Goal: Information Seeking & Learning: Learn about a topic

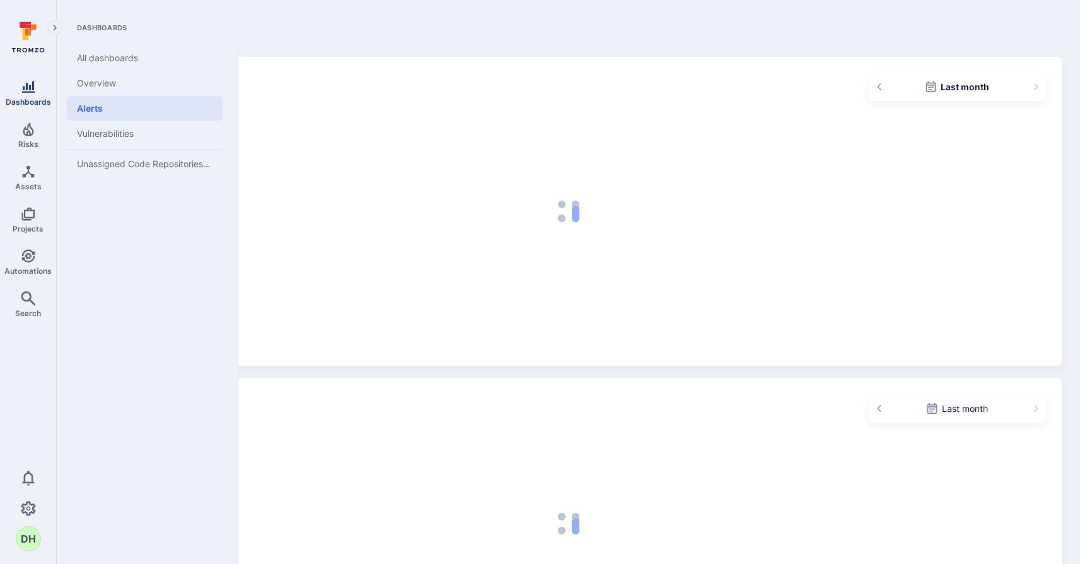
click at [30, 97] on span "Dashboards" at bounding box center [28, 101] width 45 height 9
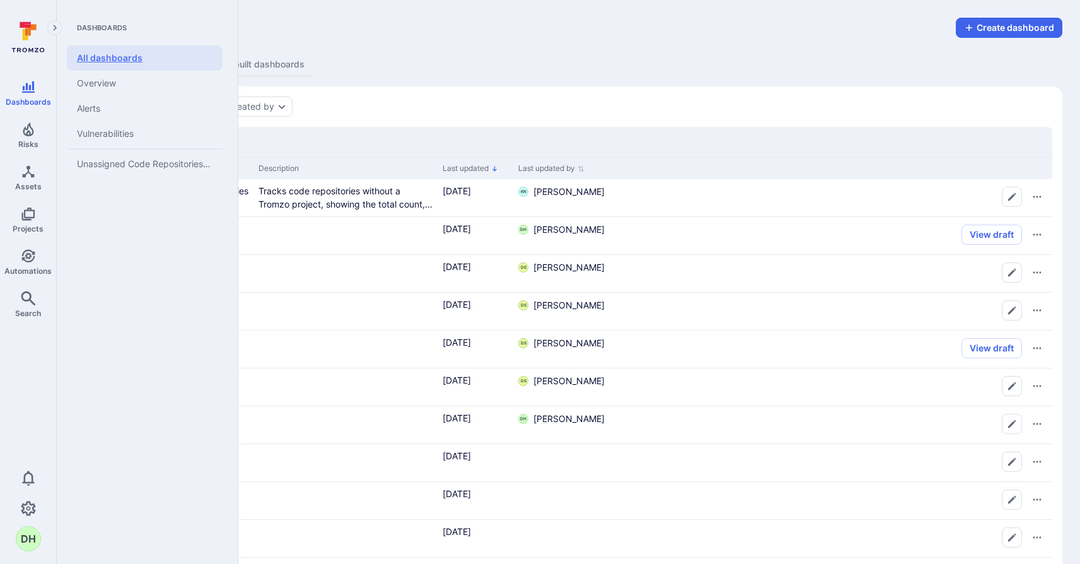
click at [113, 56] on link "All dashboards" at bounding box center [145, 57] width 156 height 25
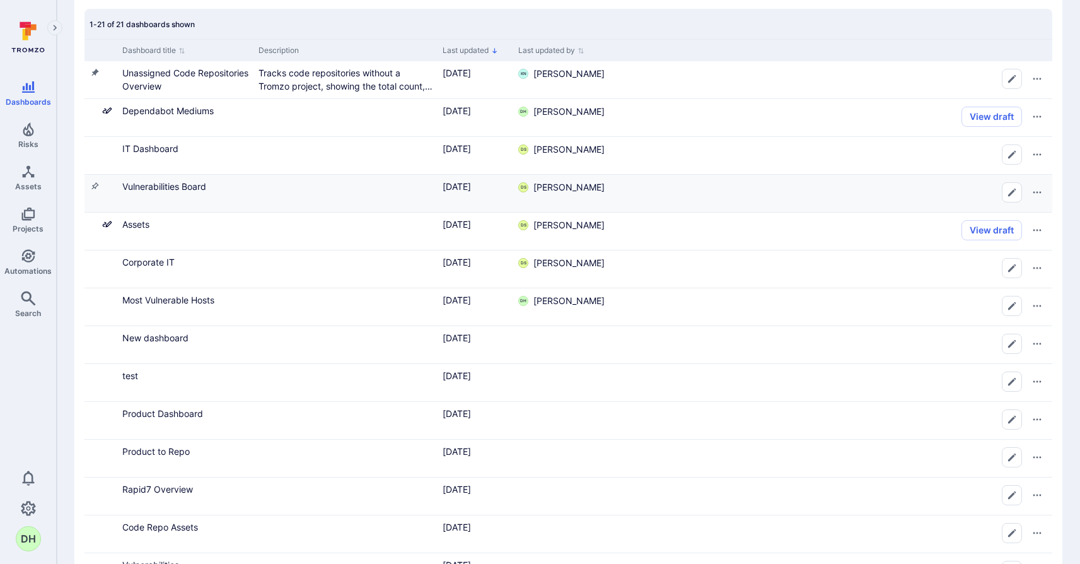
scroll to position [114, 0]
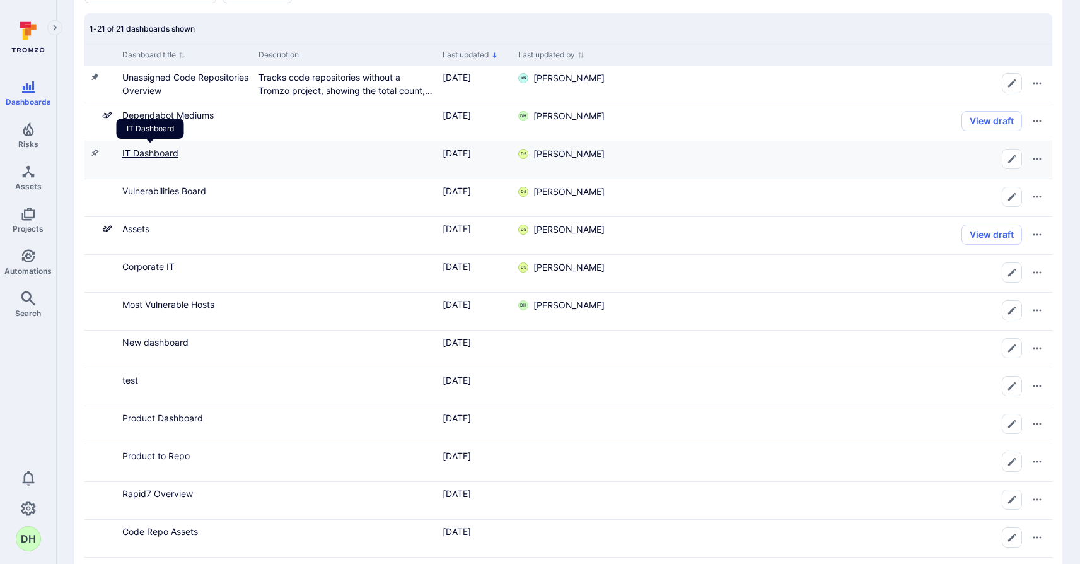
click at [155, 151] on link "IT Dashboard" at bounding box center [150, 153] width 56 height 11
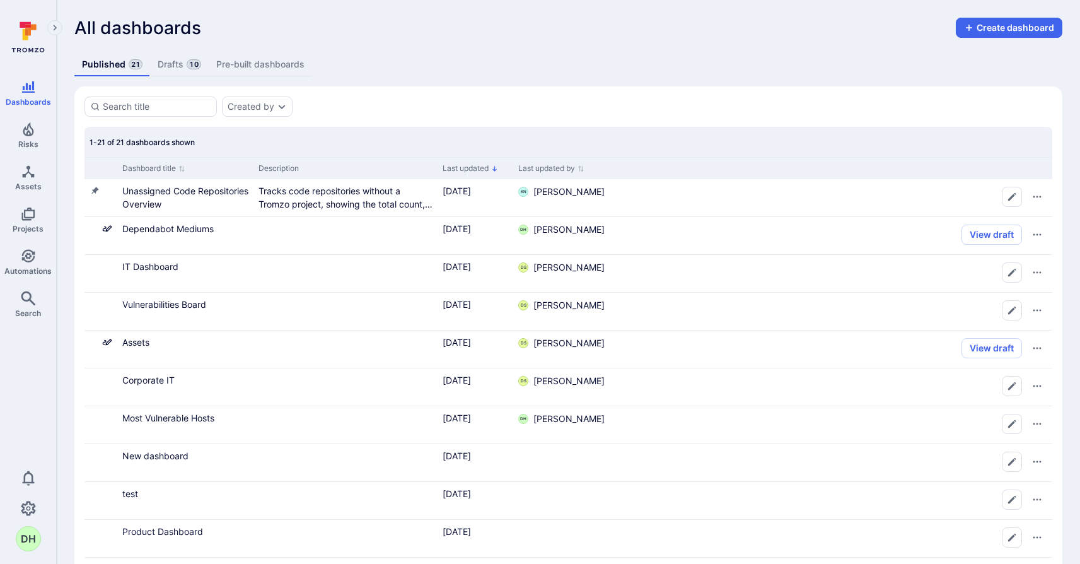
click at [175, 69] on link "Drafts 10" at bounding box center [179, 64] width 58 height 23
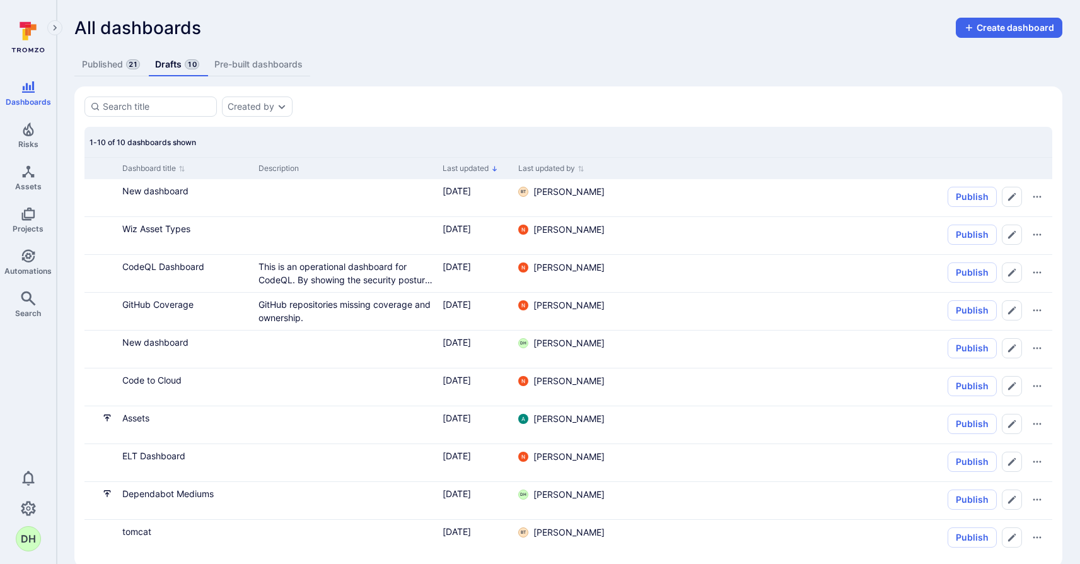
click at [104, 68] on link "Published 21" at bounding box center [110, 64] width 73 height 23
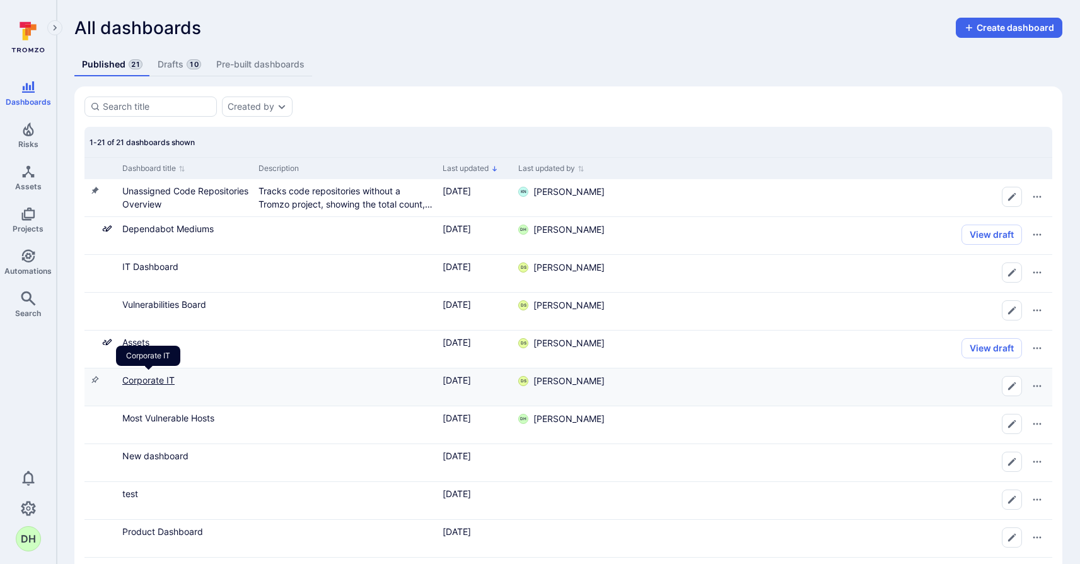
click at [149, 377] on link "Corporate IT" at bounding box center [148, 380] width 52 height 11
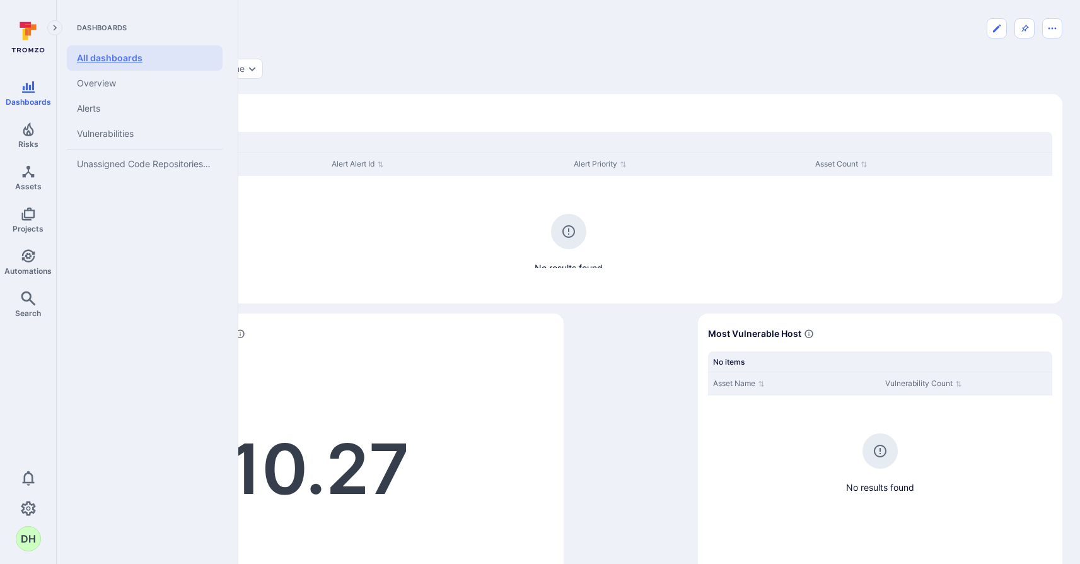
click at [136, 61] on link "All dashboards" at bounding box center [145, 57] width 156 height 25
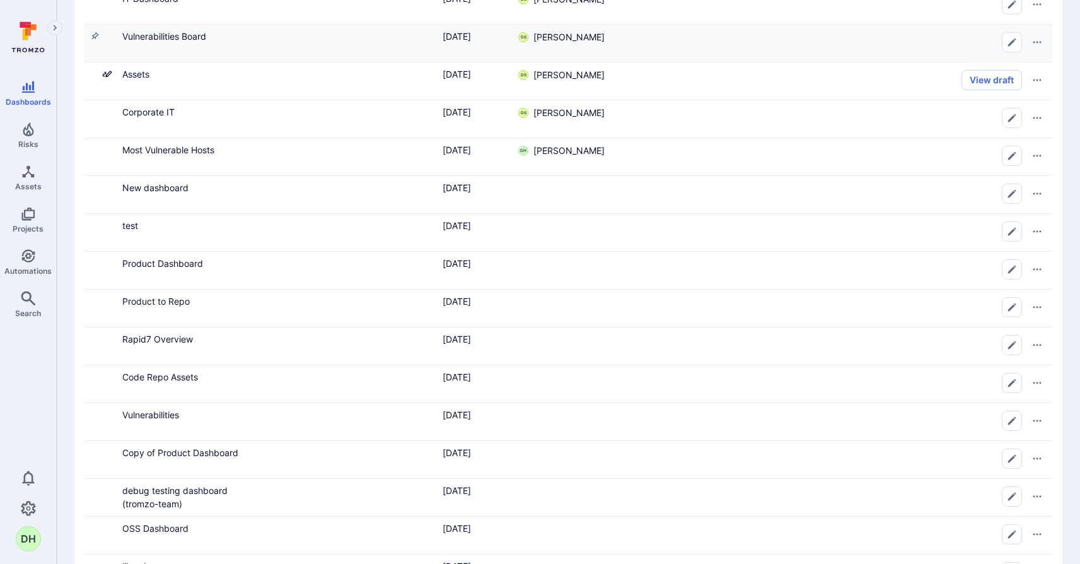
scroll to position [269, 0]
click at [203, 147] on link "Most Vulnerable Hosts" at bounding box center [168, 149] width 92 height 11
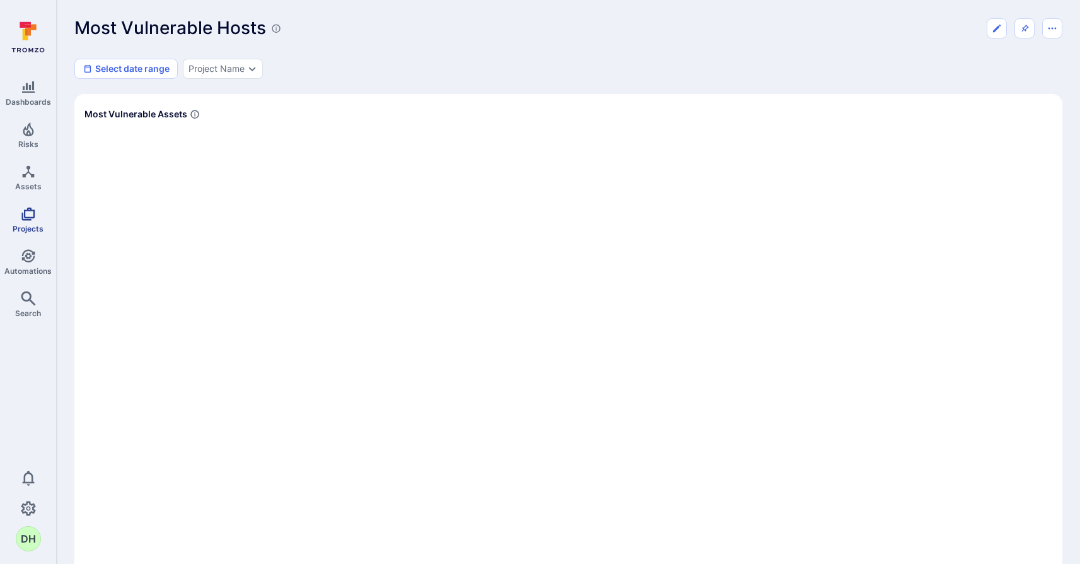
click at [28, 214] on icon "Projects" at bounding box center [28, 213] width 15 height 15
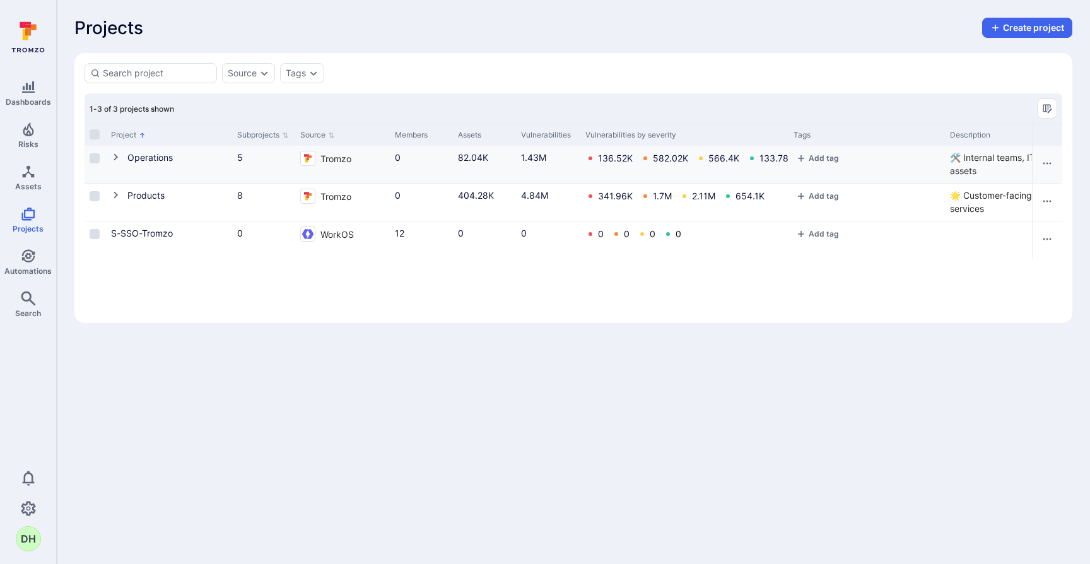
click at [115, 156] on icon "Cell for Project" at bounding box center [116, 157] width 10 height 10
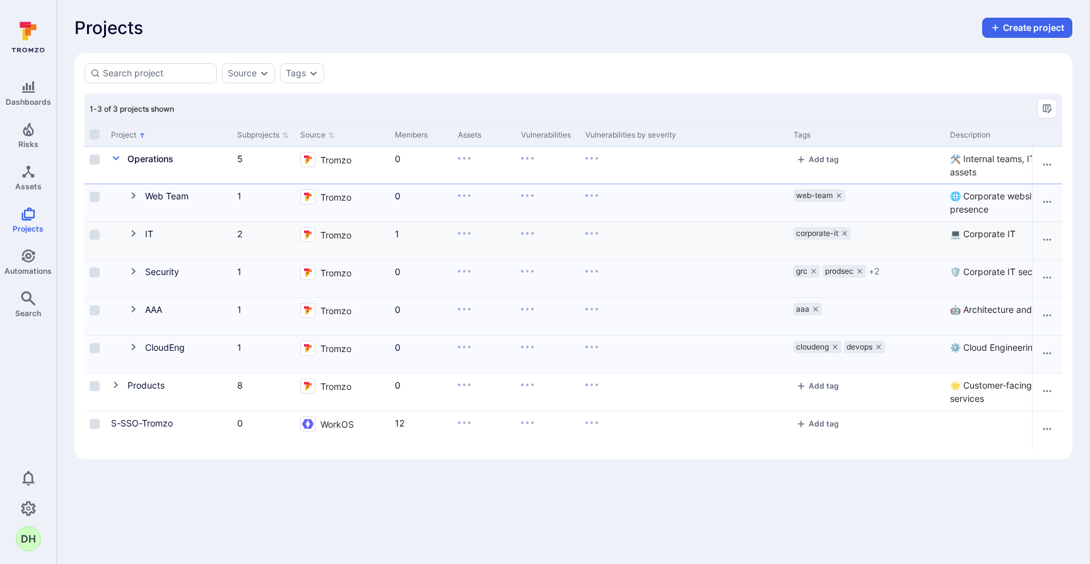
click at [132, 231] on icon "Cell for Project" at bounding box center [133, 233] width 4 height 7
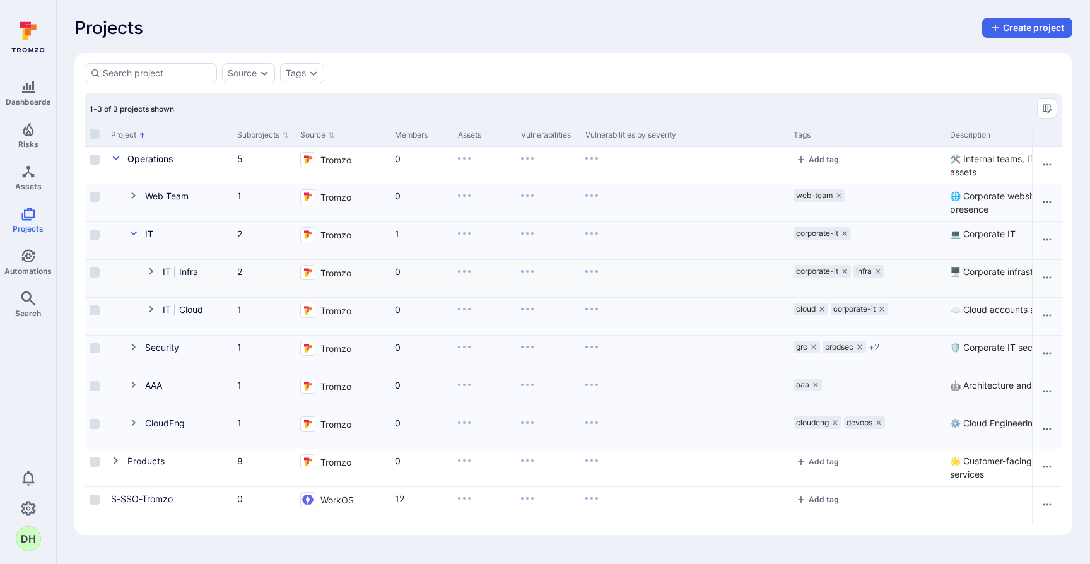
click at [153, 271] on icon "Cell for Project" at bounding box center [151, 271] width 10 height 10
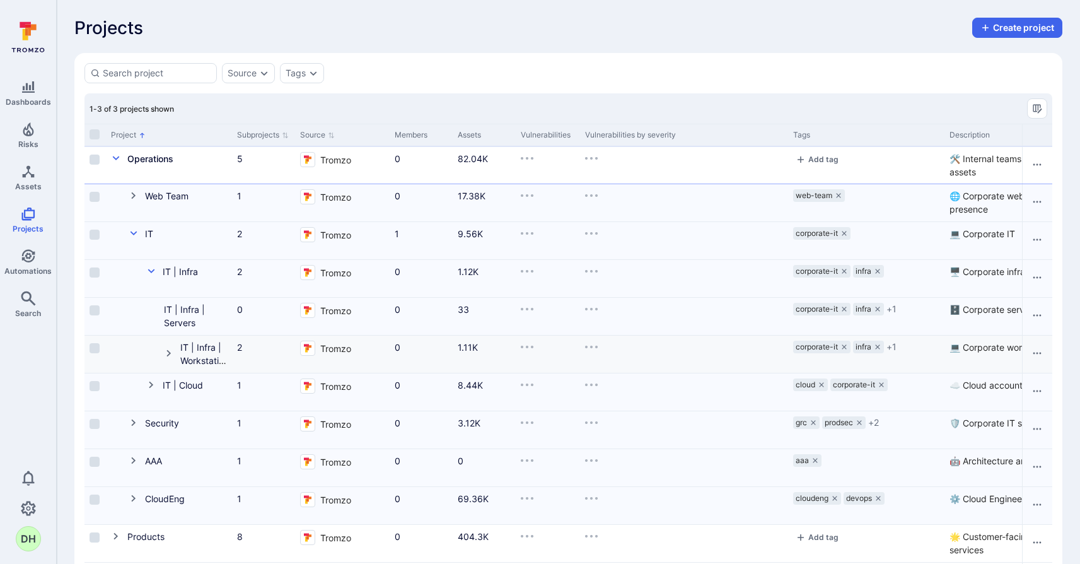
click at [170, 351] on icon "Cell for Project" at bounding box center [169, 353] width 10 height 10
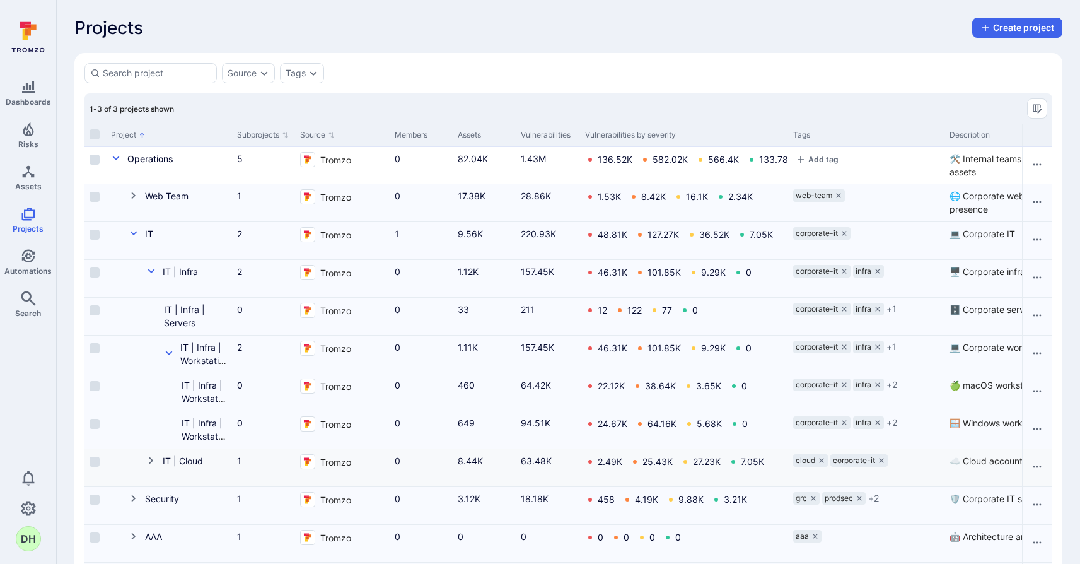
click at [151, 457] on icon "Cell for Project" at bounding box center [151, 460] width 10 height 10
click at [168, 356] on icon "Cell for Project" at bounding box center [169, 353] width 10 height 10
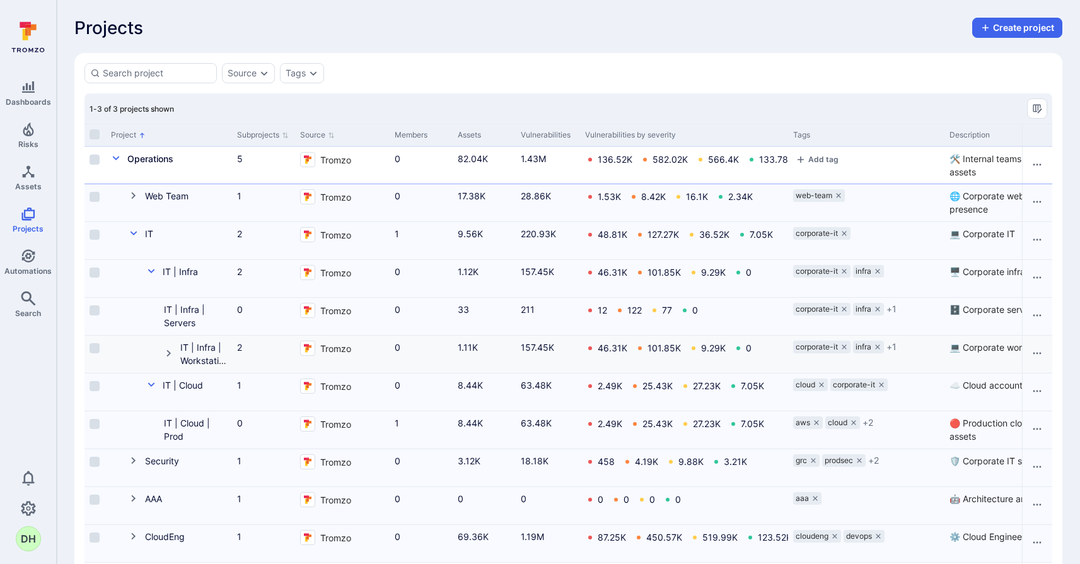
click at [168, 356] on icon "Cell for Project" at bounding box center [169, 353] width 10 height 10
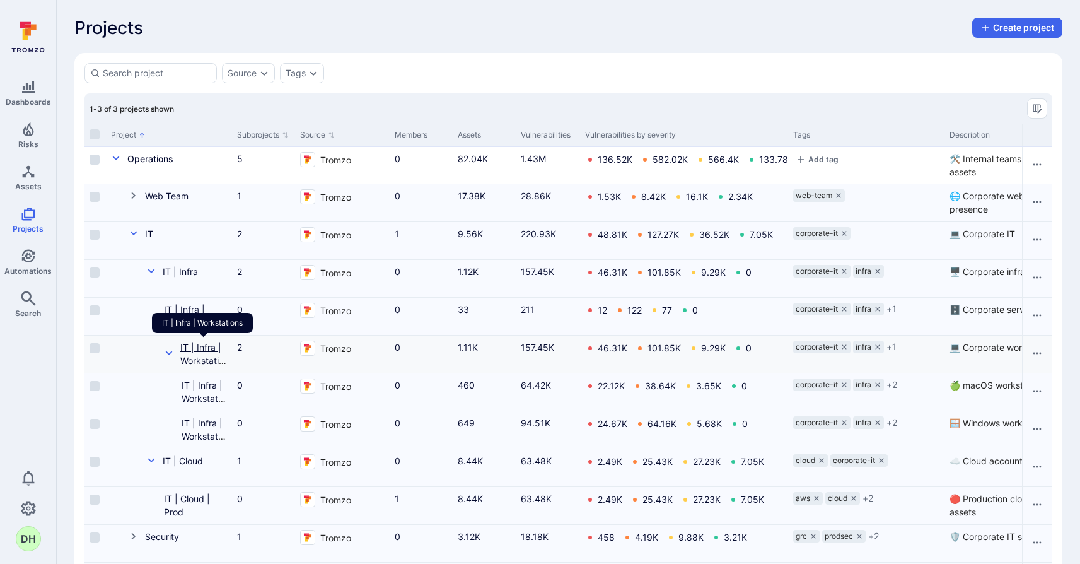
click at [208, 358] on link "IT | Infra | Workstations" at bounding box center [203, 360] width 46 height 37
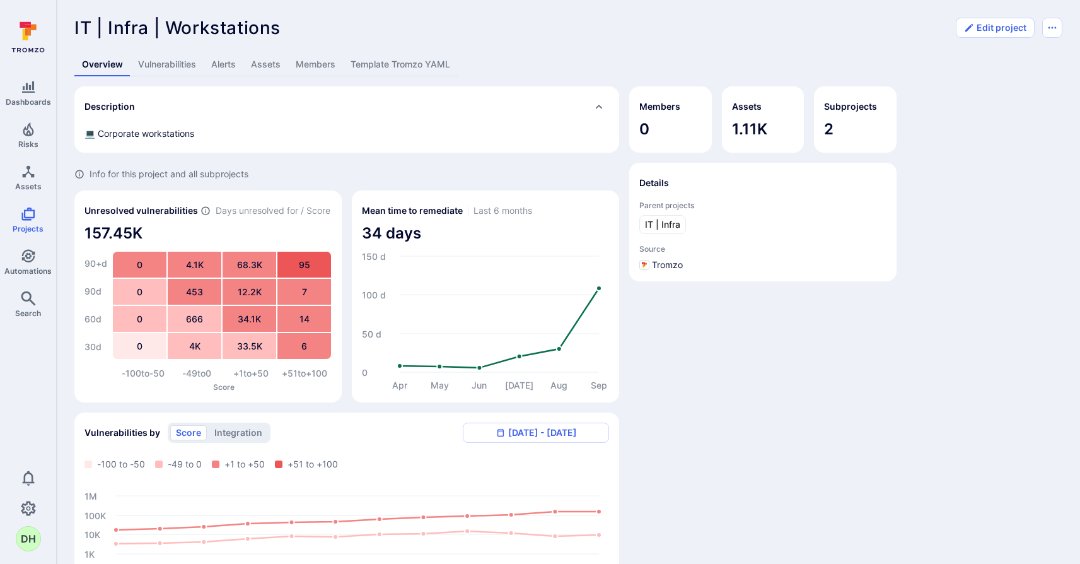
click at [165, 64] on link "Vulnerabilities" at bounding box center [167, 64] width 73 height 23
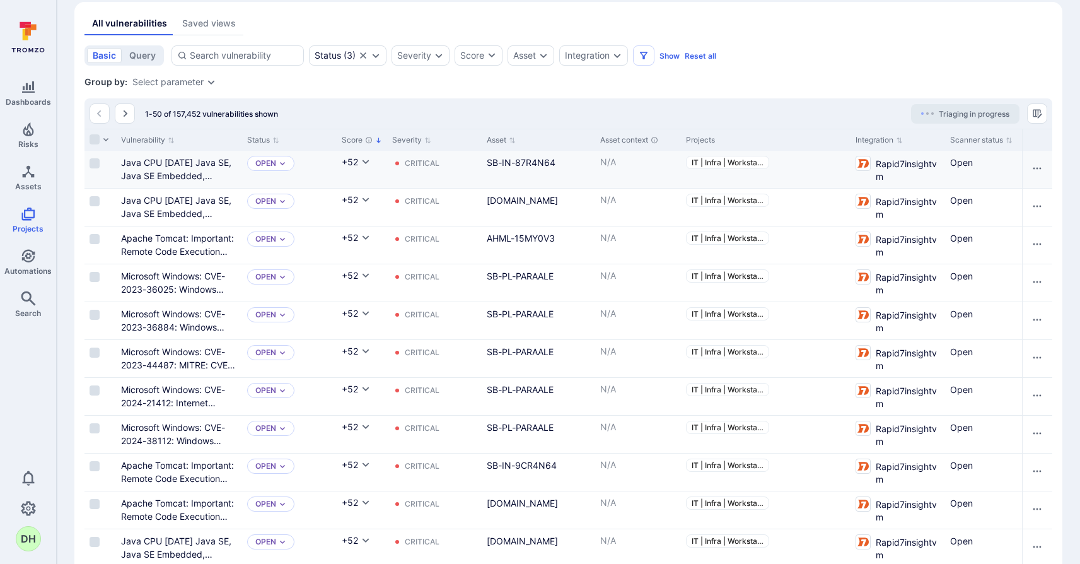
scroll to position [291, 0]
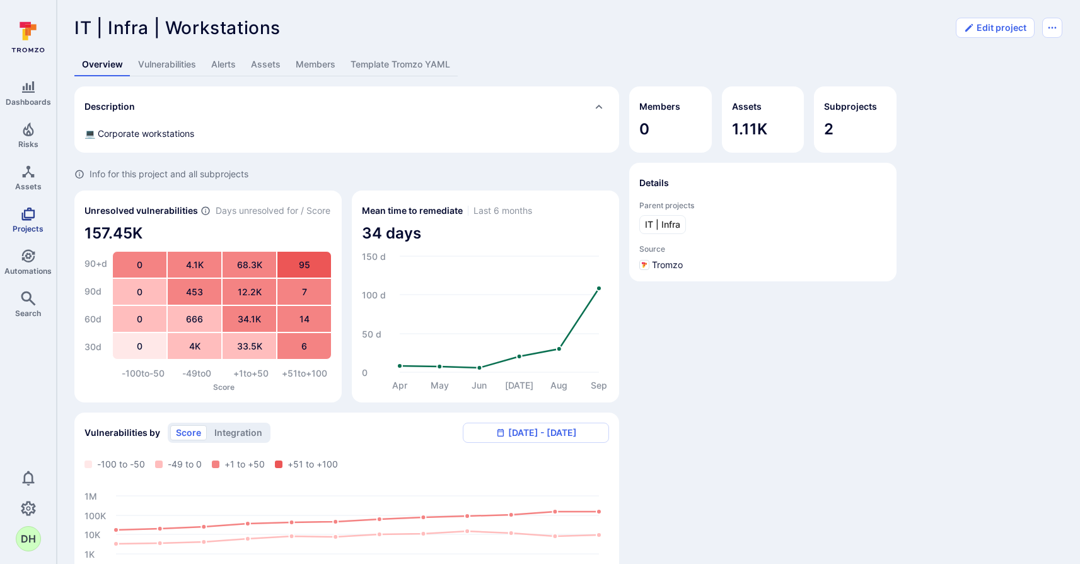
click at [31, 220] on link "Projects" at bounding box center [28, 219] width 56 height 37
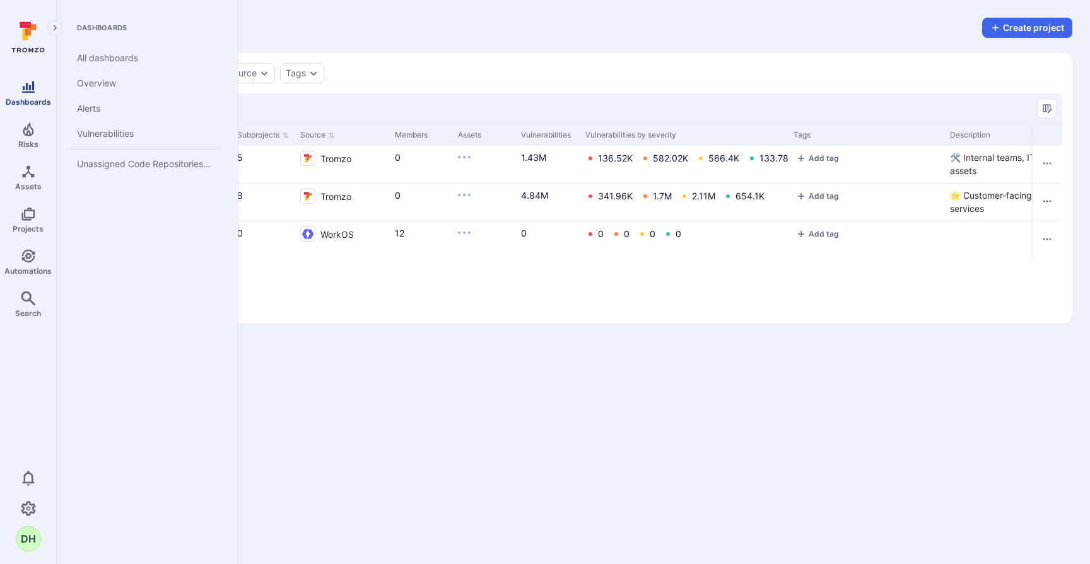
click at [25, 96] on link "Dashboards" at bounding box center [28, 92] width 56 height 37
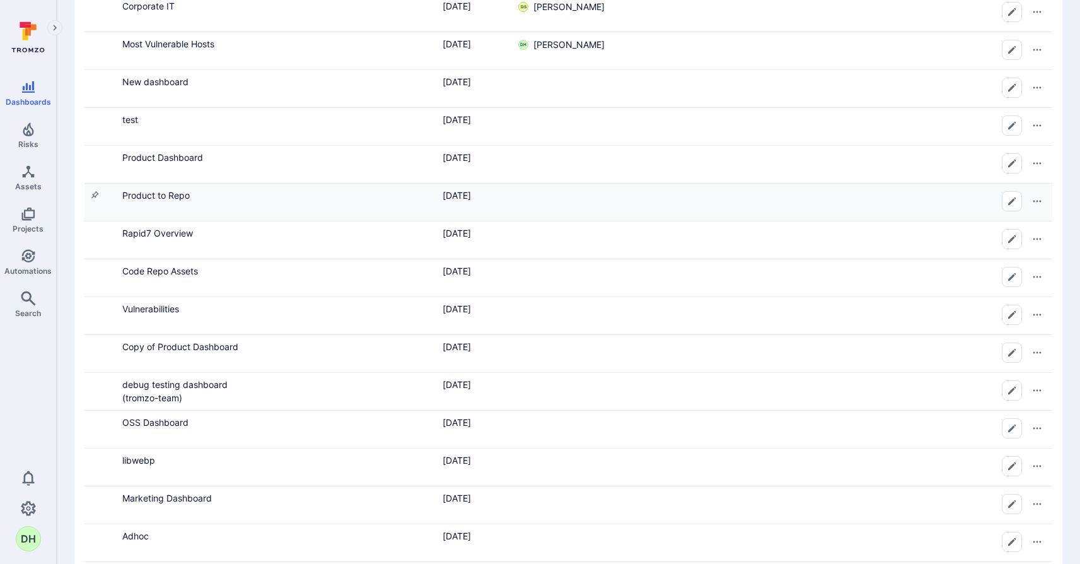
scroll to position [386, 0]
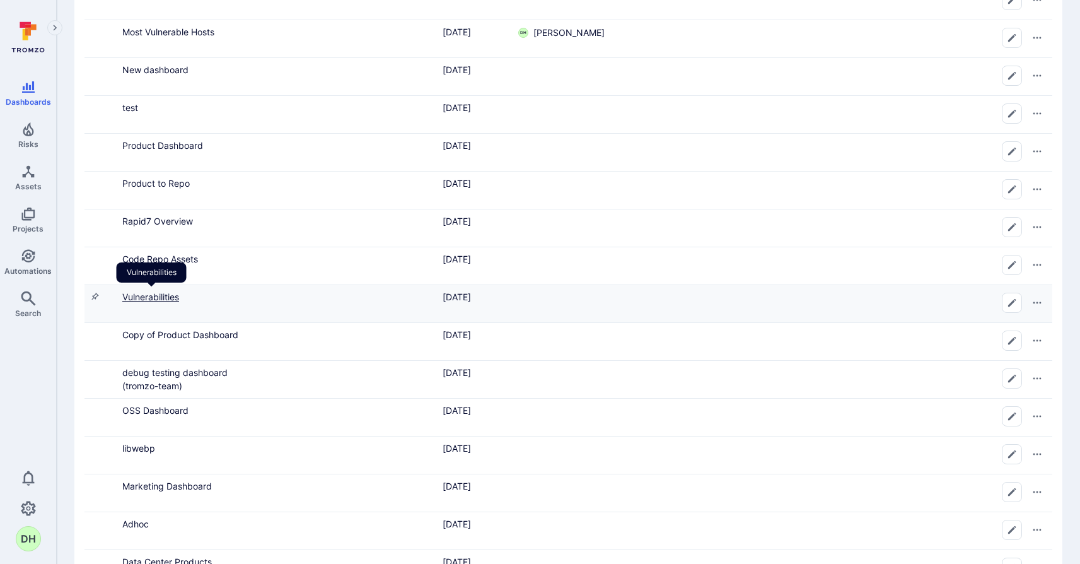
click at [161, 298] on link "Vulnerabilities" at bounding box center [150, 296] width 57 height 11
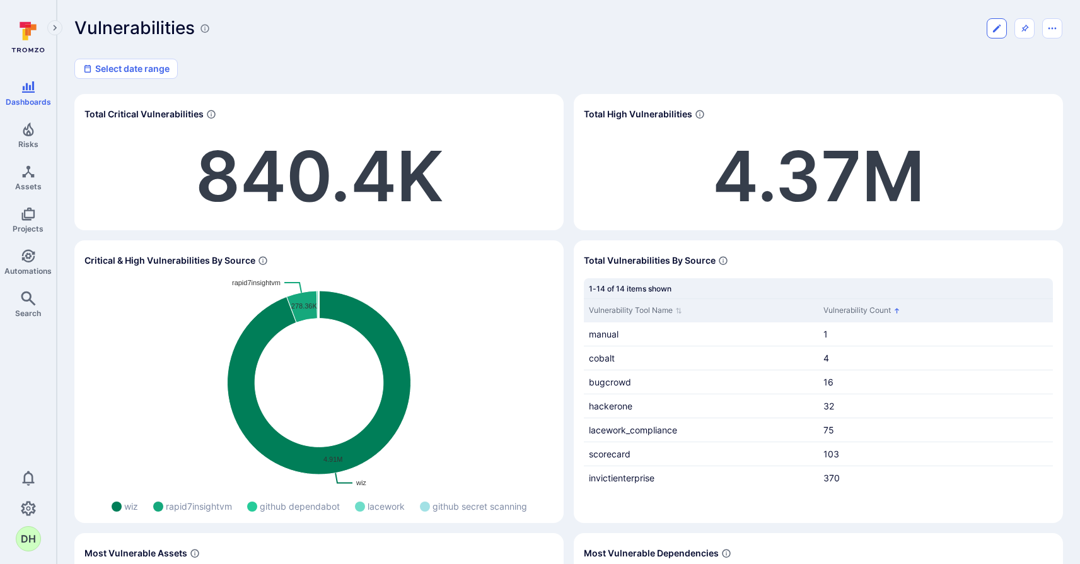
click at [1000, 26] on icon "Edit dashboard" at bounding box center [997, 28] width 10 height 10
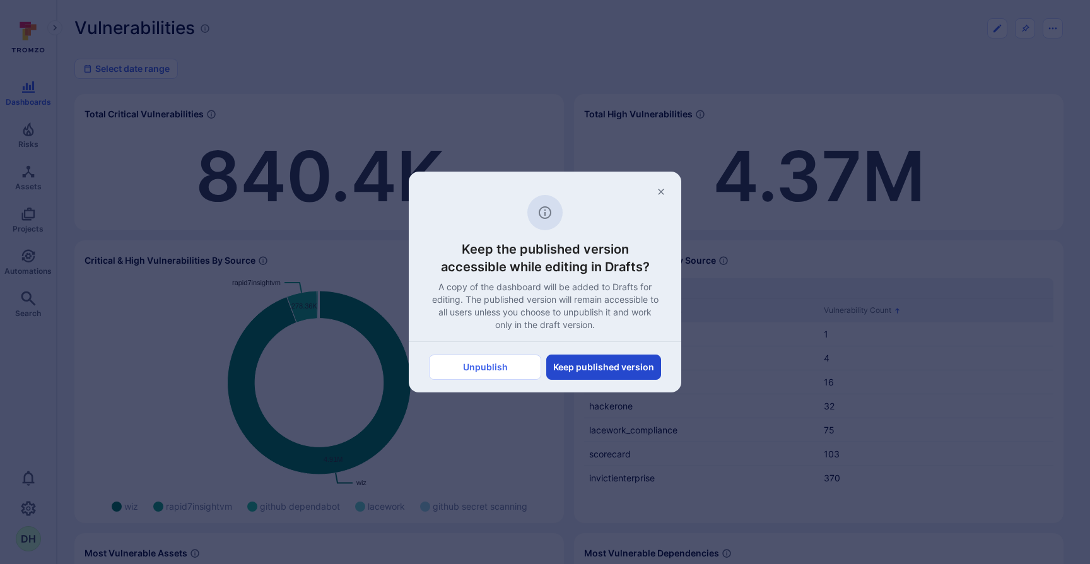
click at [584, 378] on button "Keep published version" at bounding box center [603, 366] width 115 height 25
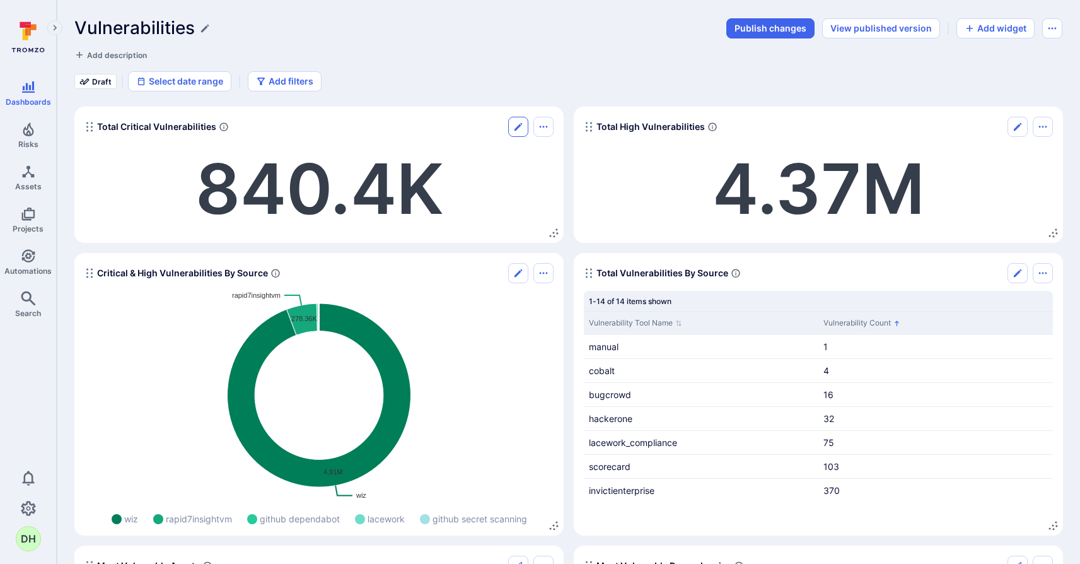
click at [518, 131] on icon "Edit" at bounding box center [518, 127] width 10 height 10
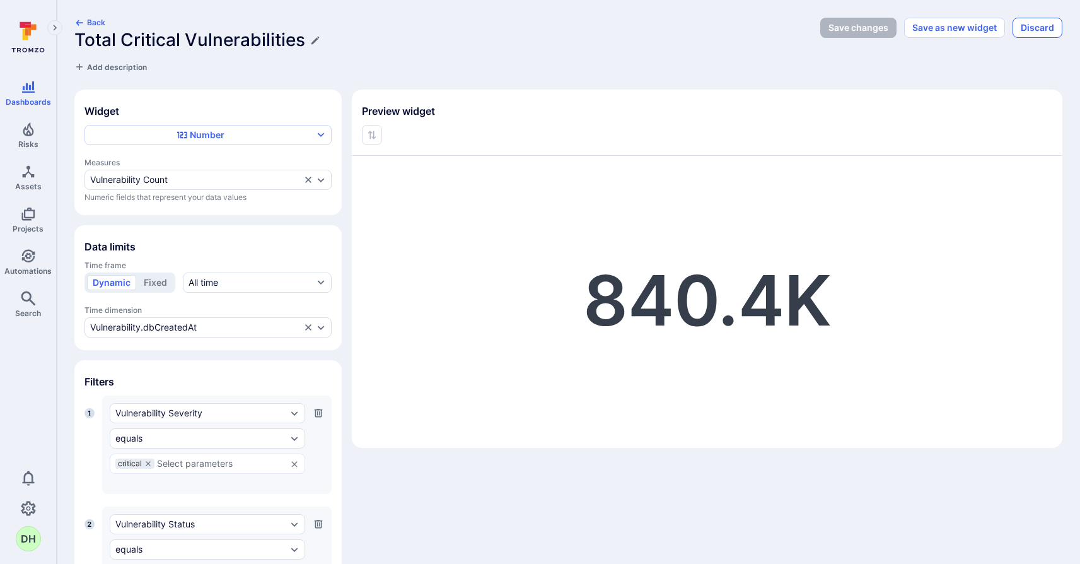
click at [1049, 26] on button "Discard" at bounding box center [1038, 28] width 50 height 20
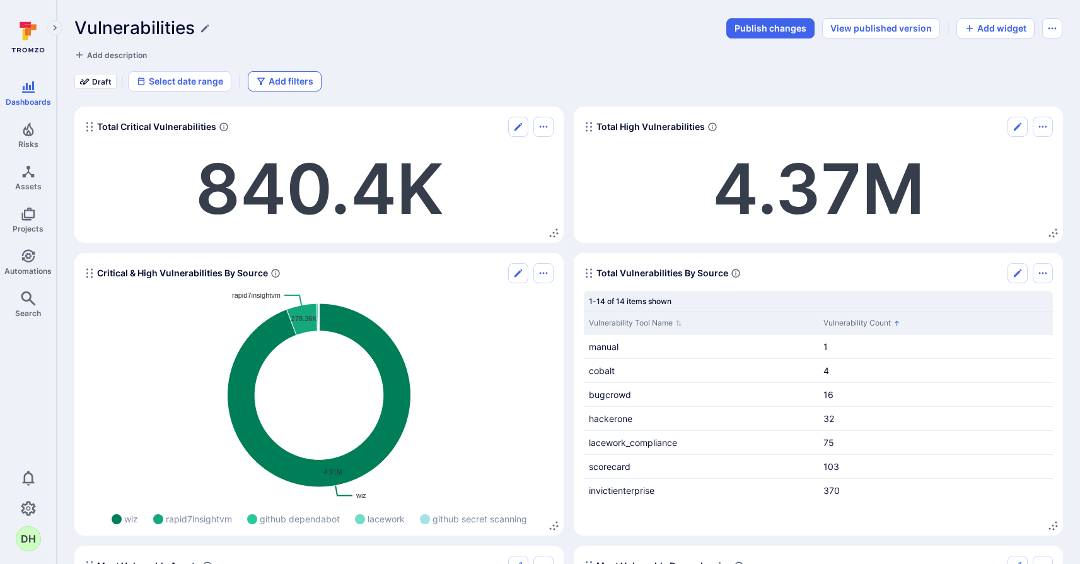
click at [278, 86] on button "Add filters" at bounding box center [285, 81] width 74 height 20
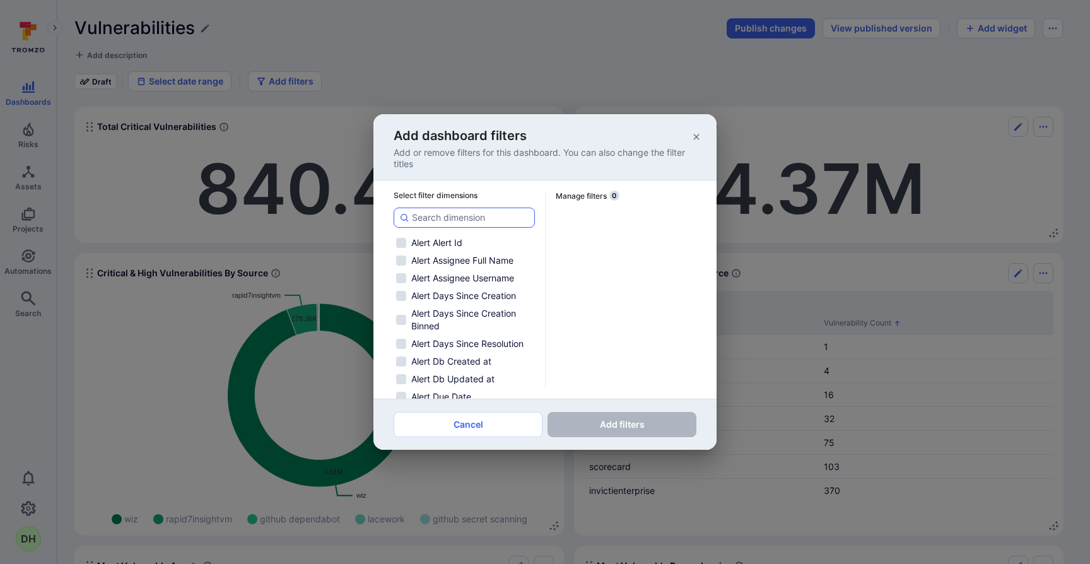
click at [443, 225] on div at bounding box center [464, 218] width 141 height 20
click at [443, 224] on input at bounding box center [470, 217] width 117 height 13
click at [448, 219] on input at bounding box center [470, 217] width 117 height 13
type input "p"
checkbox input "false"
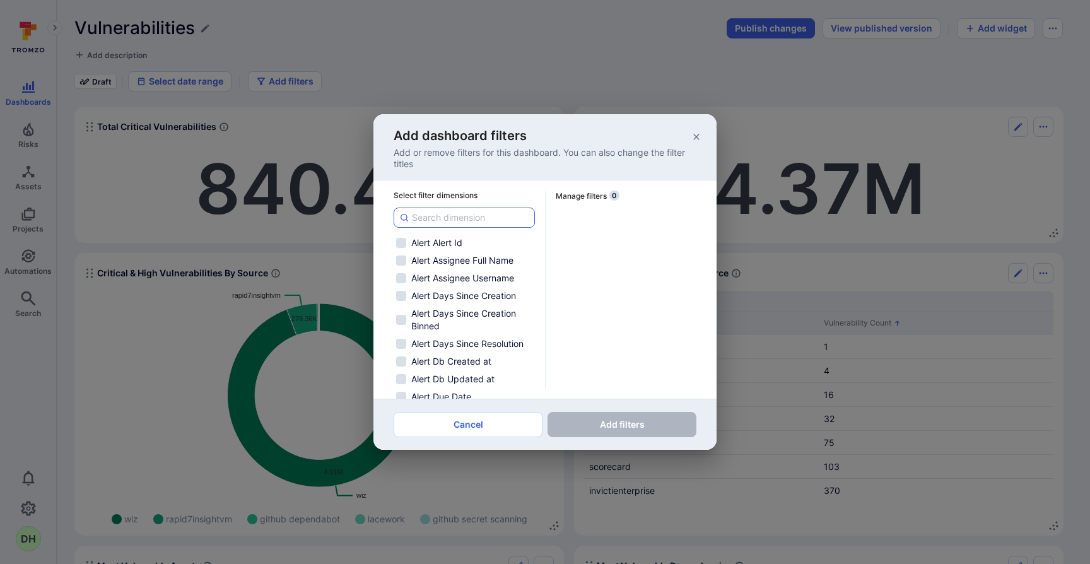
checkbox input "false"
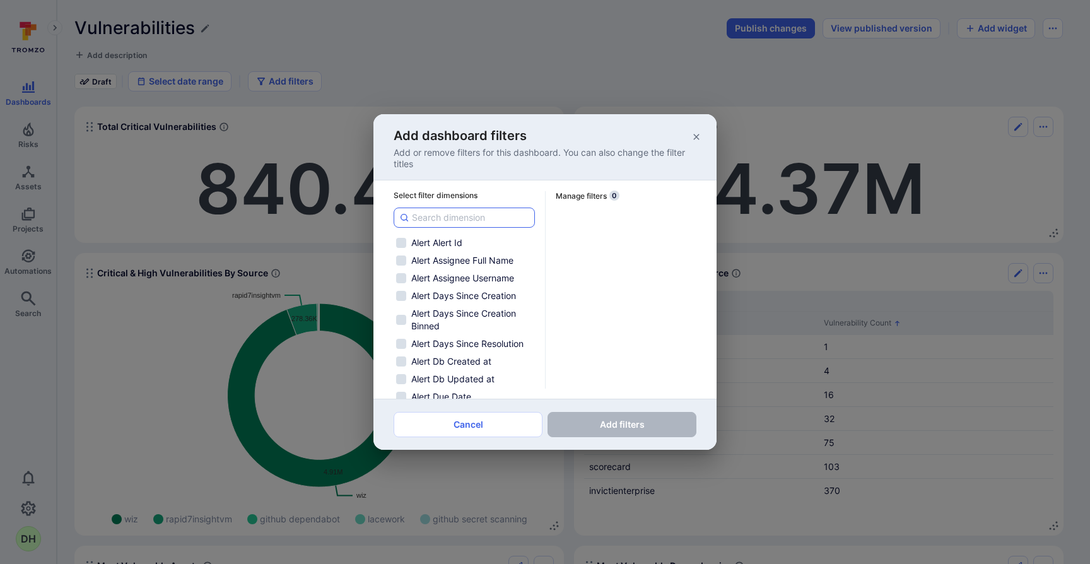
checkbox input "false"
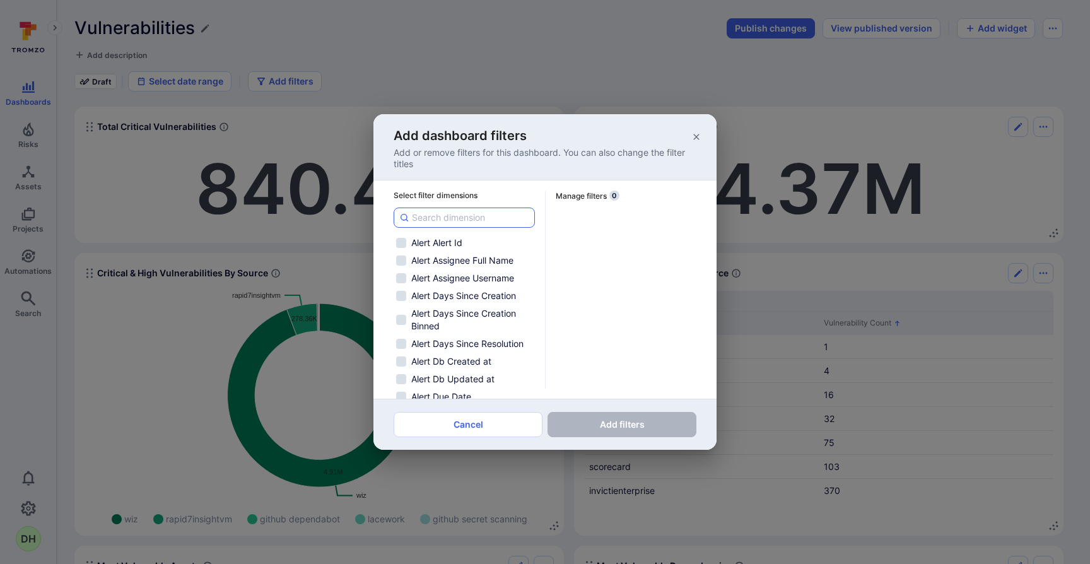
checkbox input "false"
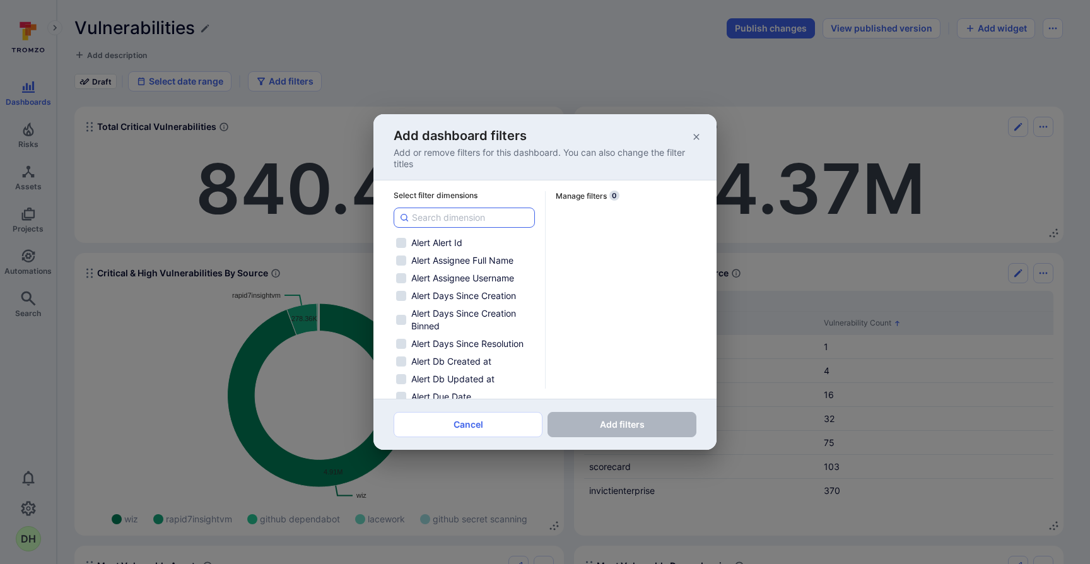
checkbox input "false"
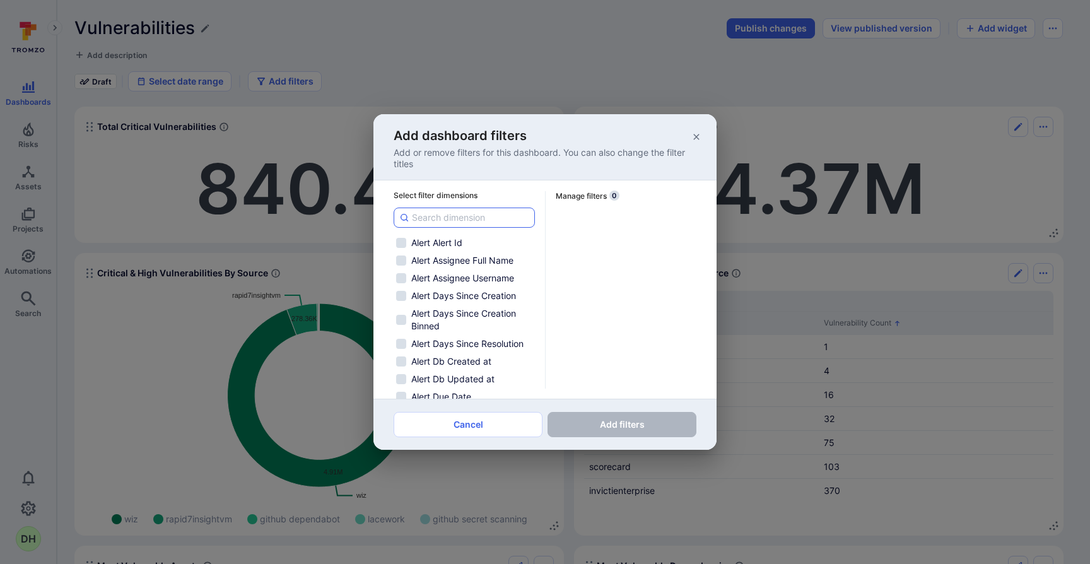
checkbox input "false"
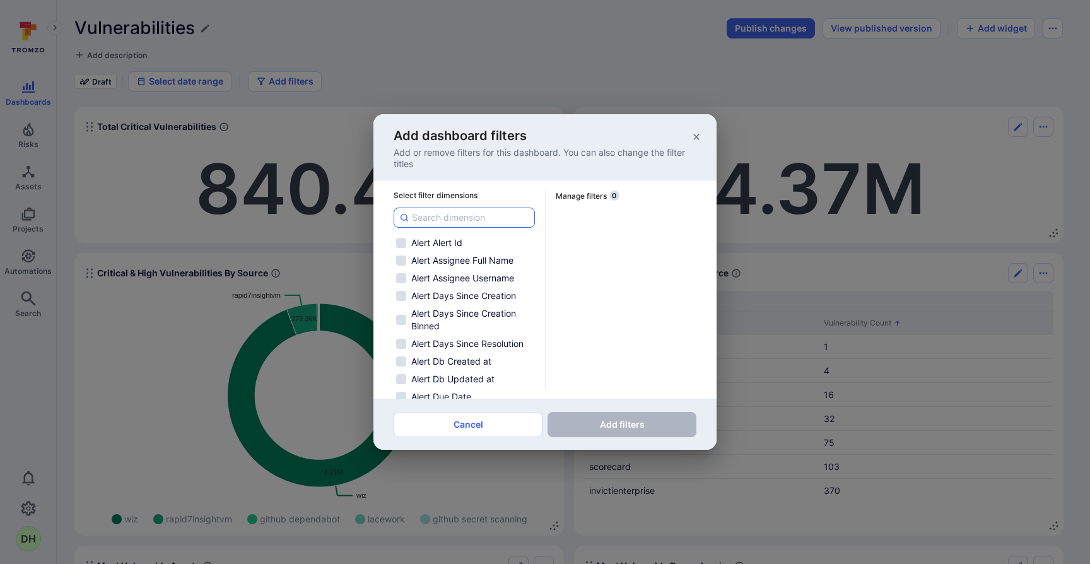
checkbox input "false"
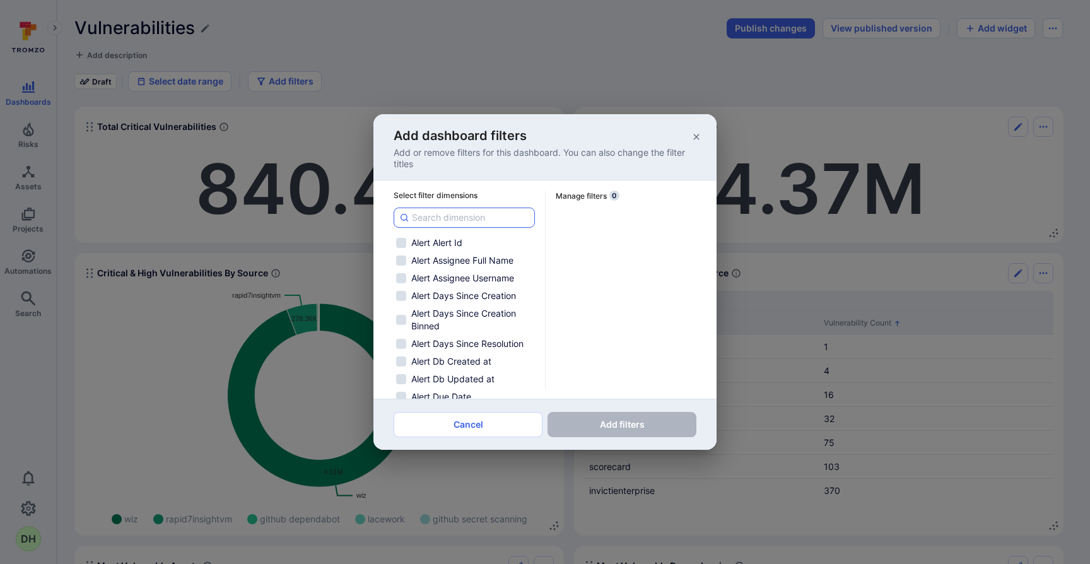
checkbox input "false"
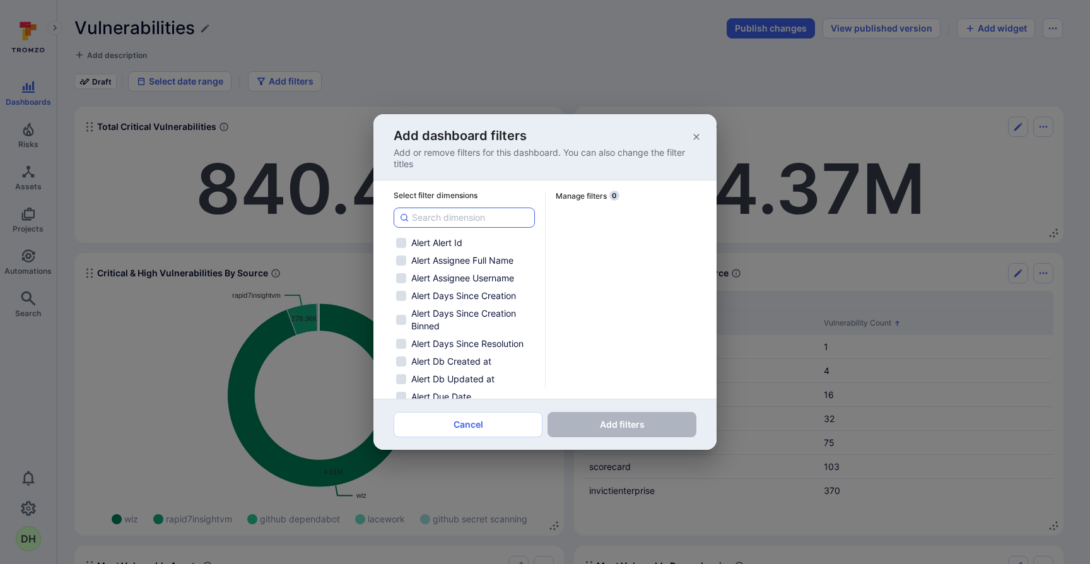
checkbox input "false"
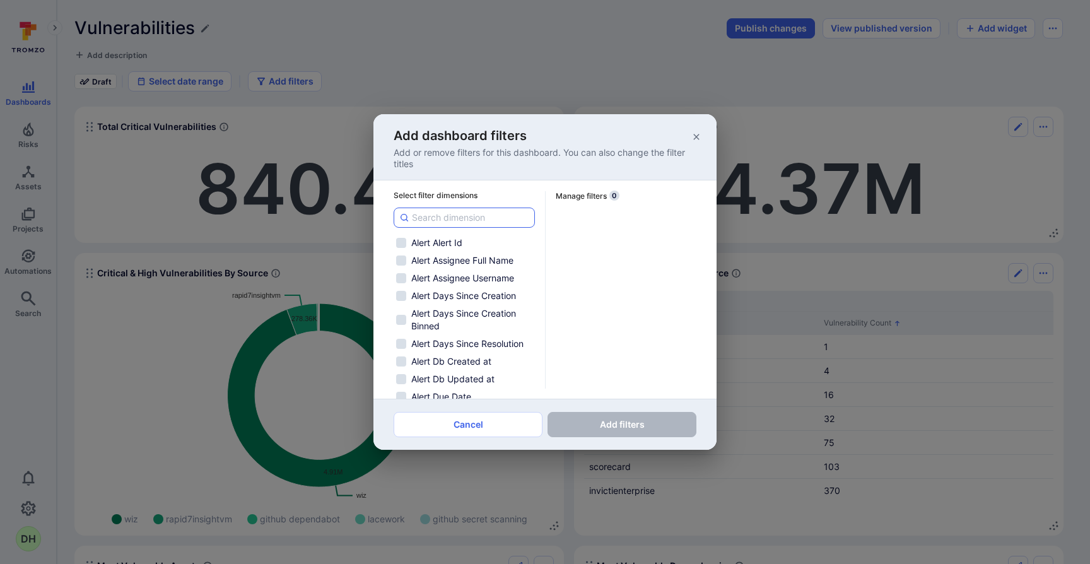
checkbox input "false"
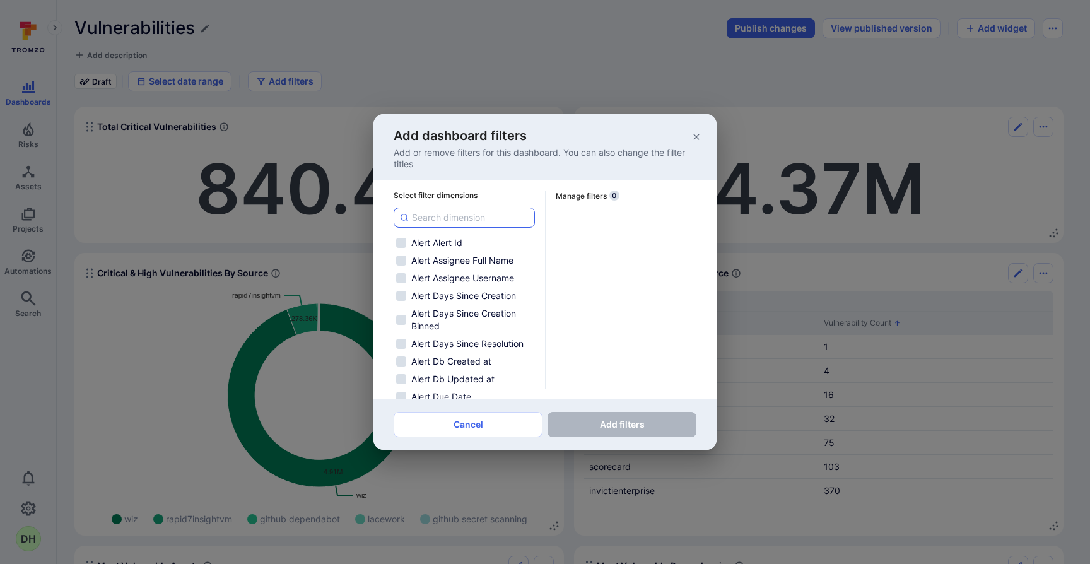
checkbox input "false"
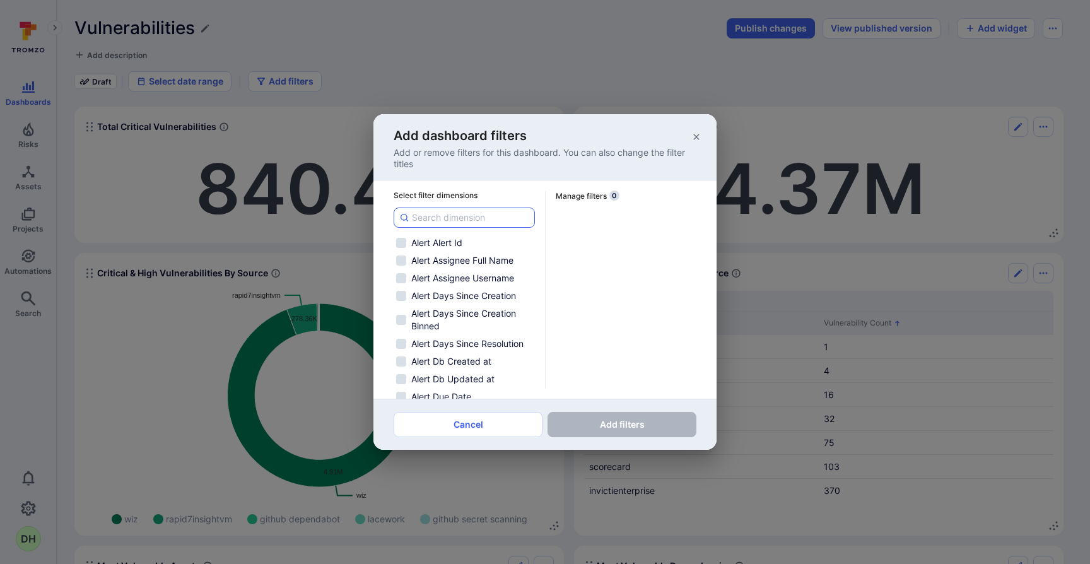
checkbox input "false"
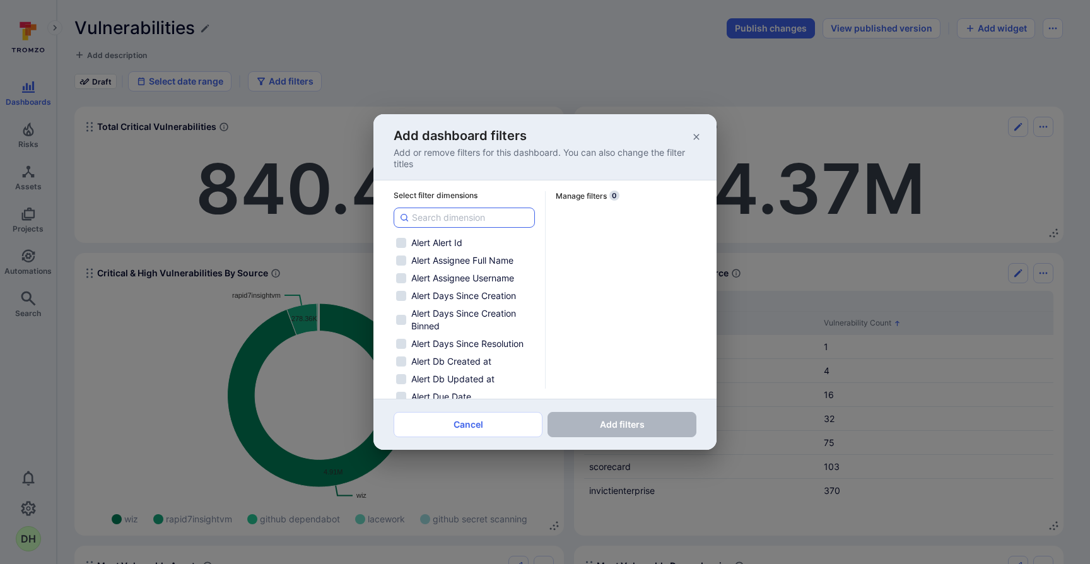
checkbox input "false"
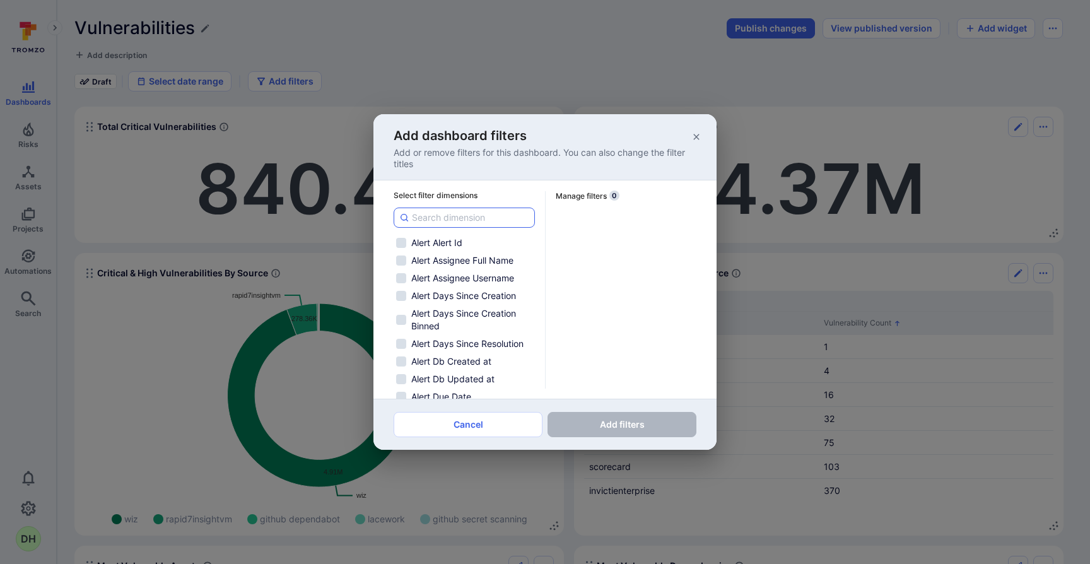
checkbox input "false"
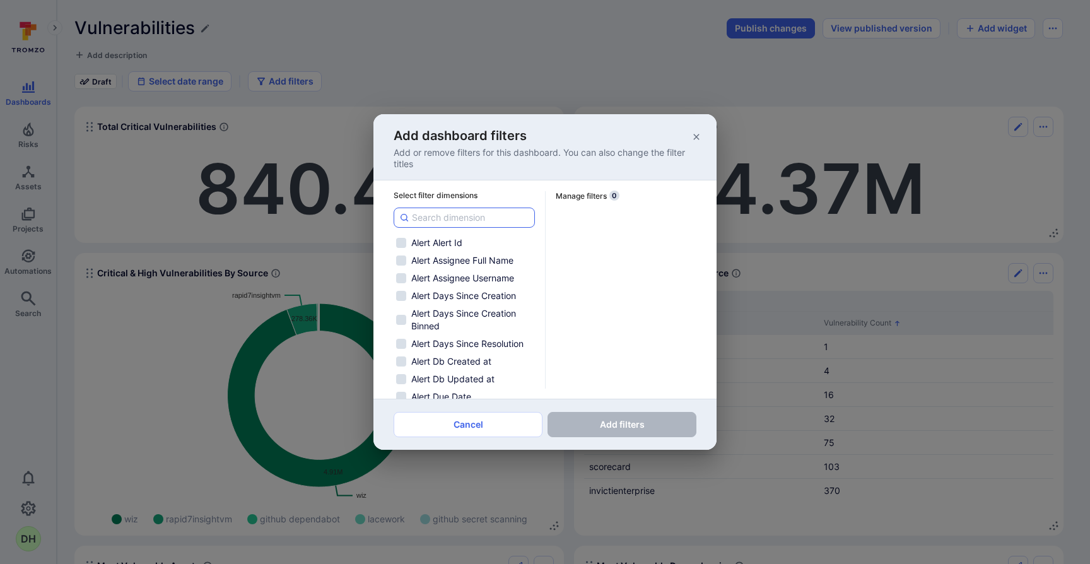
checkbox input "false"
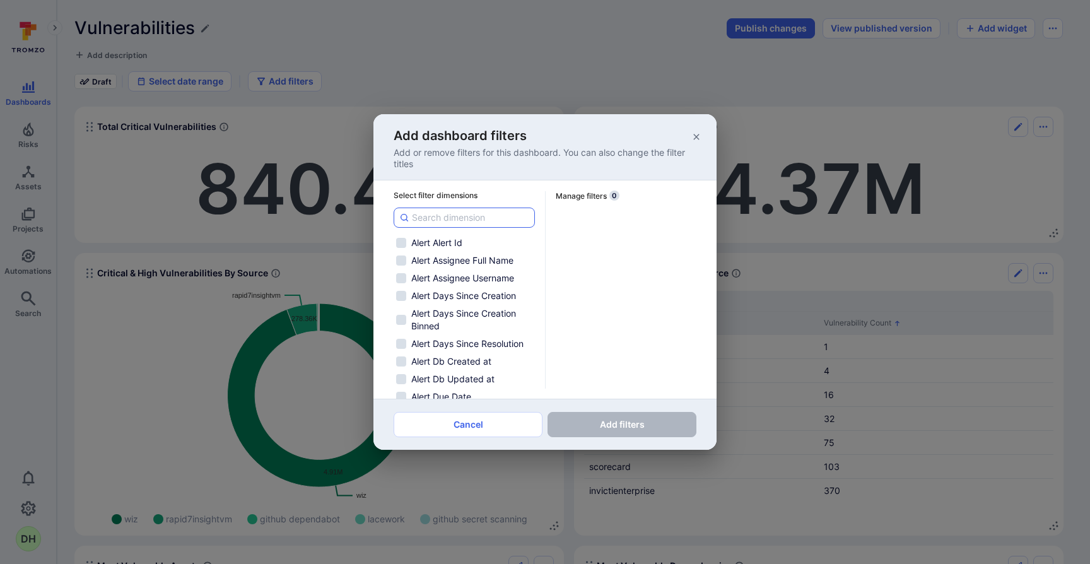
checkbox input "false"
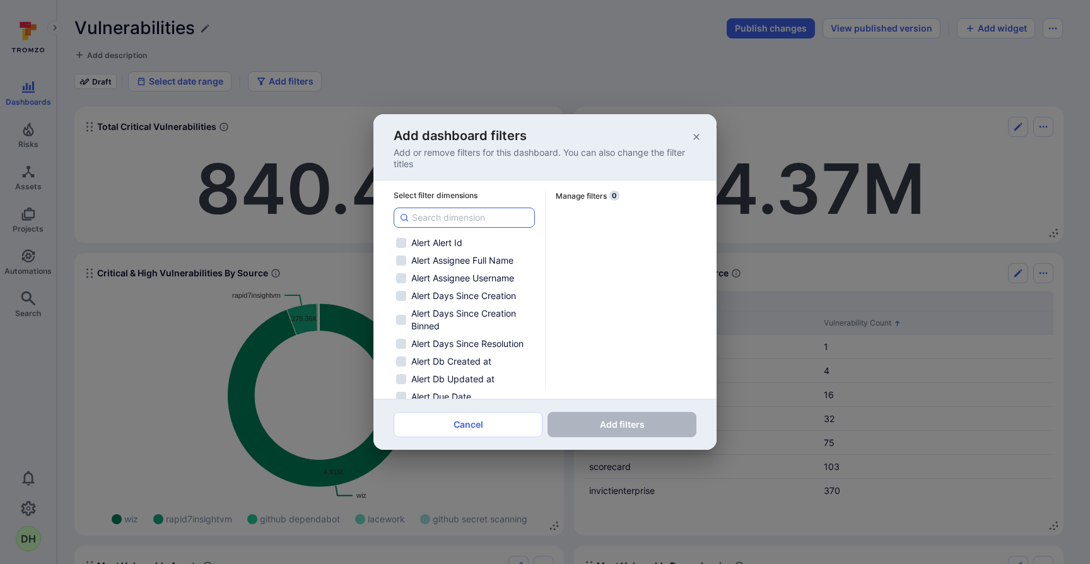
checkbox input "false"
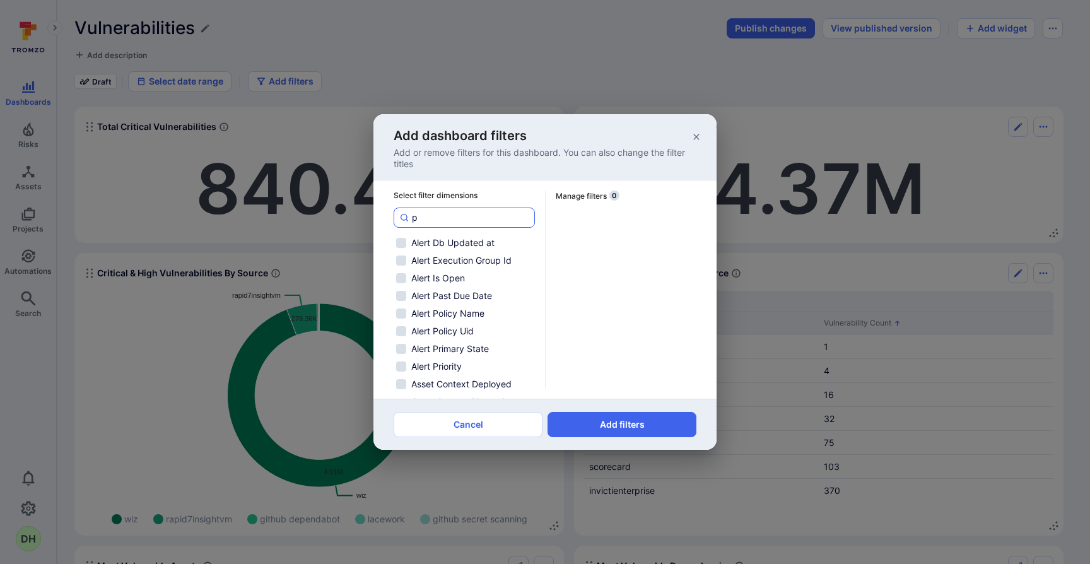
type input "pr"
checkbox input "false"
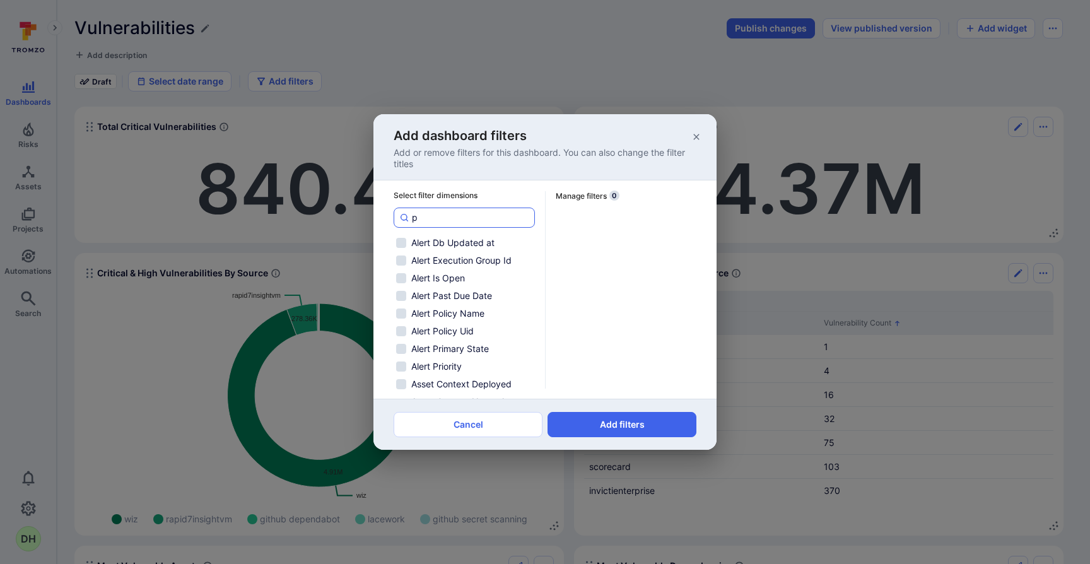
checkbox input "false"
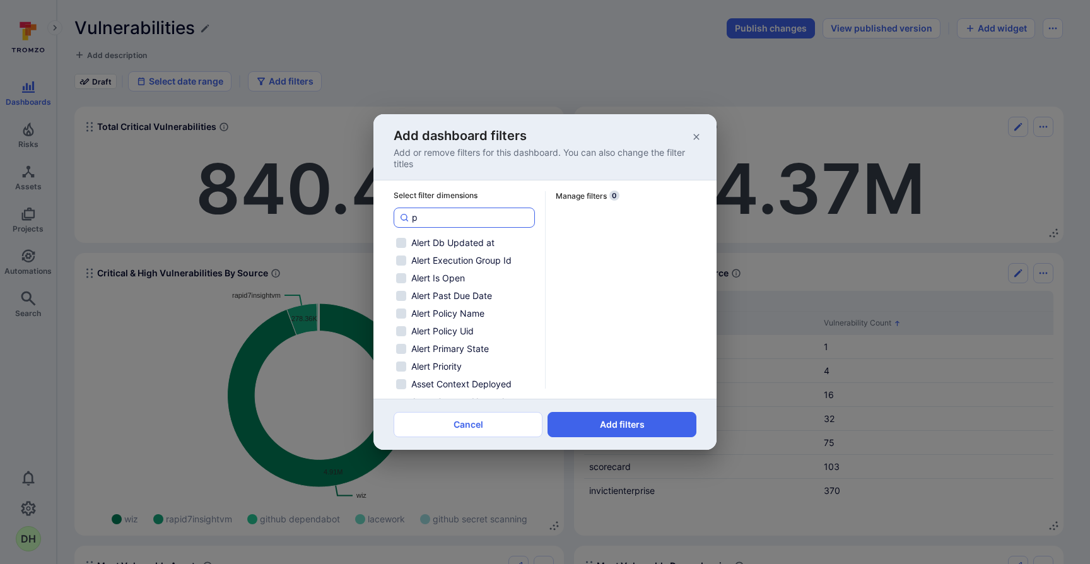
checkbox input "false"
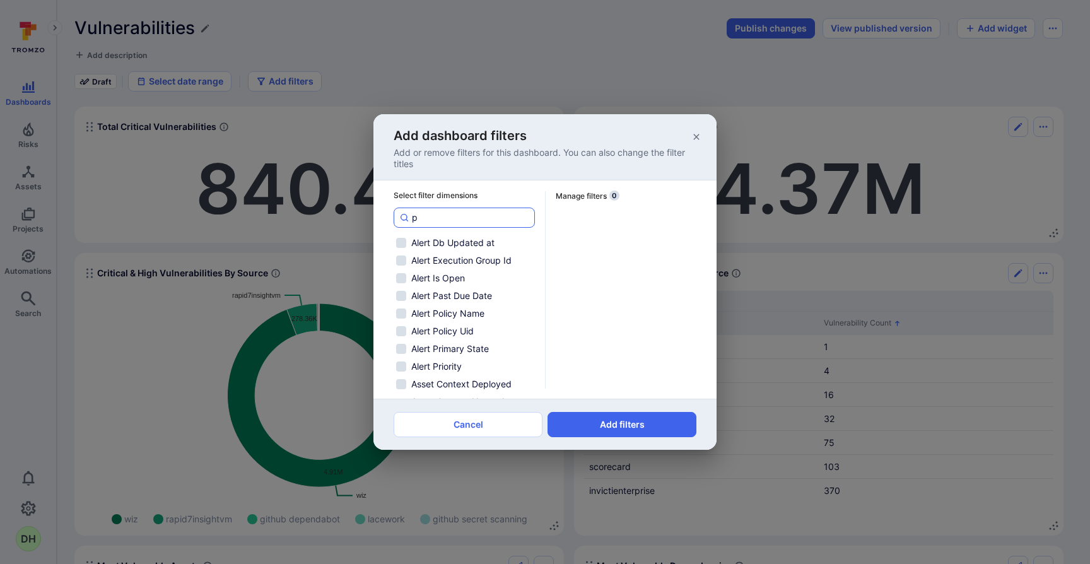
checkbox input "false"
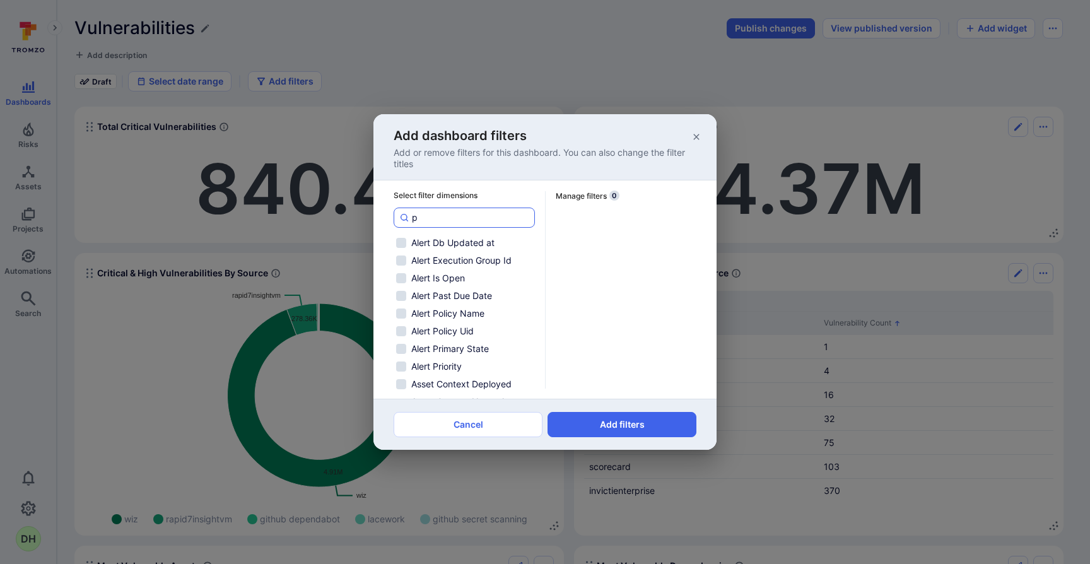
checkbox input "false"
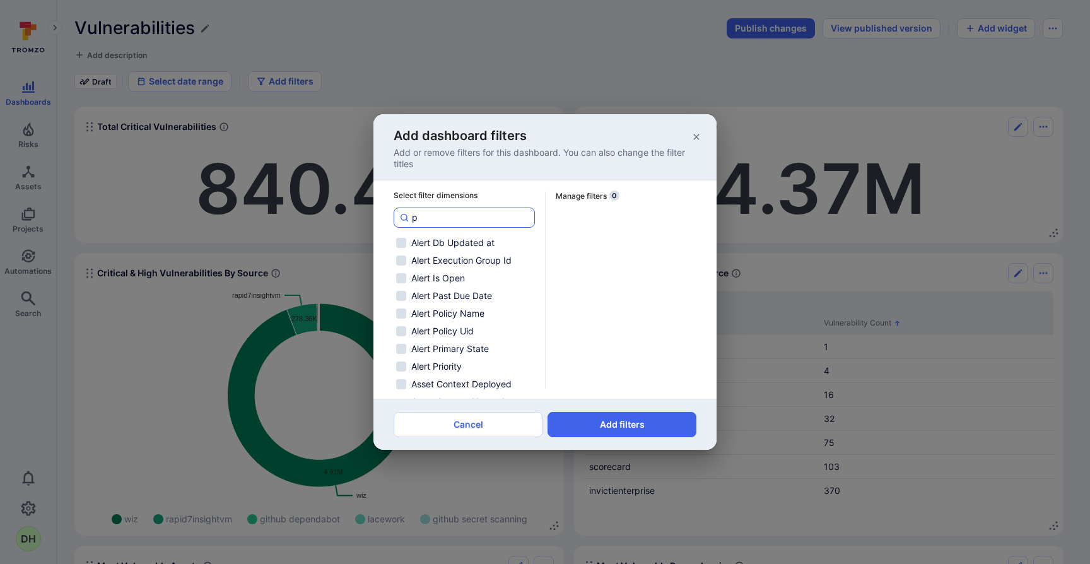
checkbox input "false"
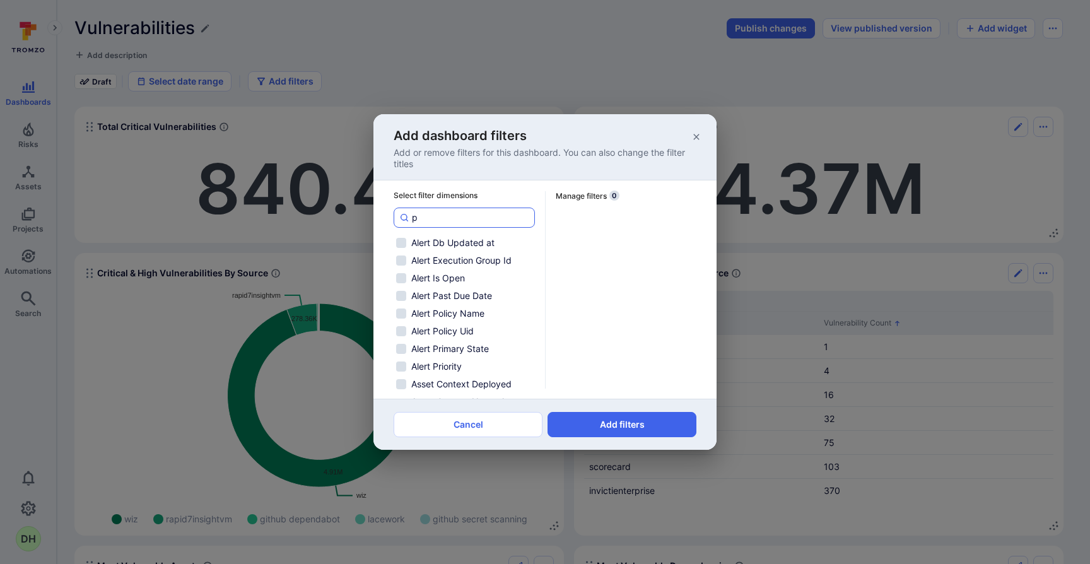
checkbox input "false"
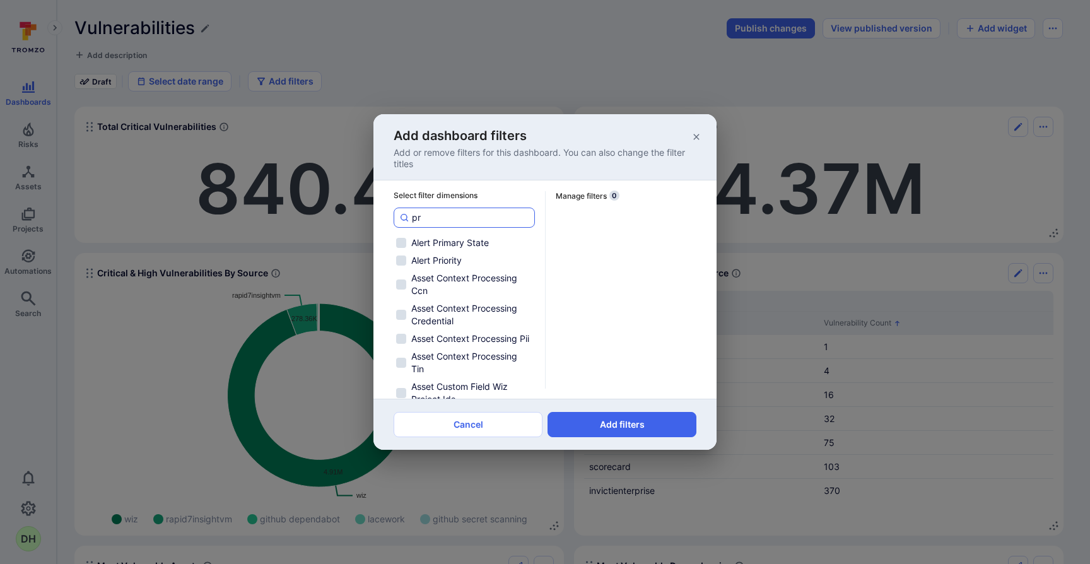
type input "pro"
checkbox input "false"
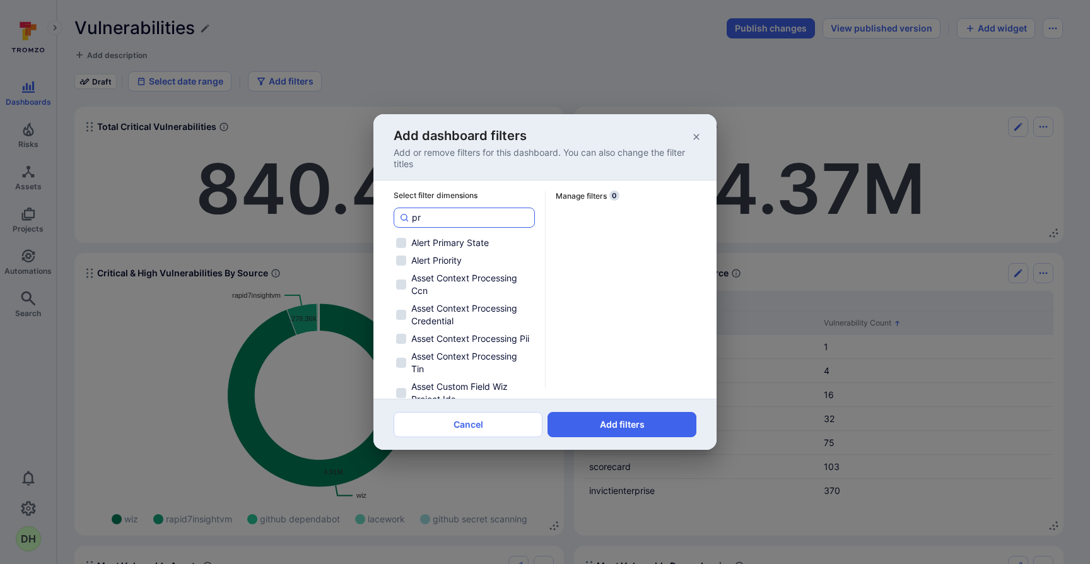
checkbox input "false"
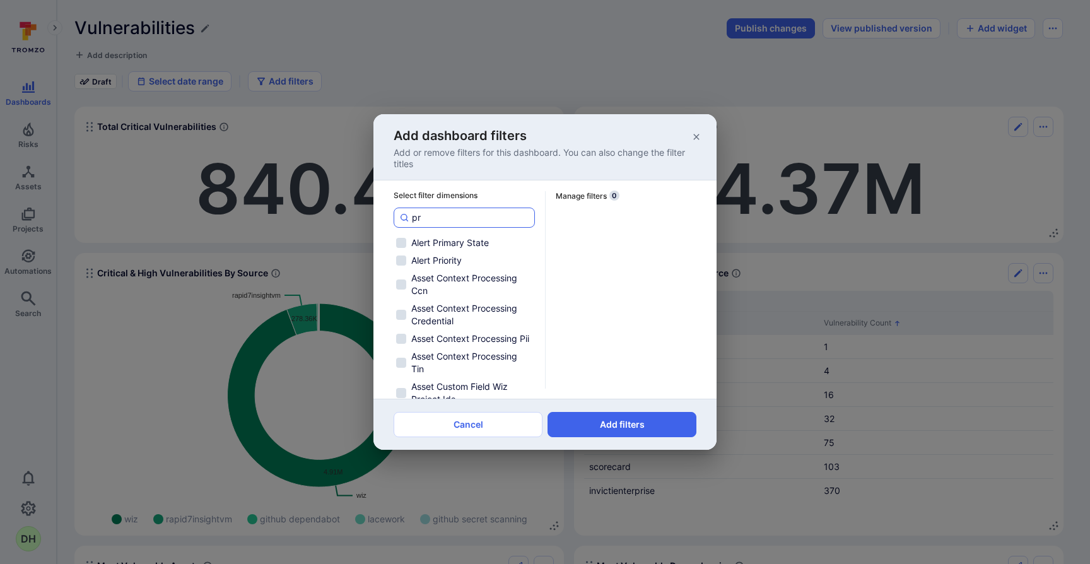
checkbox input "false"
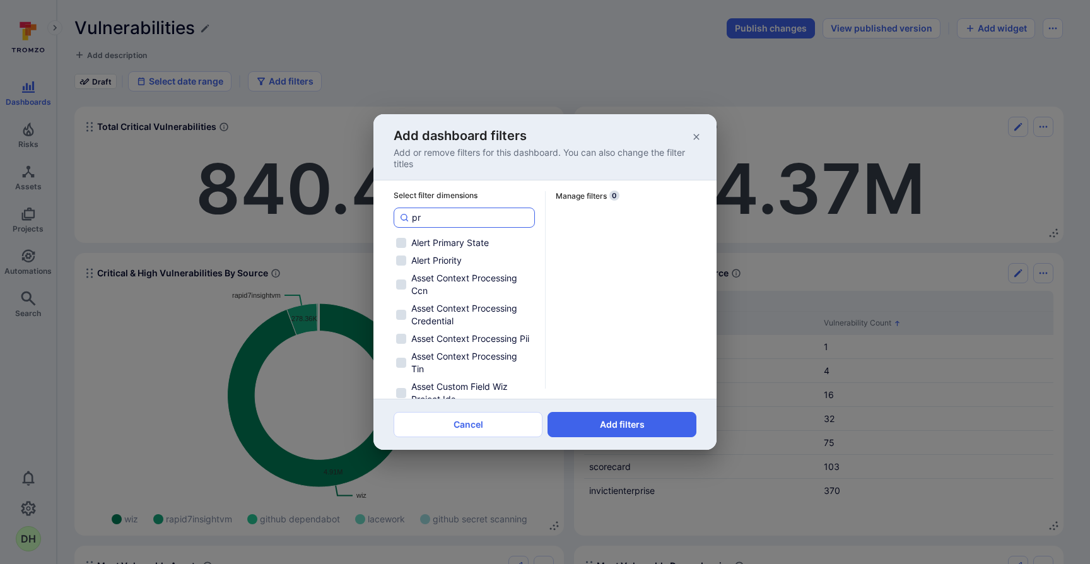
checkbox input "false"
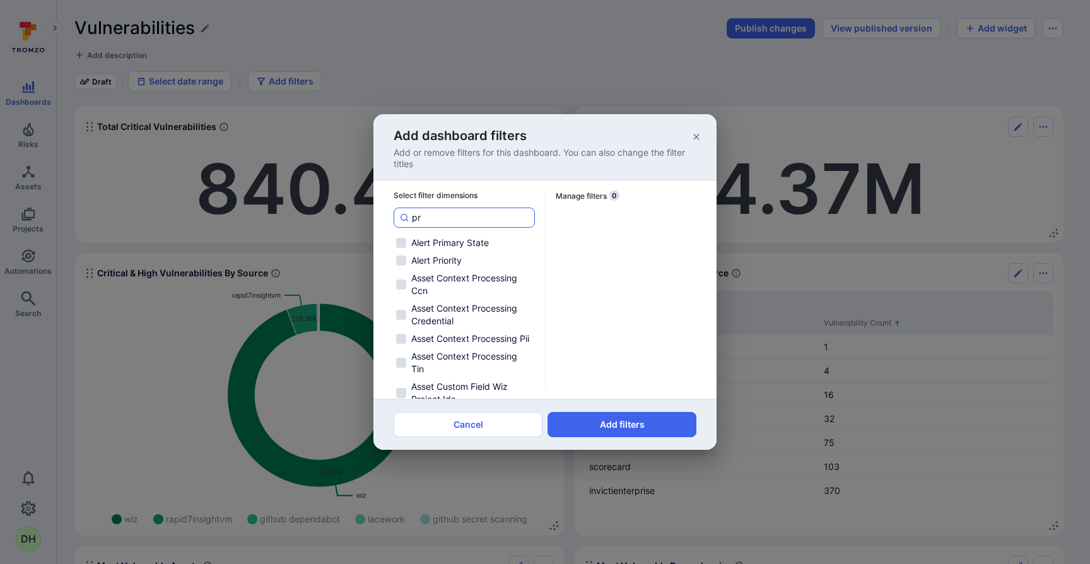
checkbox input "false"
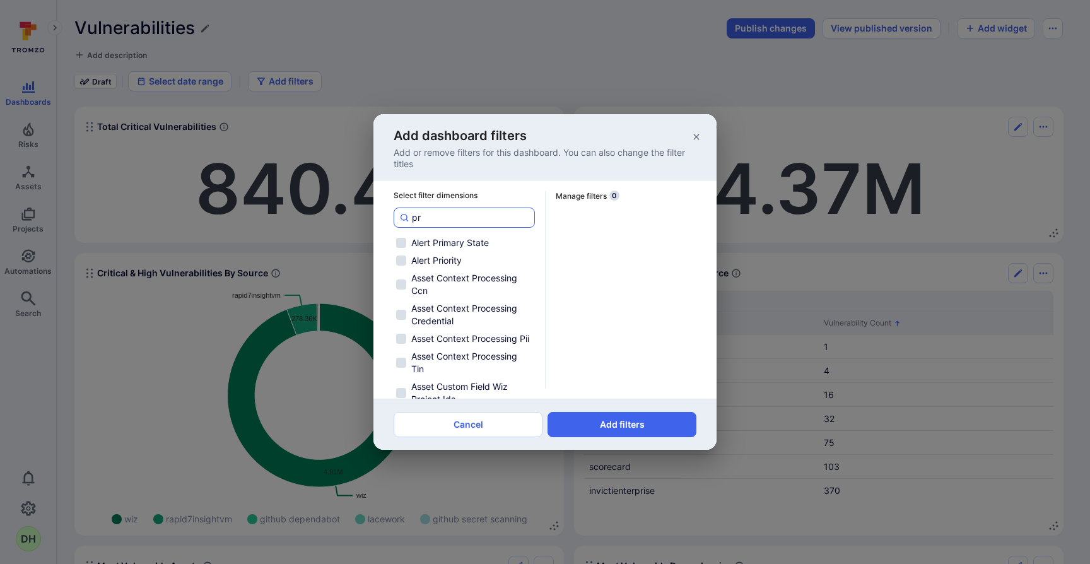
checkbox input "false"
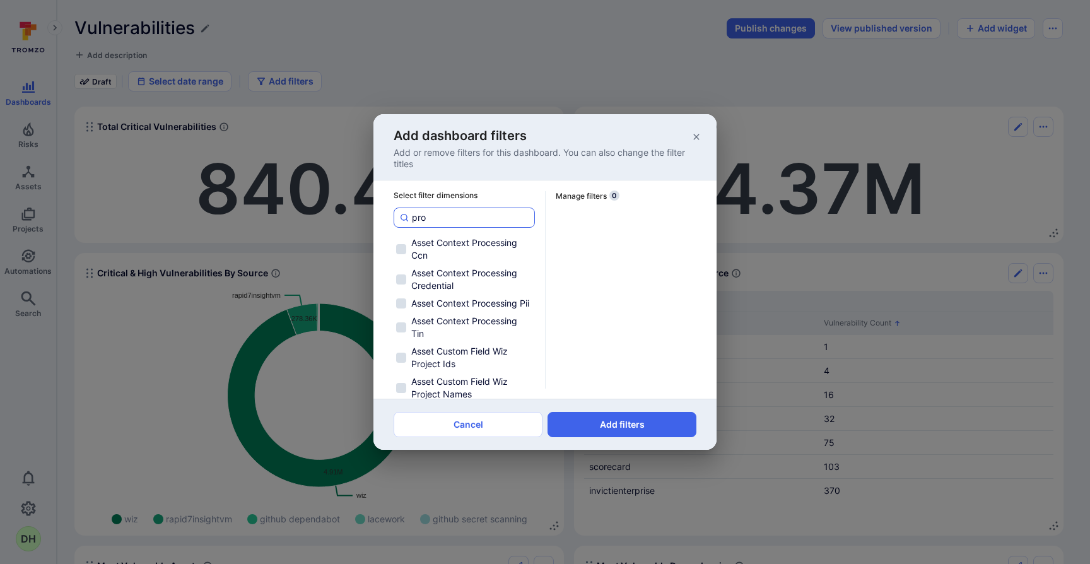
type input "proj"
checkbox input "false"
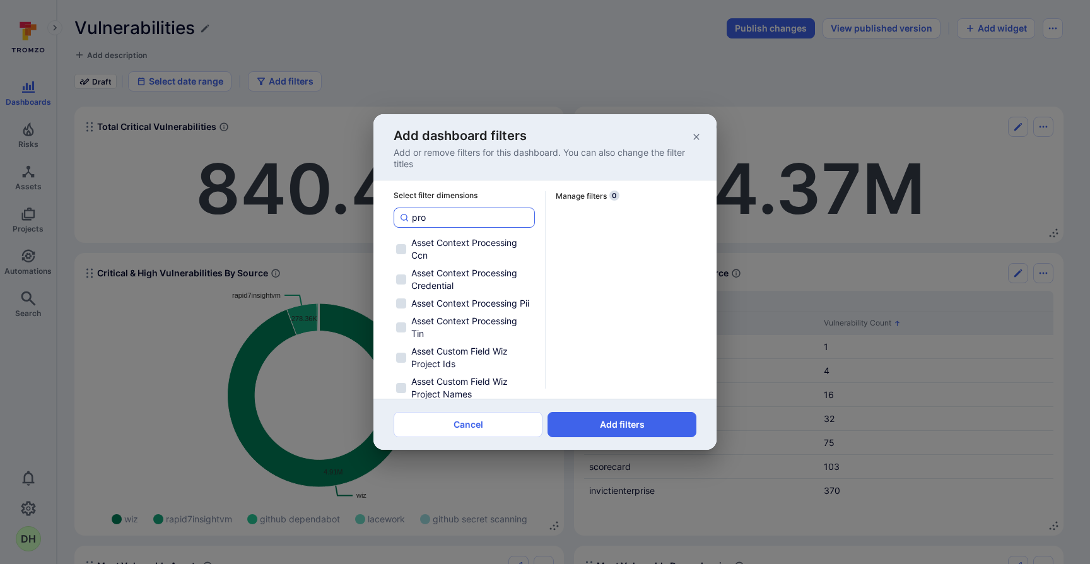
checkbox input "false"
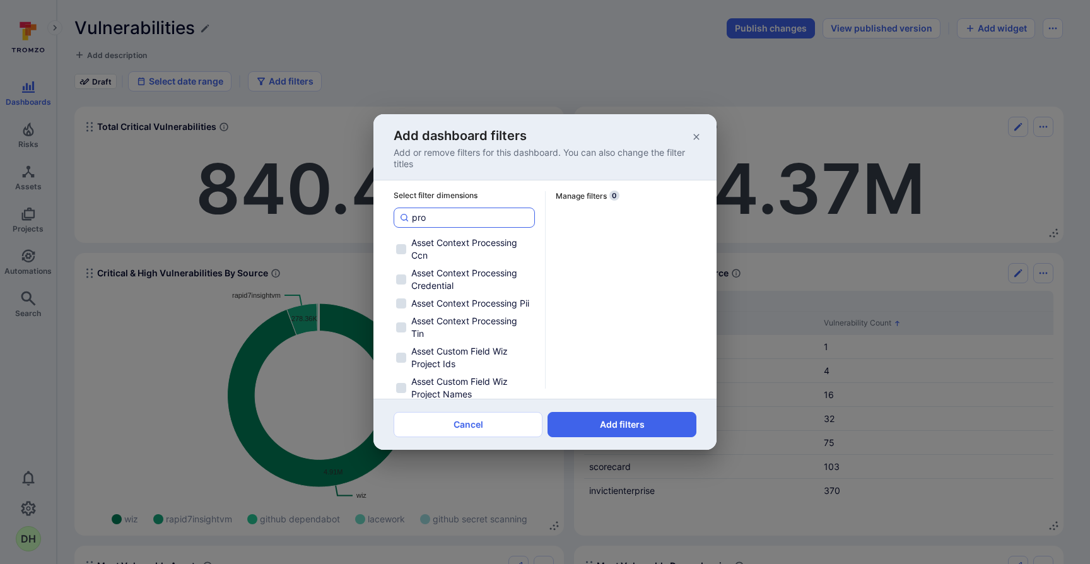
checkbox input "false"
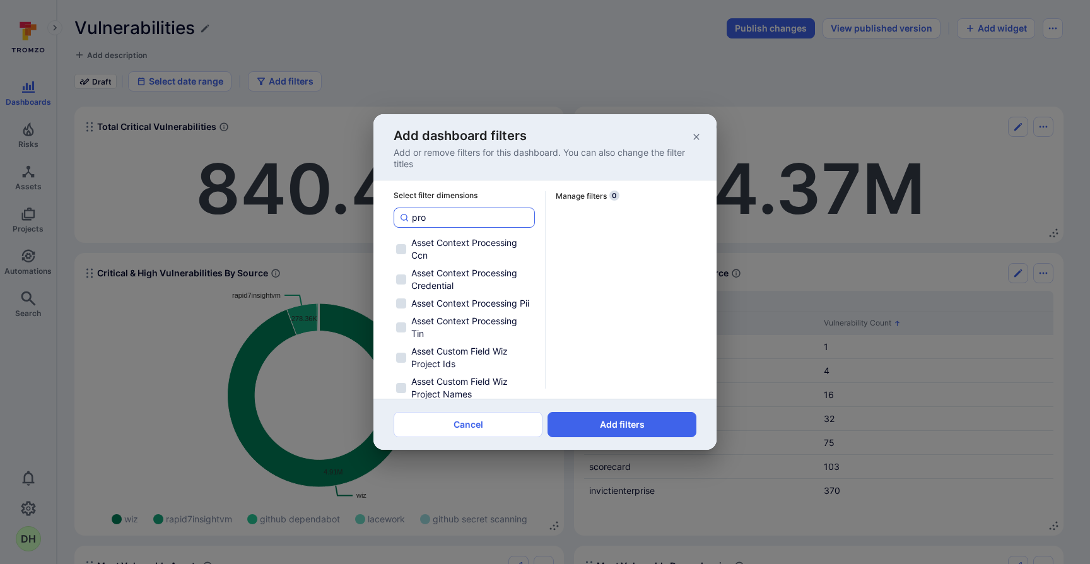
checkbox input "false"
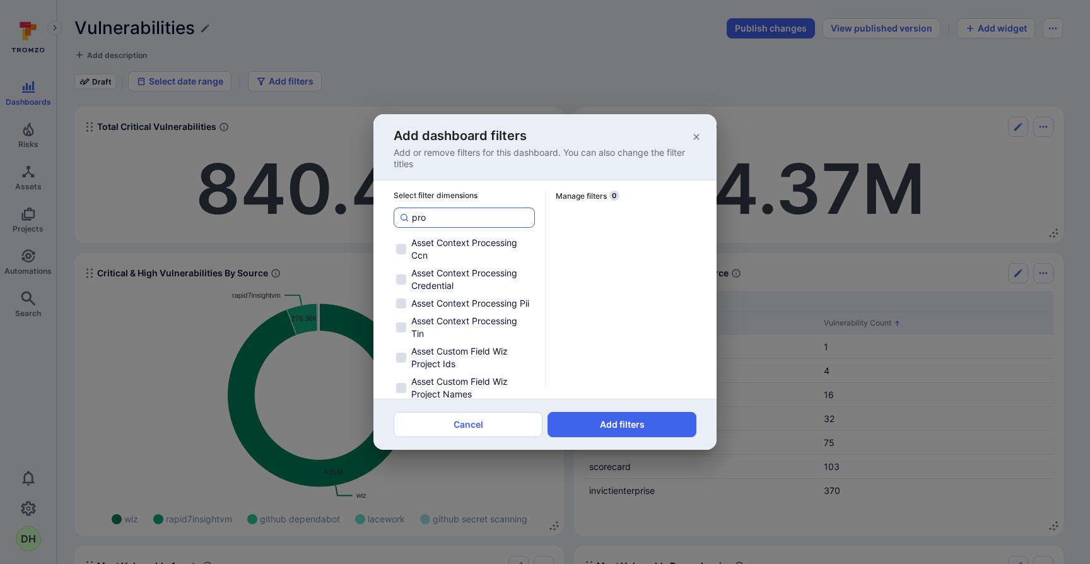
checkbox input "false"
type input "project"
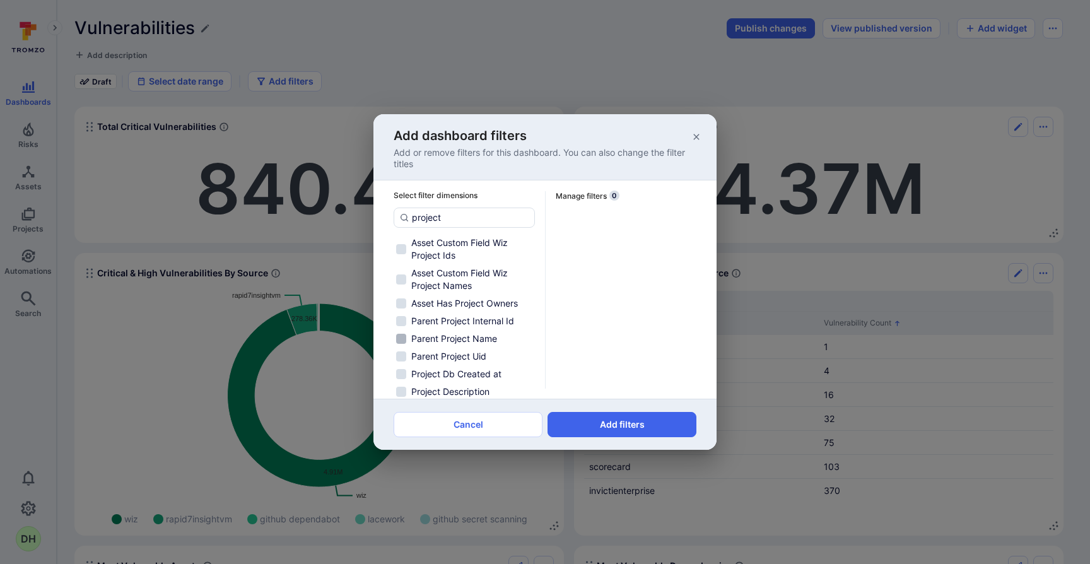
click at [465, 339] on span "Parent Project Name" at bounding box center [454, 338] width 86 height 13
click at [406, 339] on input "Parent Project Name" at bounding box center [401, 339] width 10 height 10
checkbox input "true"
click at [615, 217] on input "Parent Project Name" at bounding box center [618, 217] width 115 height 13
drag, startPoint x: 653, startPoint y: 218, endPoint x: 541, endPoint y: 215, distance: 112.3
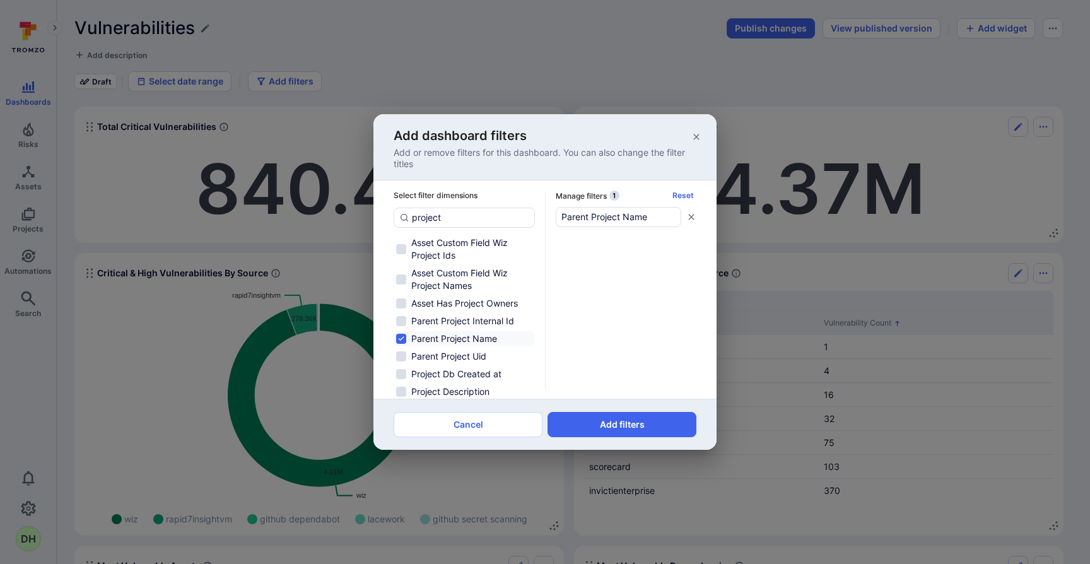
click at [541, 215] on div "Select filter dimensions project Asset Custom Field Wiz Project Ids Asset Custo…" at bounding box center [545, 294] width 303 height 208
click at [646, 420] on button "Add filters" at bounding box center [621, 424] width 149 height 25
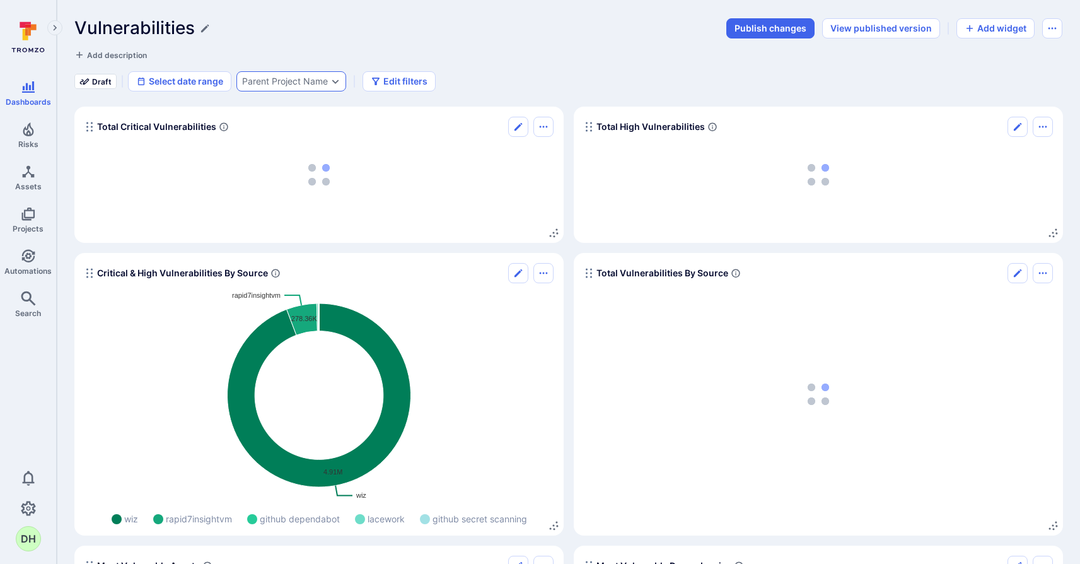
click at [339, 79] on icon "Expand dropdown" at bounding box center [336, 81] width 10 height 10
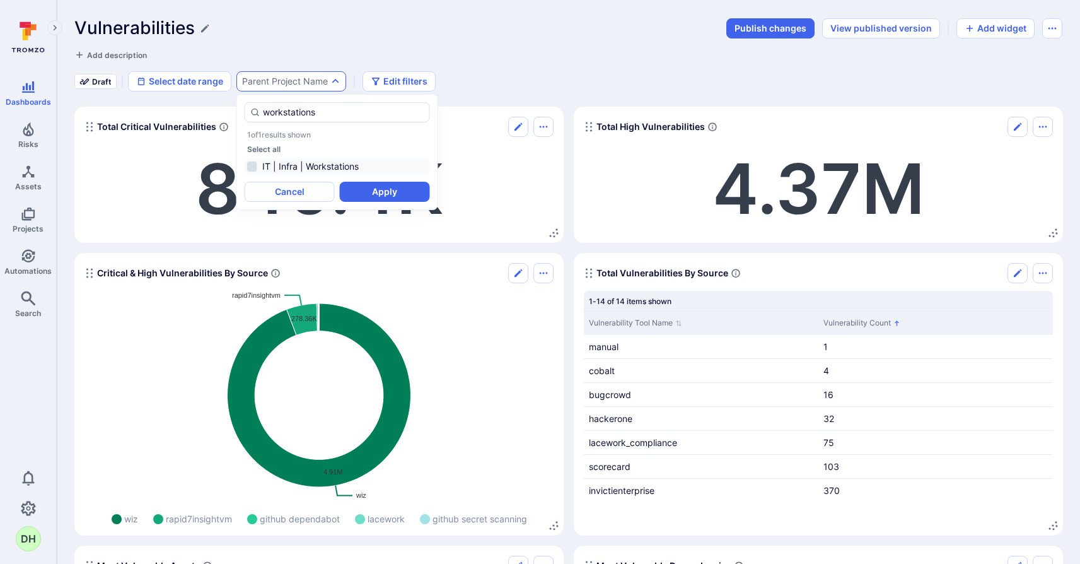
click at [253, 168] on li "IT | Infra | Workstations" at bounding box center [337, 166] width 185 height 15
type input "workstations"
click at [368, 195] on button "Apply" at bounding box center [385, 192] width 90 height 20
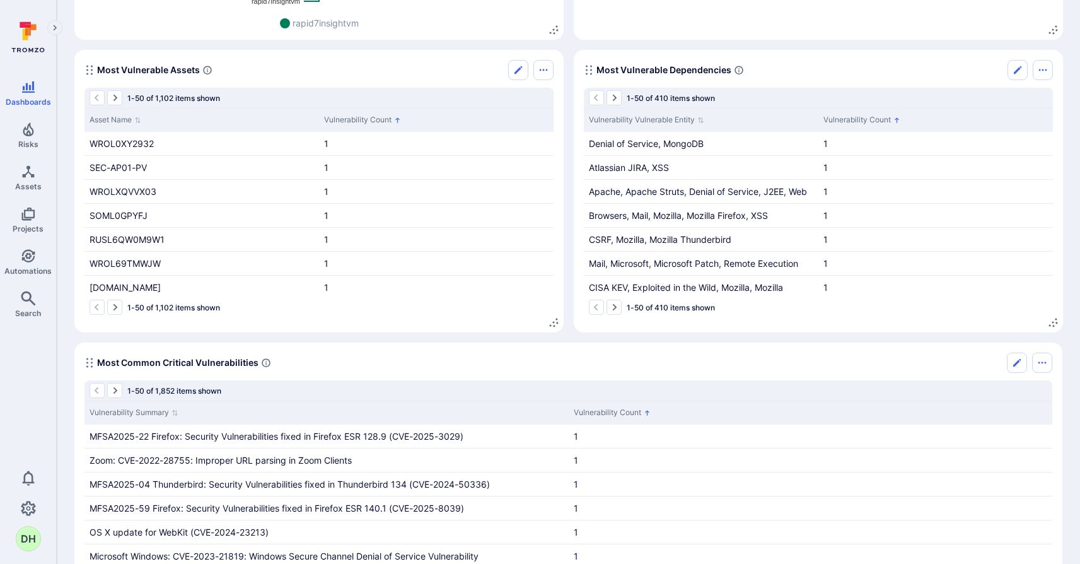
scroll to position [495, 0]
click at [524, 69] on button "Edit" at bounding box center [518, 71] width 20 height 20
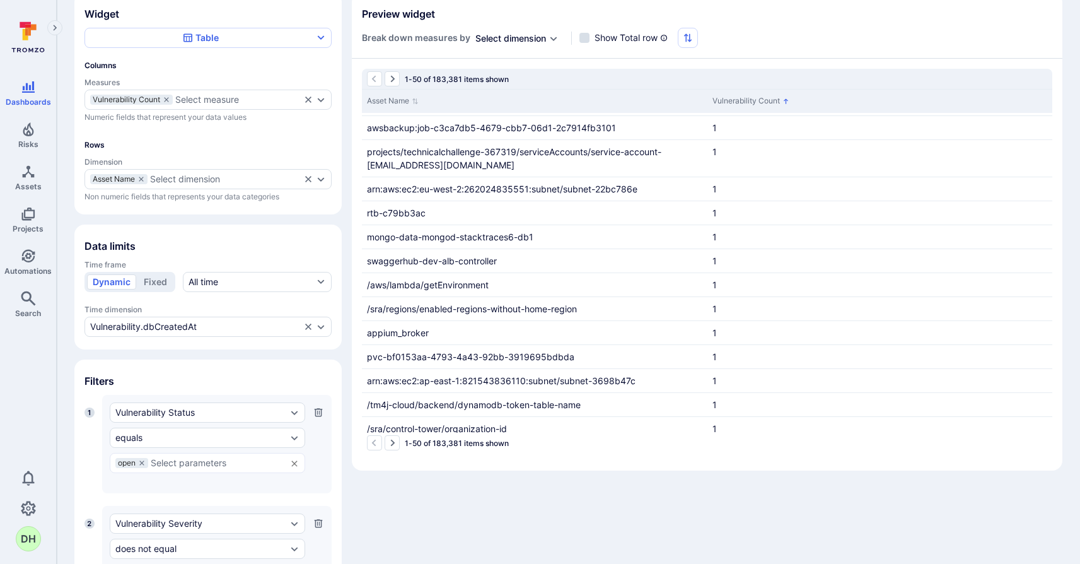
scroll to position [113, 0]
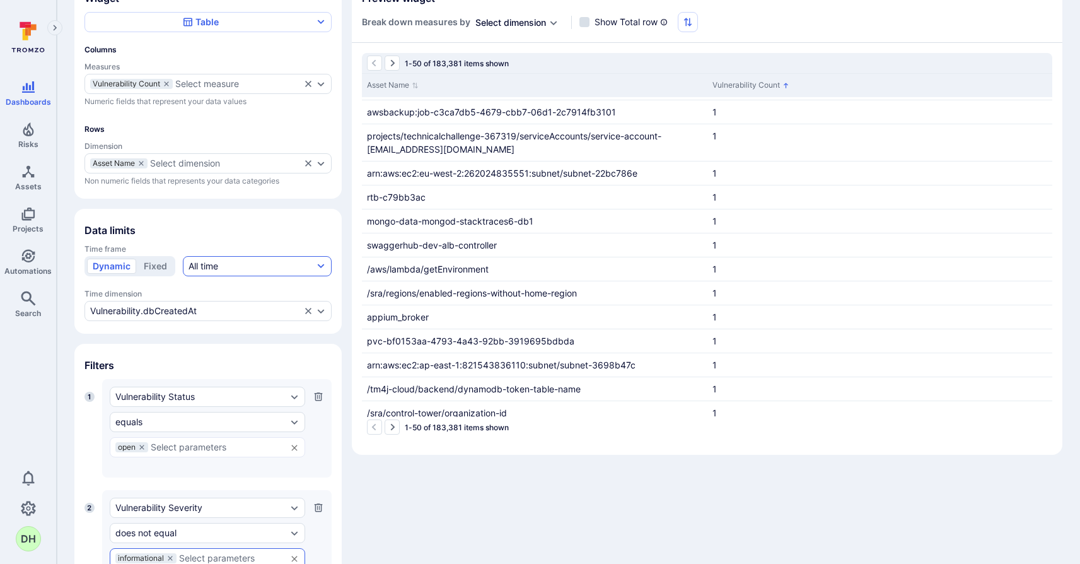
click at [274, 267] on button "All time" at bounding box center [257, 266] width 149 height 20
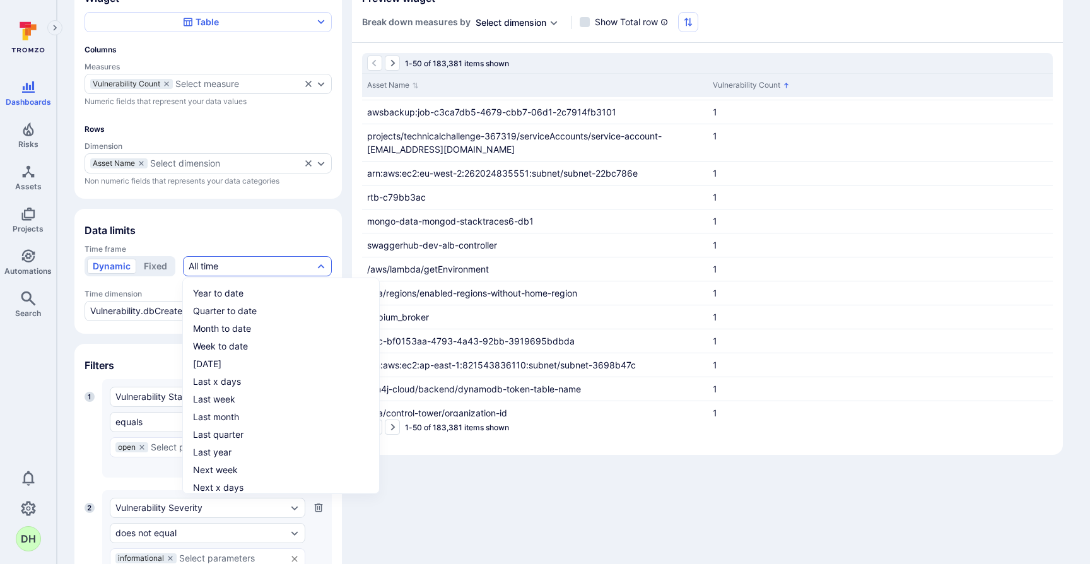
click at [431, 522] on div at bounding box center [545, 282] width 1090 height 564
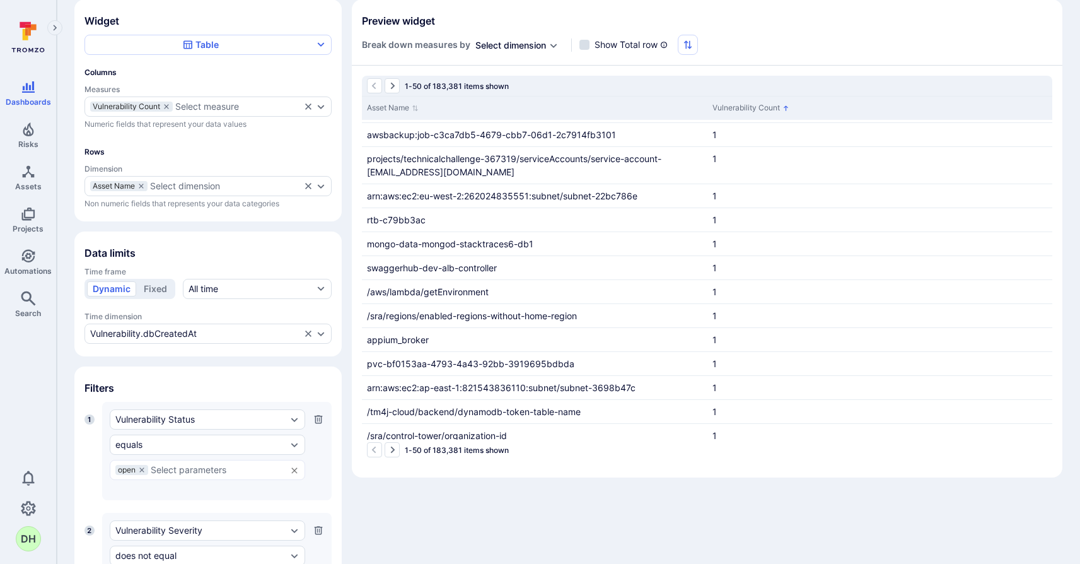
scroll to position [0, 0]
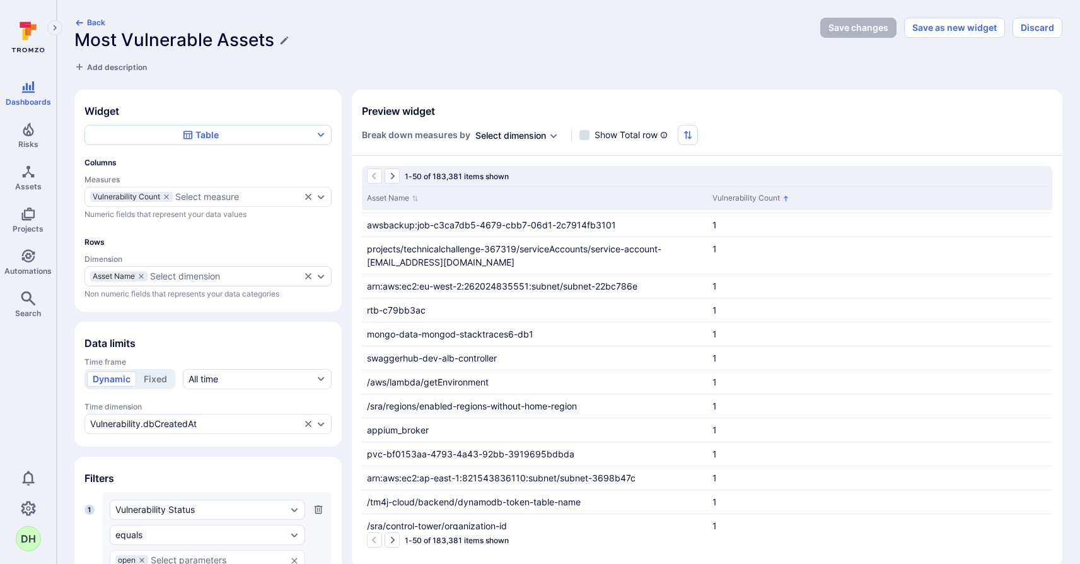
click at [552, 134] on icon "Expand dropdown" at bounding box center [554, 136] width 7 height 4
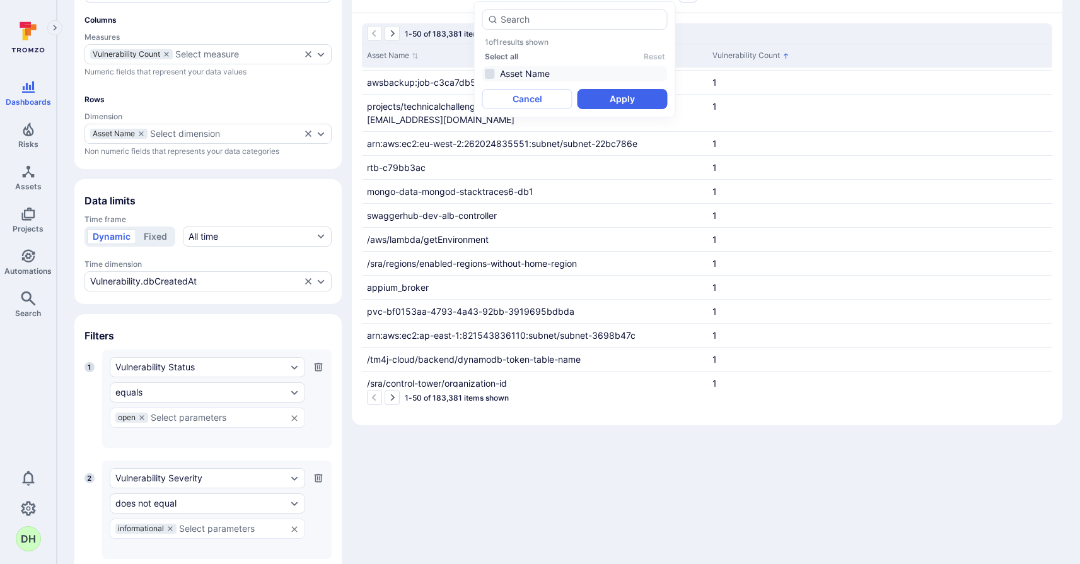
scroll to position [120, 0]
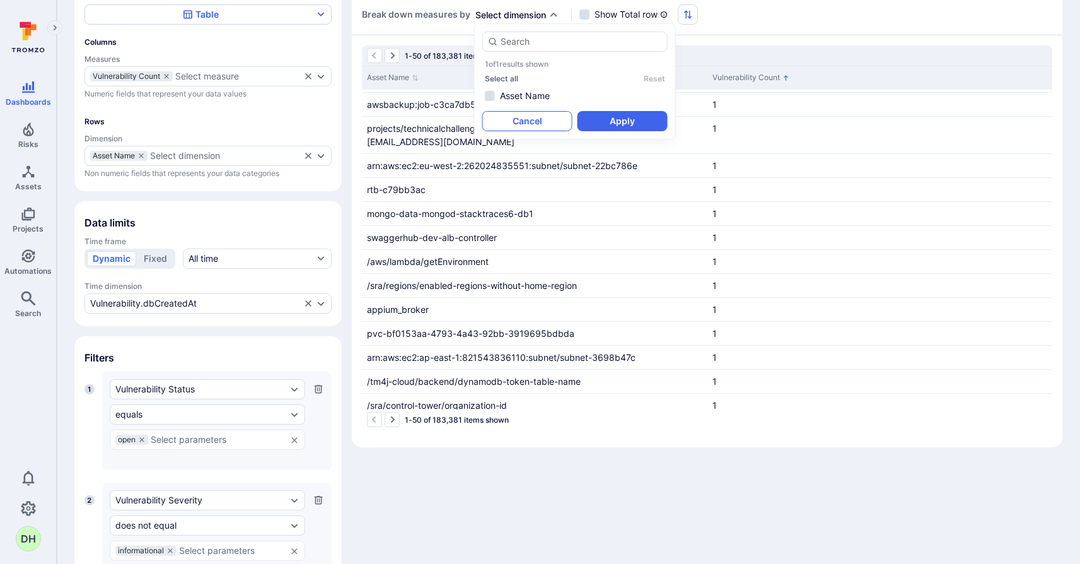
click at [546, 122] on button "Cancel" at bounding box center [528, 121] width 90 height 20
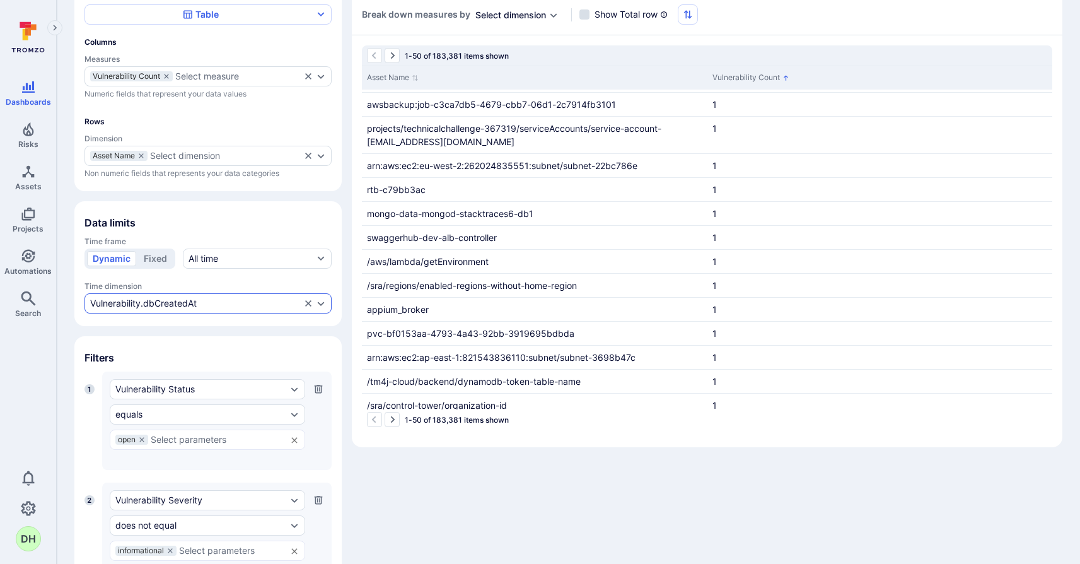
click at [326, 302] on div "Vulnerability.dbCreatedAt" at bounding box center [208, 303] width 247 height 20
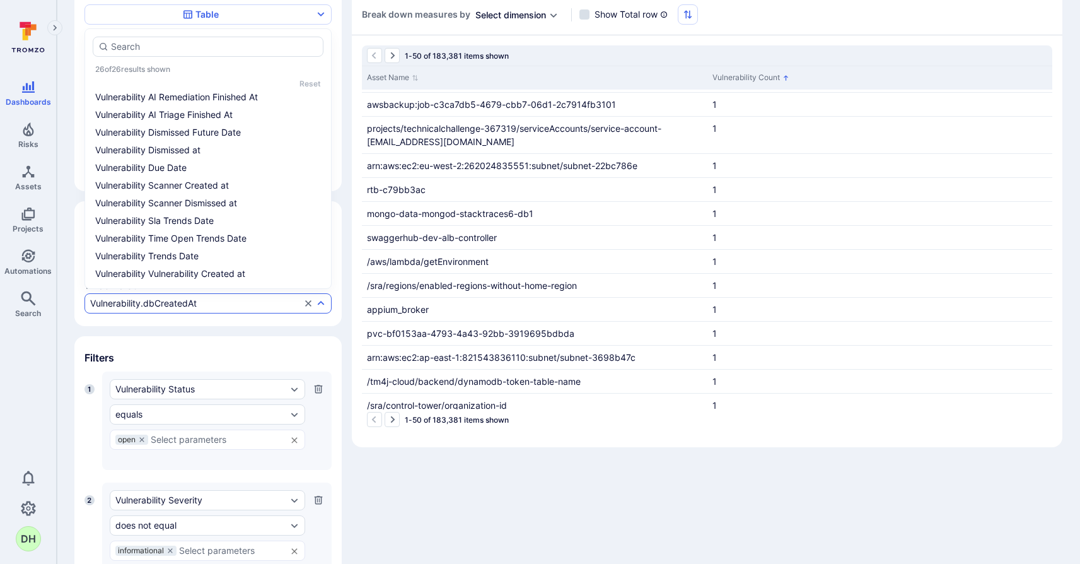
scroll to position [0, 0]
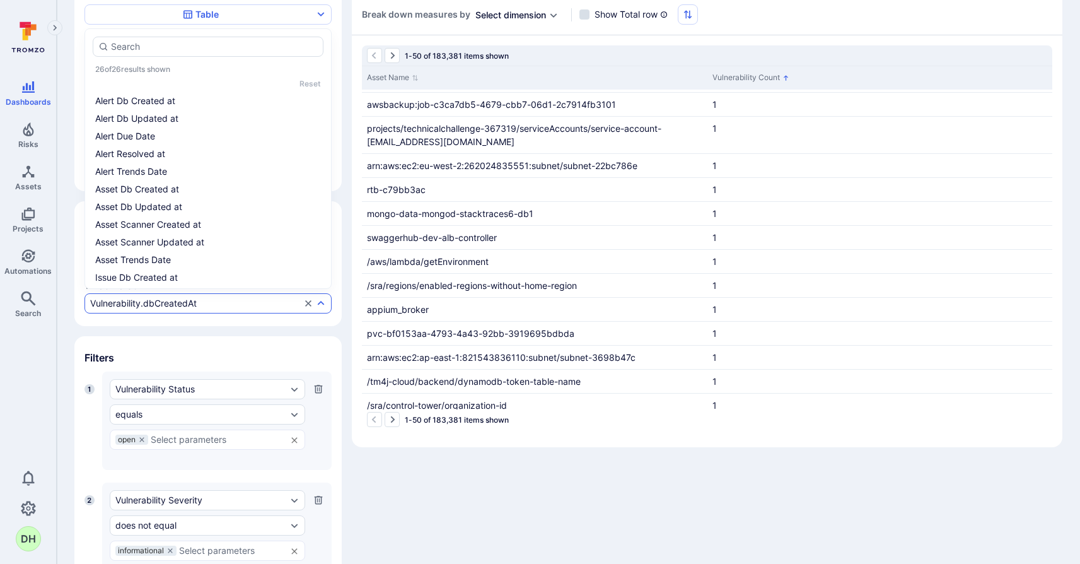
click at [410, 493] on div "Widget Table Columns Measures Vulnerability Count Select measure Numeric fields…" at bounding box center [568, 297] width 988 height 657
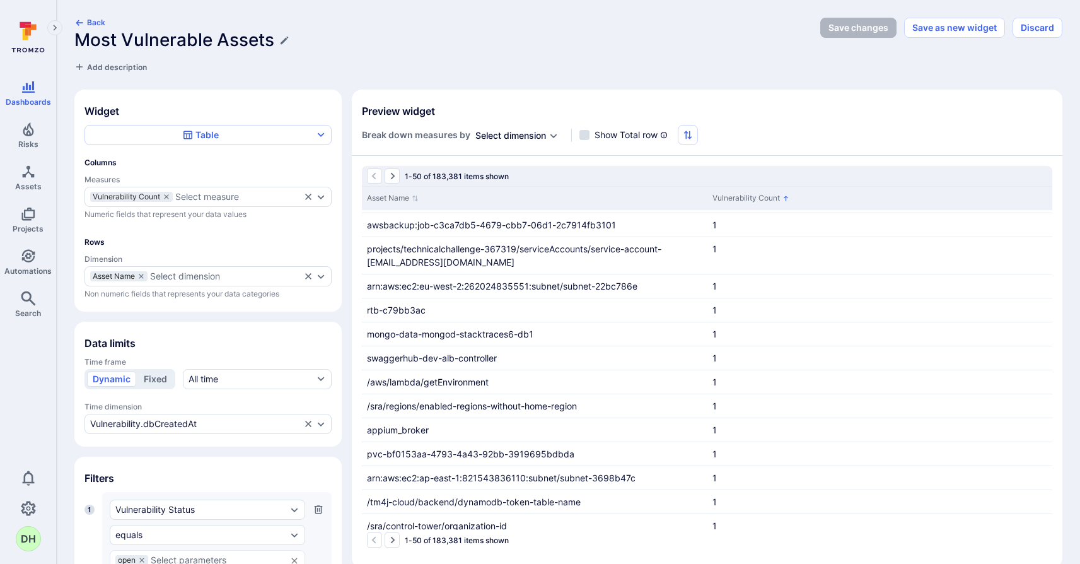
click at [148, 378] on button "Fixed" at bounding box center [155, 379] width 35 height 15
click at [114, 373] on button "Dynamic" at bounding box center [111, 379] width 49 height 15
click at [686, 128] on button "button" at bounding box center [688, 135] width 20 height 20
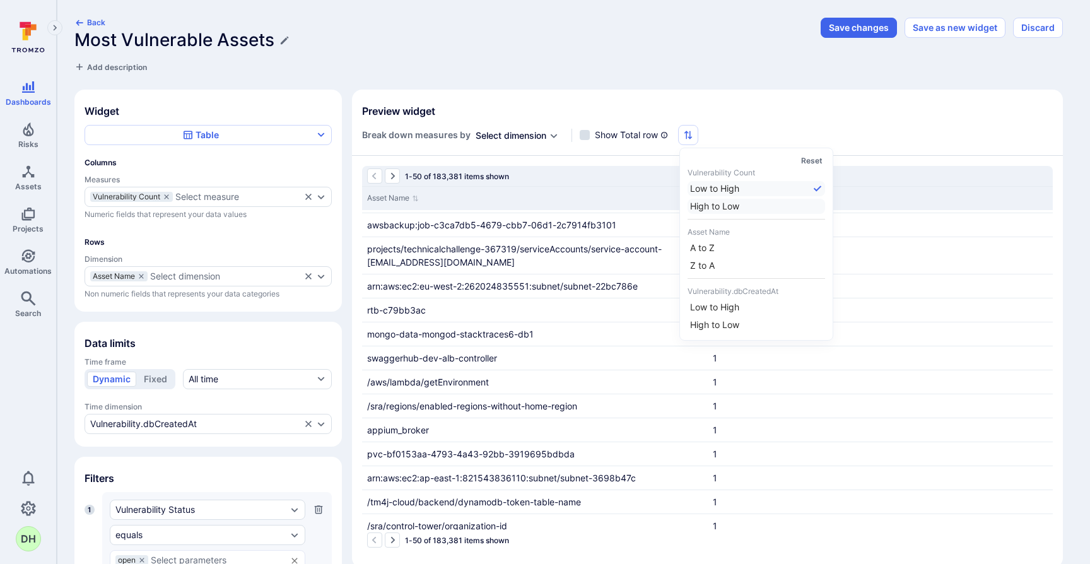
click at [709, 199] on li "High to Low" at bounding box center [757, 206] width 138 height 15
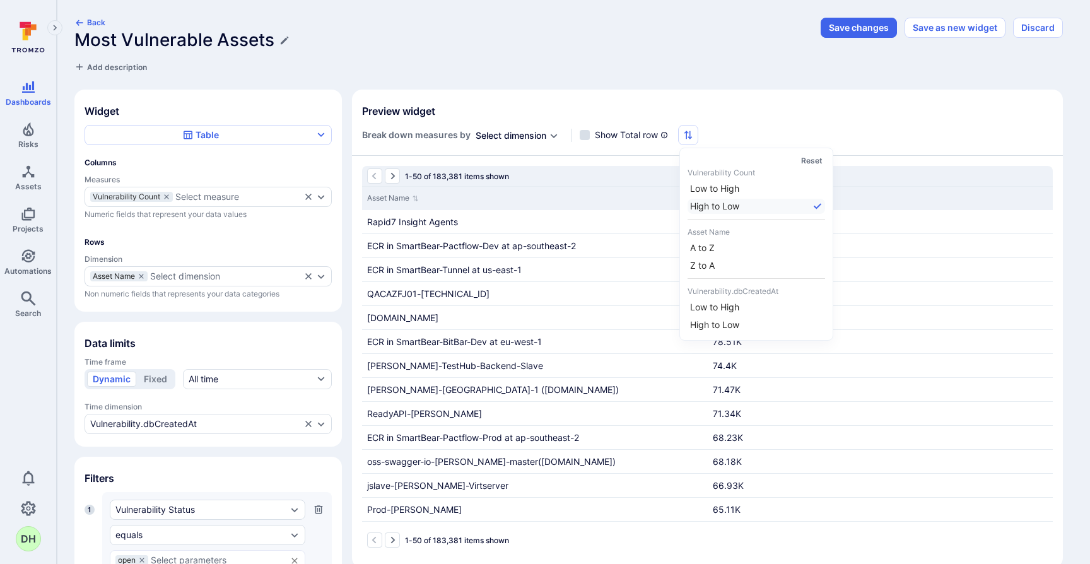
click at [753, 82] on div at bounding box center [545, 282] width 1090 height 564
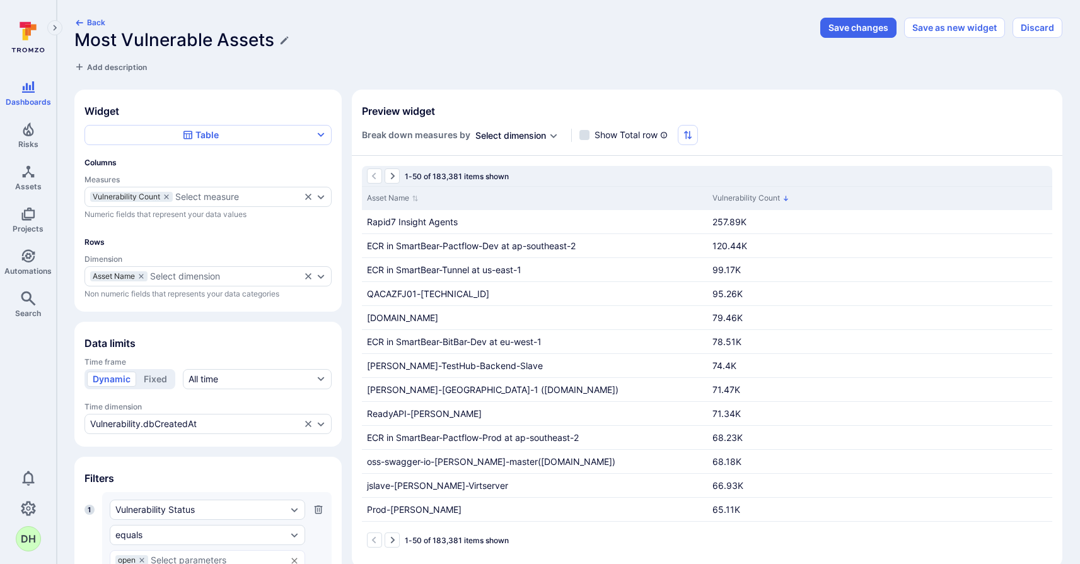
click at [716, 57] on div "Back Most Vulnerable Assets Add description" at bounding box center [443, 46] width 739 height 56
click at [867, 28] on button "Save changes" at bounding box center [859, 28] width 76 height 20
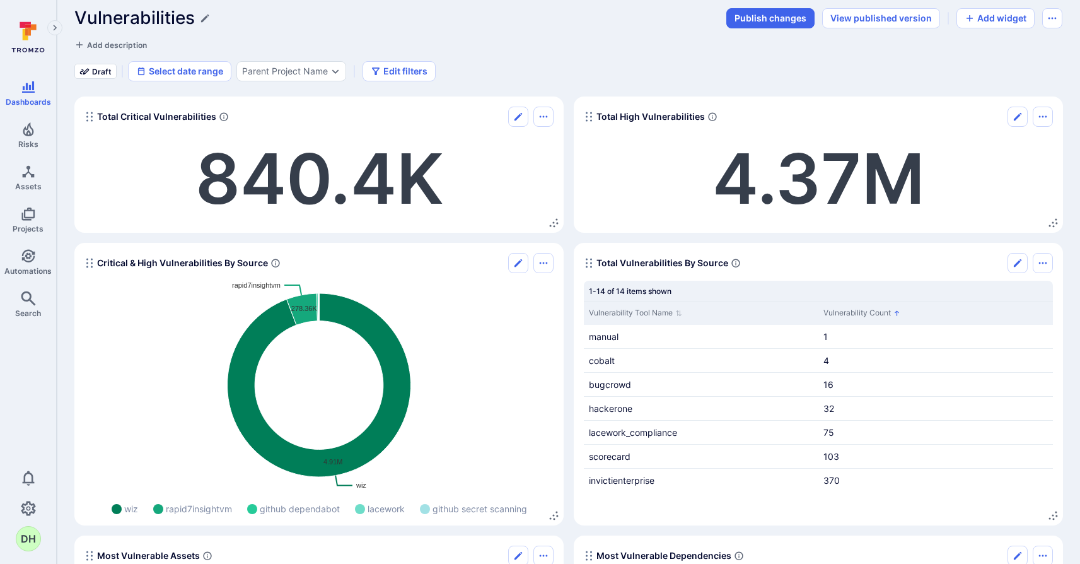
scroll to position [3, 0]
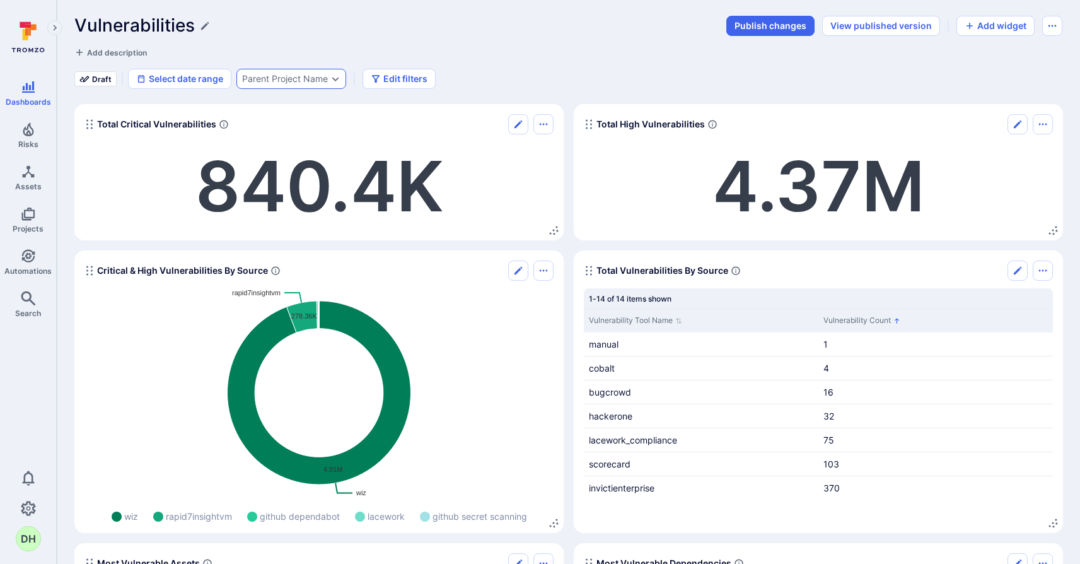
click at [337, 79] on icon "Expand dropdown" at bounding box center [335, 79] width 7 height 4
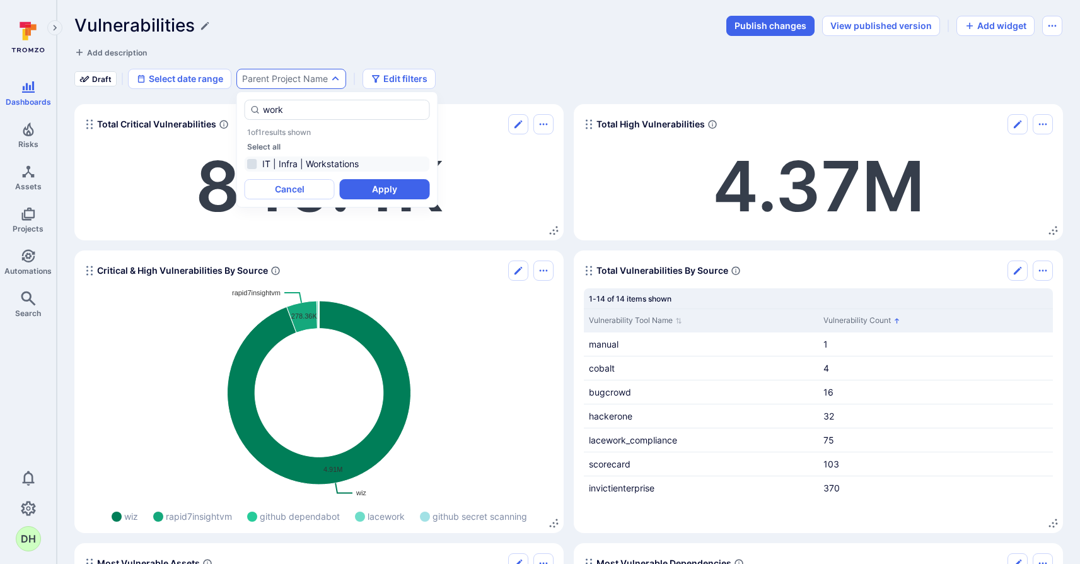
click at [286, 163] on li "IT | Infra | Workstations" at bounding box center [337, 163] width 185 height 15
type input "work"
click at [377, 185] on button "Apply" at bounding box center [385, 189] width 90 height 20
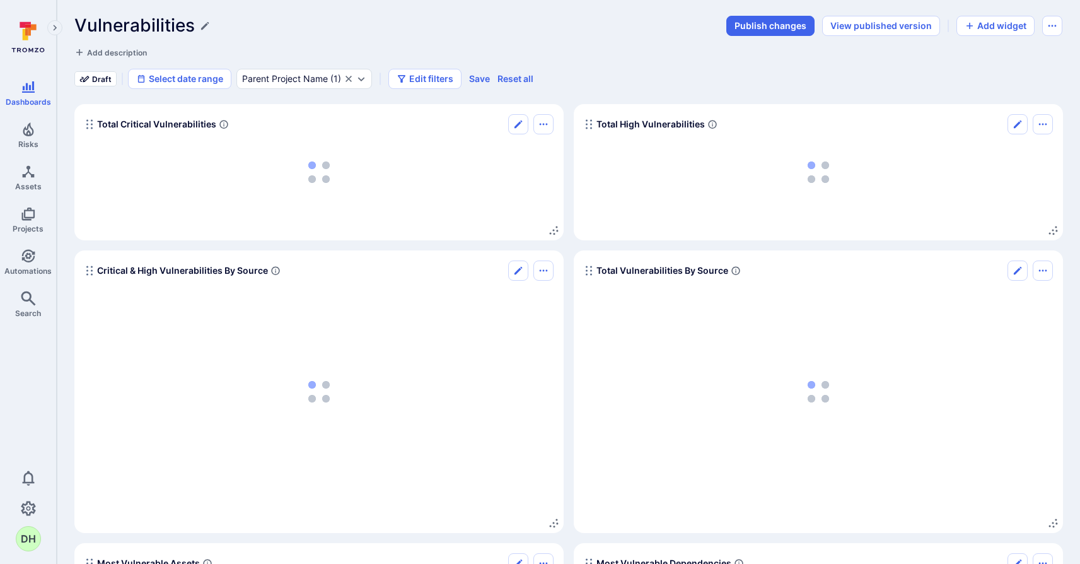
click at [597, 66] on div "Vulnerabilities Publish changes View published version Add widget Add descripti…" at bounding box center [568, 52] width 988 height 74
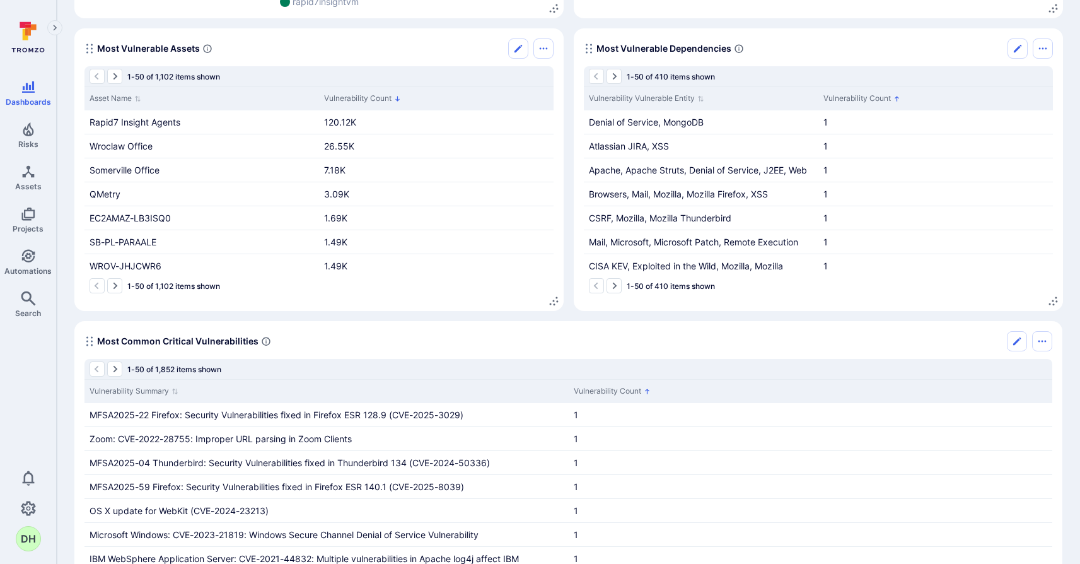
scroll to position [514, 0]
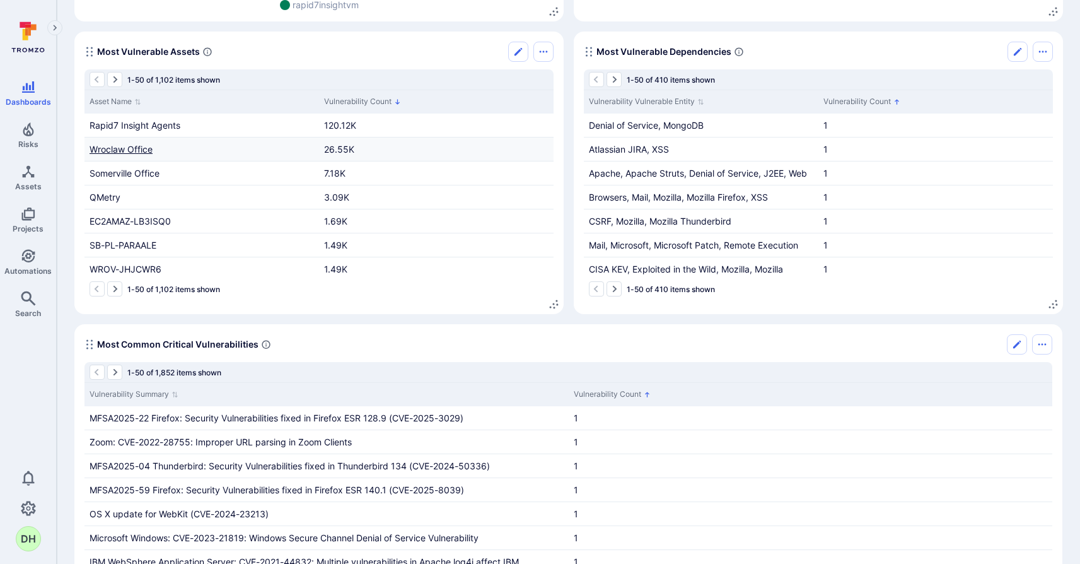
click at [127, 151] on link "Wroclaw Office" at bounding box center [121, 149] width 63 height 11
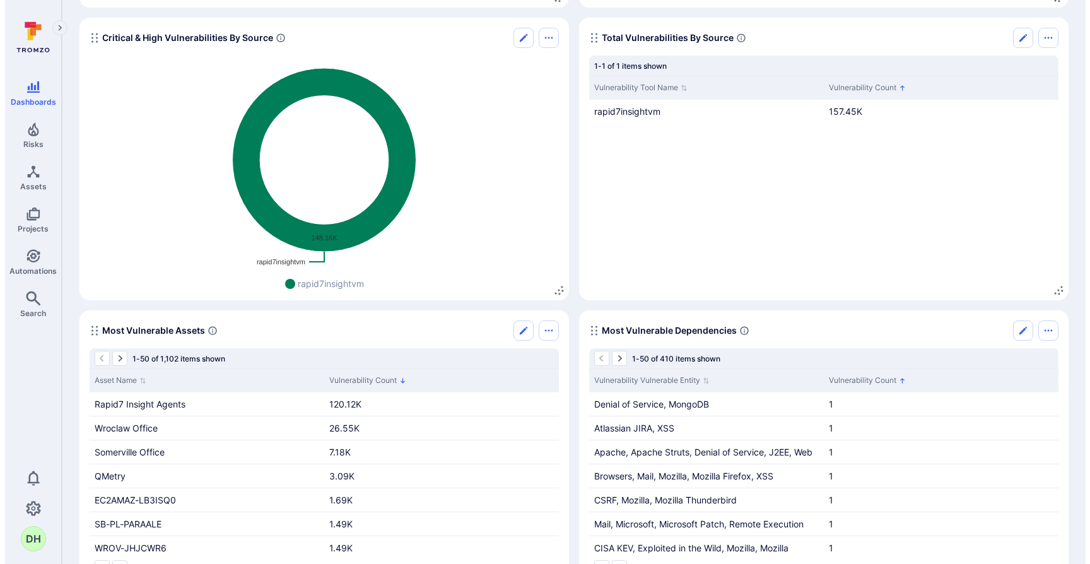
scroll to position [0, 0]
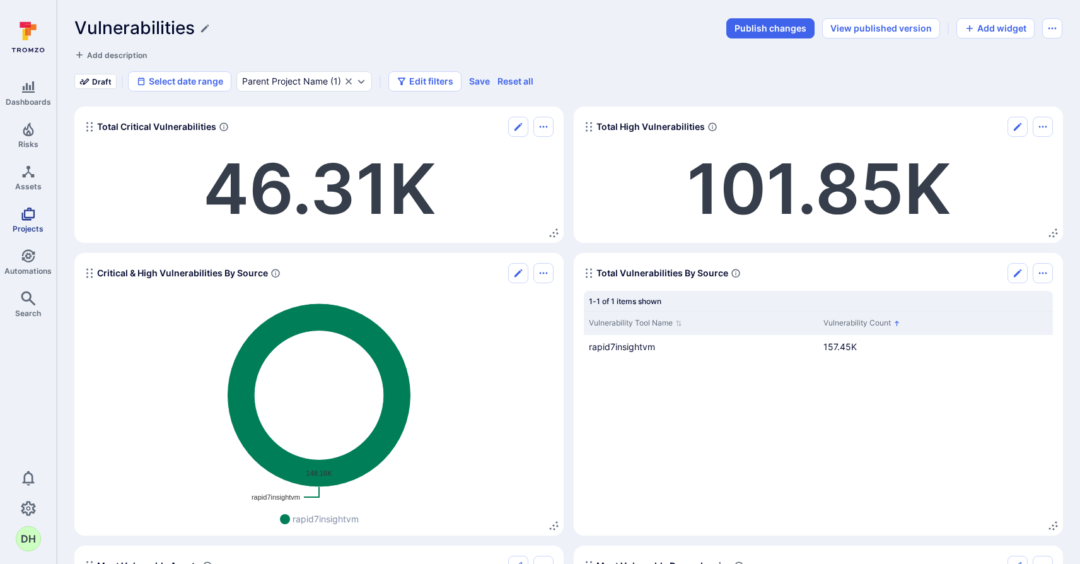
click at [29, 211] on icon "Projects" at bounding box center [28, 213] width 15 height 15
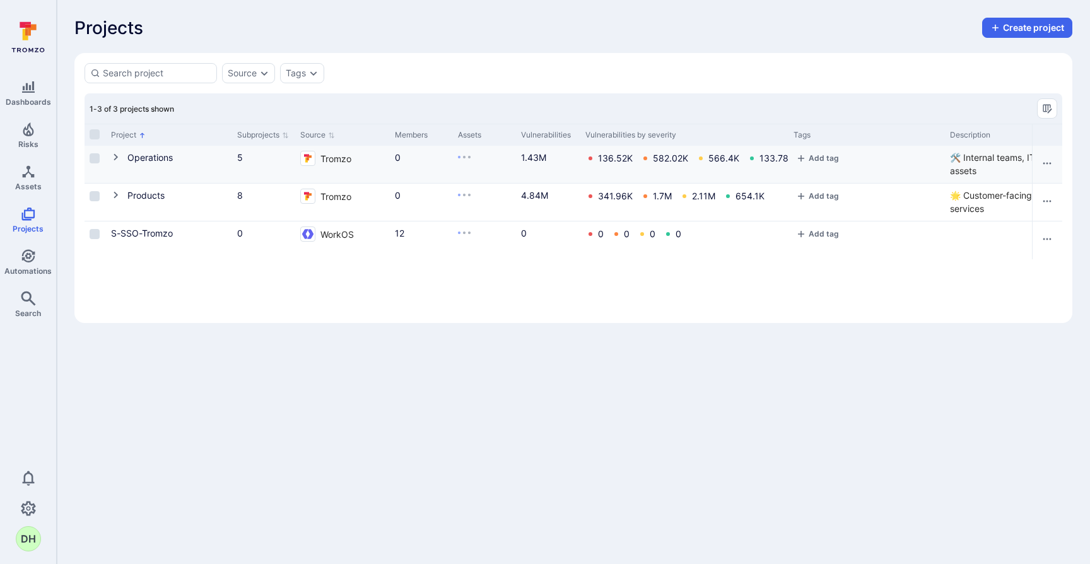
click at [117, 156] on icon "Cell for Project" at bounding box center [116, 157] width 4 height 7
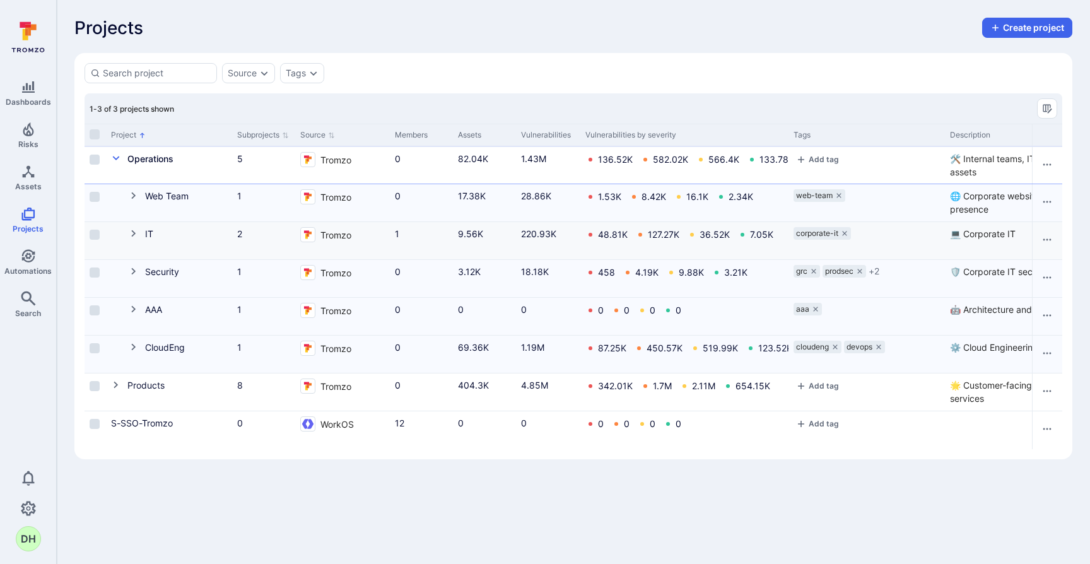
click at [129, 235] on icon "Cell for Project" at bounding box center [134, 233] width 10 height 10
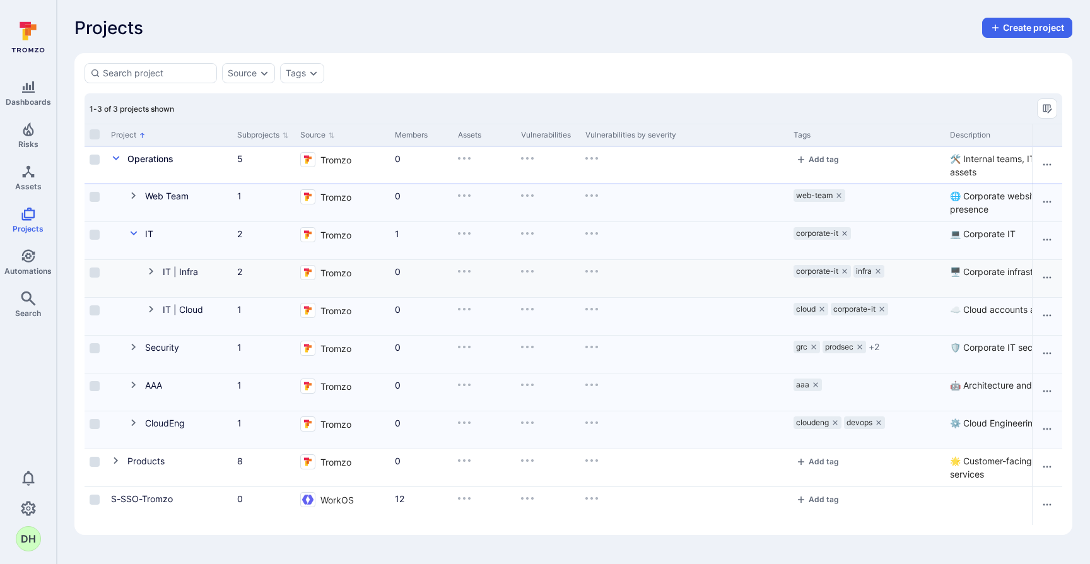
click at [148, 271] on icon "Cell for Project" at bounding box center [151, 271] width 10 height 10
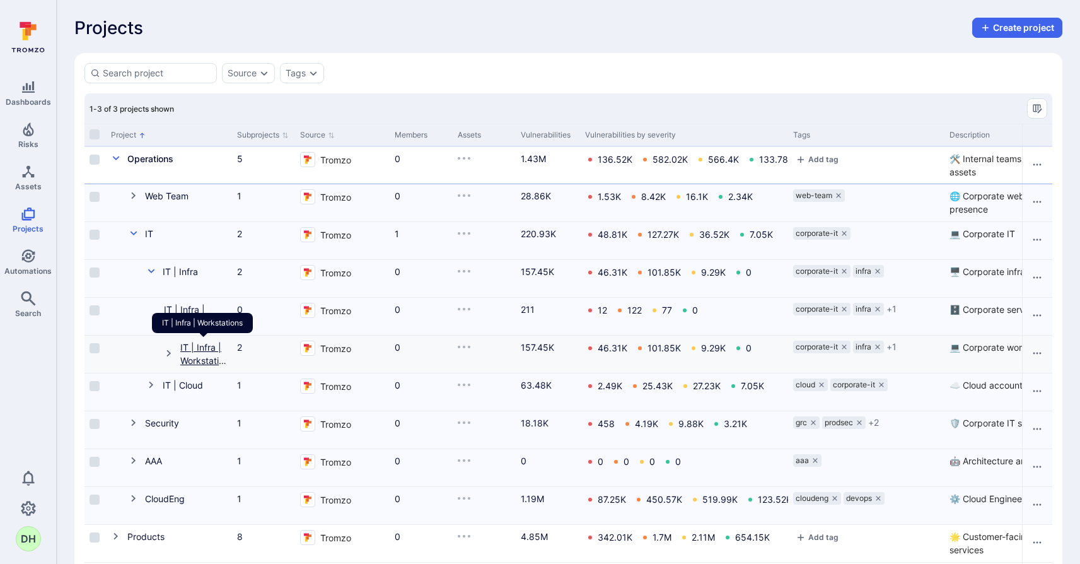
click at [209, 345] on link "IT | Infra | Workstations" at bounding box center [203, 360] width 46 height 37
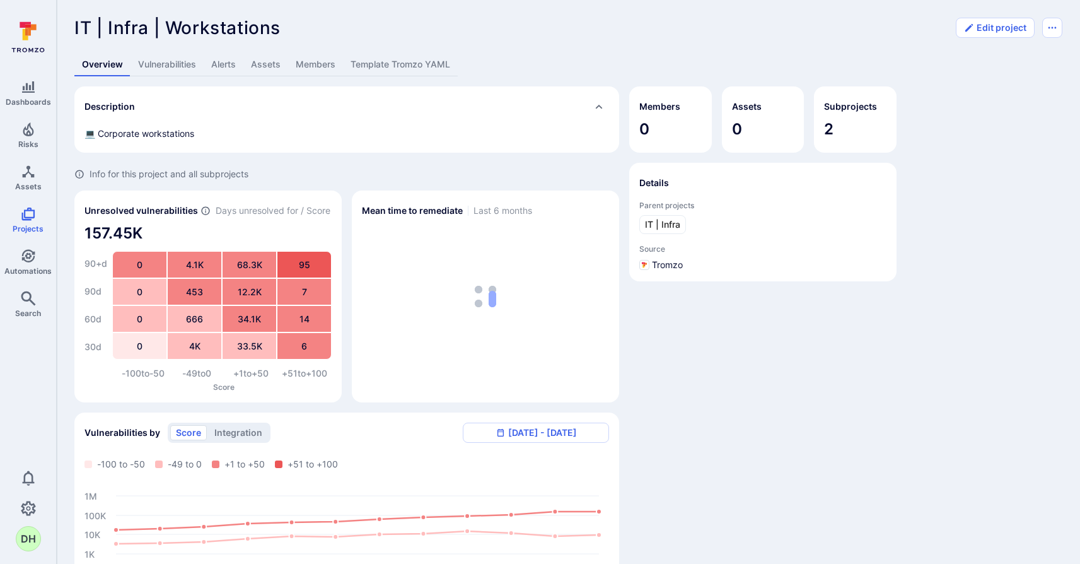
click at [419, 64] on link "Template Tromzo YAML" at bounding box center [400, 64] width 115 height 23
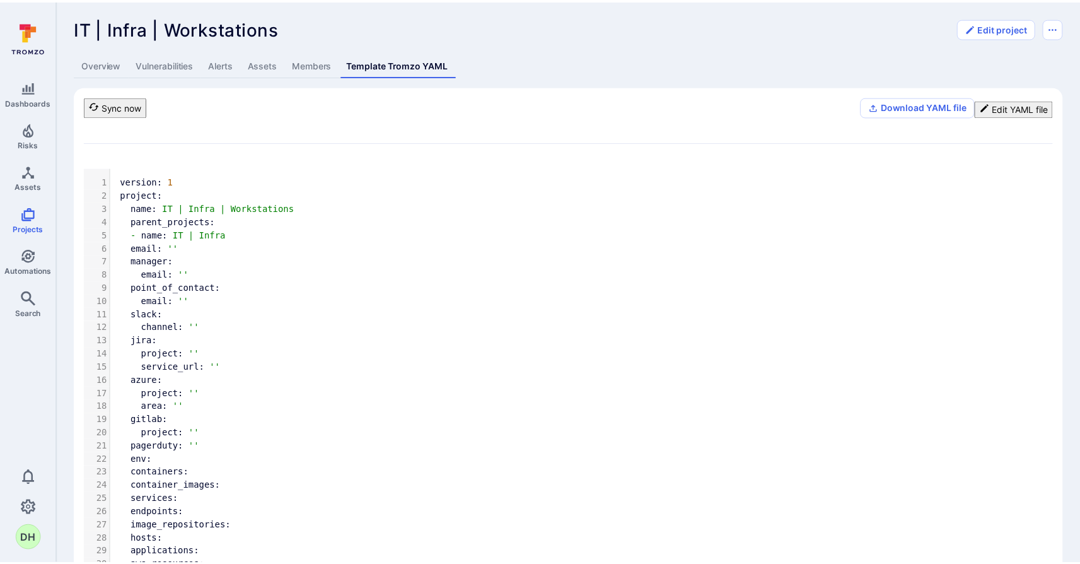
scroll to position [170, 0]
click at [259, 69] on link "Assets" at bounding box center [264, 64] width 45 height 23
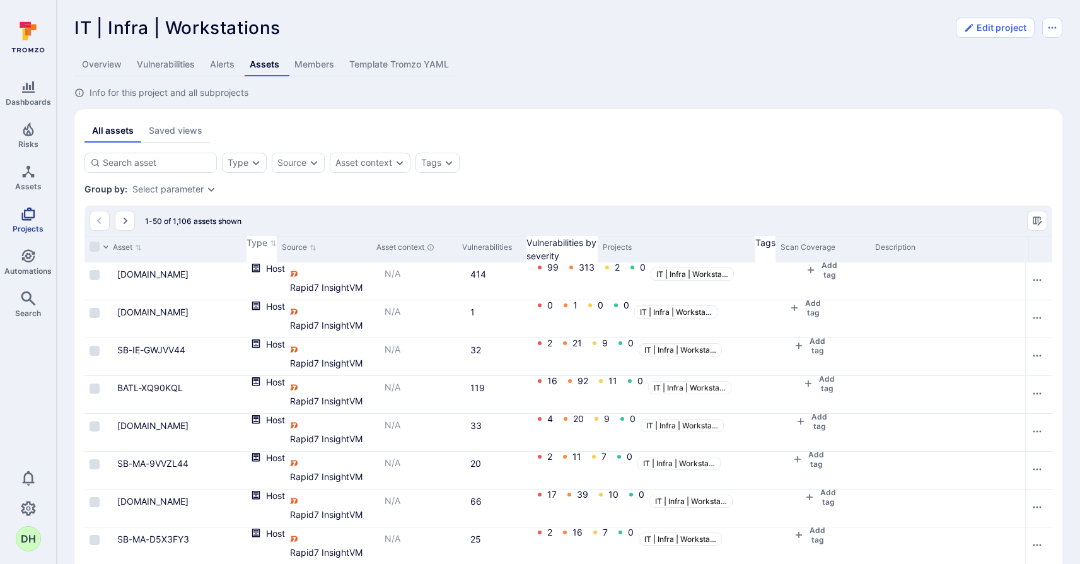
click at [44, 206] on link "Projects" at bounding box center [28, 219] width 56 height 37
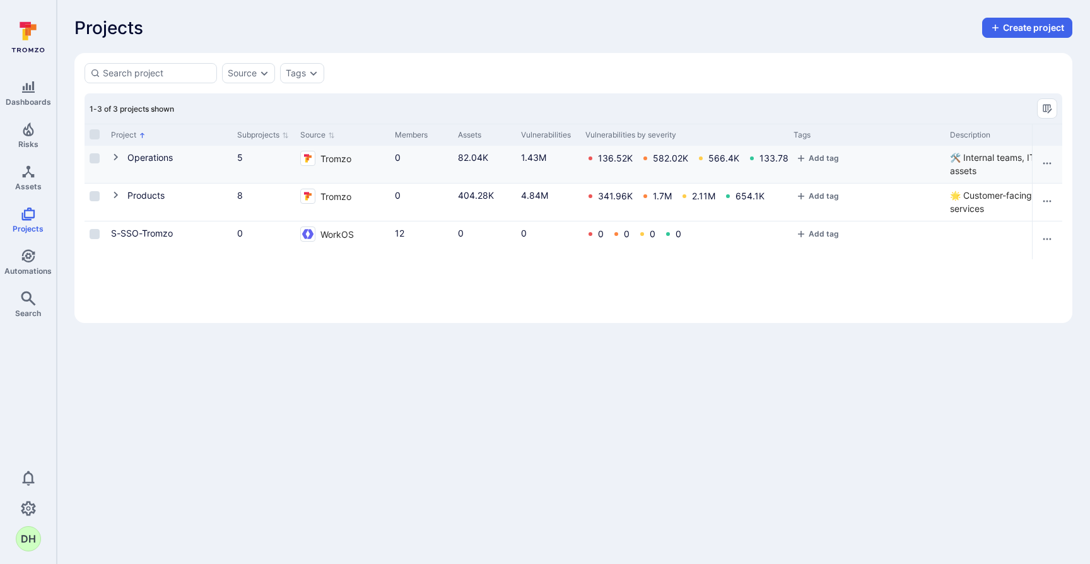
click at [116, 158] on icon "Cell for Project" at bounding box center [116, 157] width 4 height 7
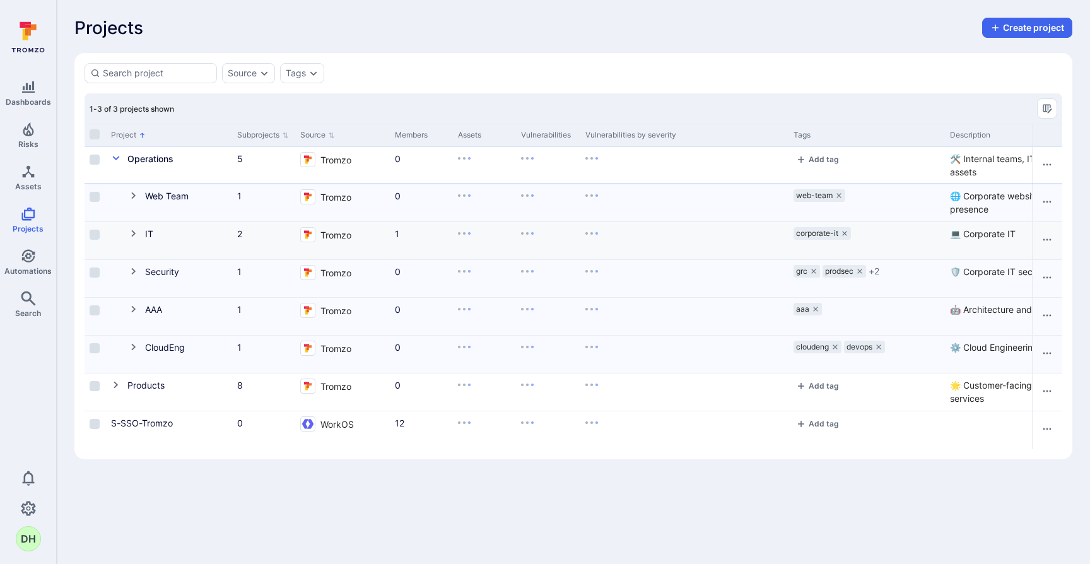
click at [131, 232] on icon "Cell for Project" at bounding box center [134, 233] width 10 height 10
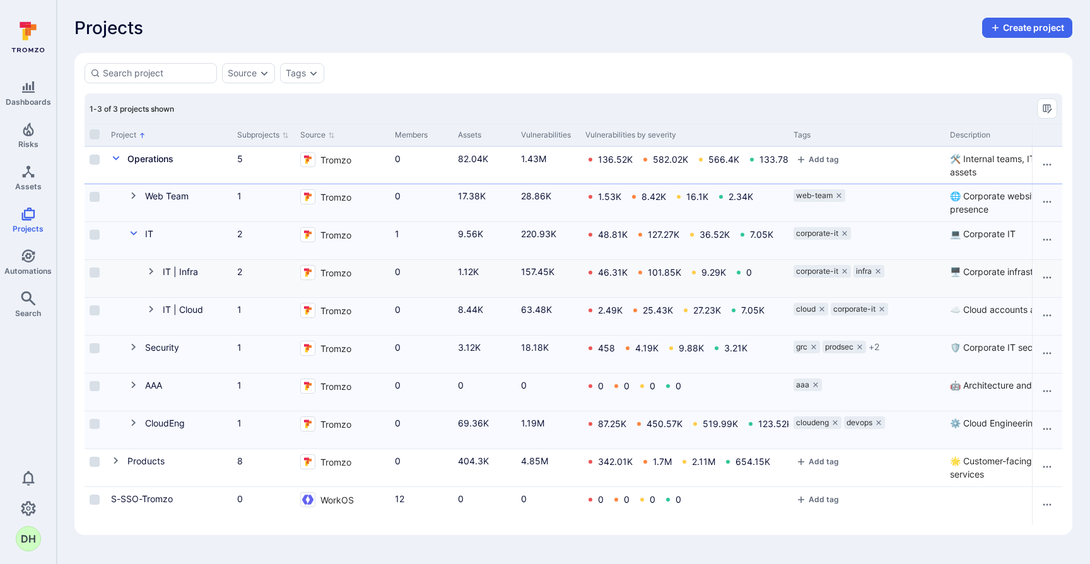
click at [149, 272] on icon "Cell for Project" at bounding box center [151, 271] width 10 height 10
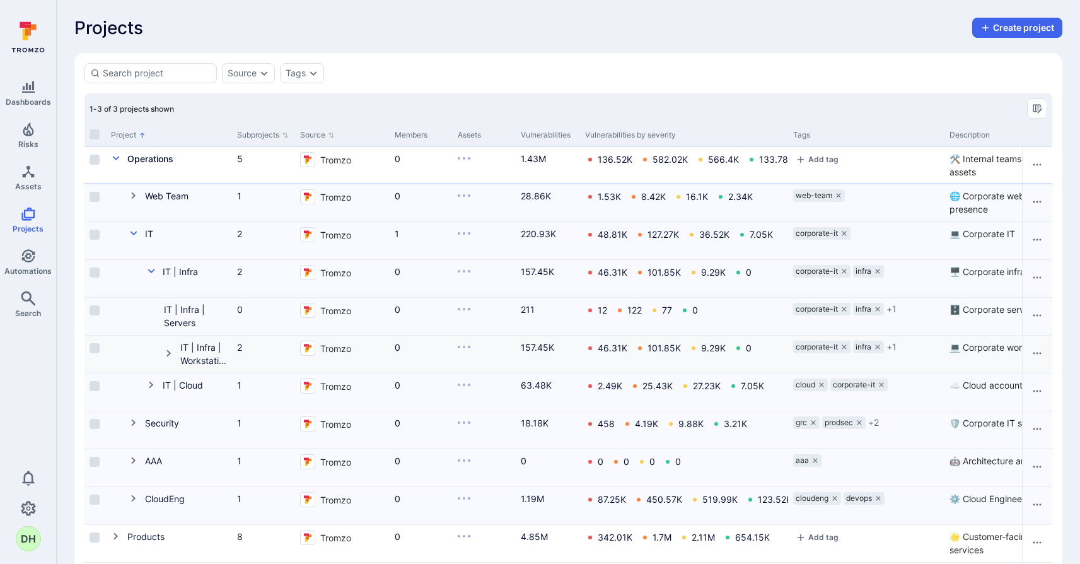
click at [171, 352] on icon "Cell for Project" at bounding box center [169, 353] width 10 height 10
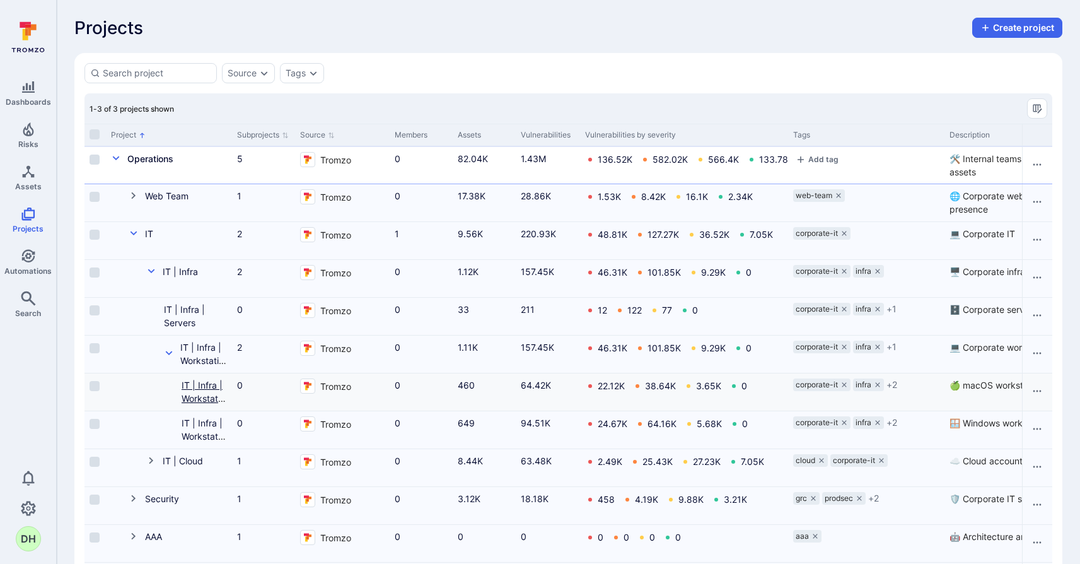
click at [214, 384] on link "IT | Infra | Workstations | macOS" at bounding box center [204, 405] width 44 height 50
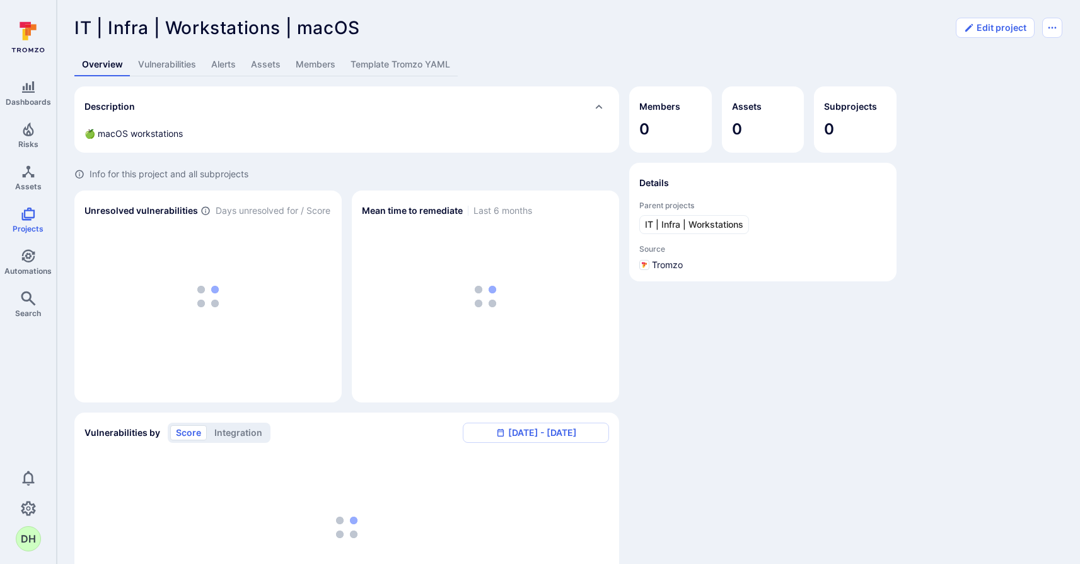
click at [394, 64] on link "Template Tromzo YAML" at bounding box center [400, 64] width 115 height 23
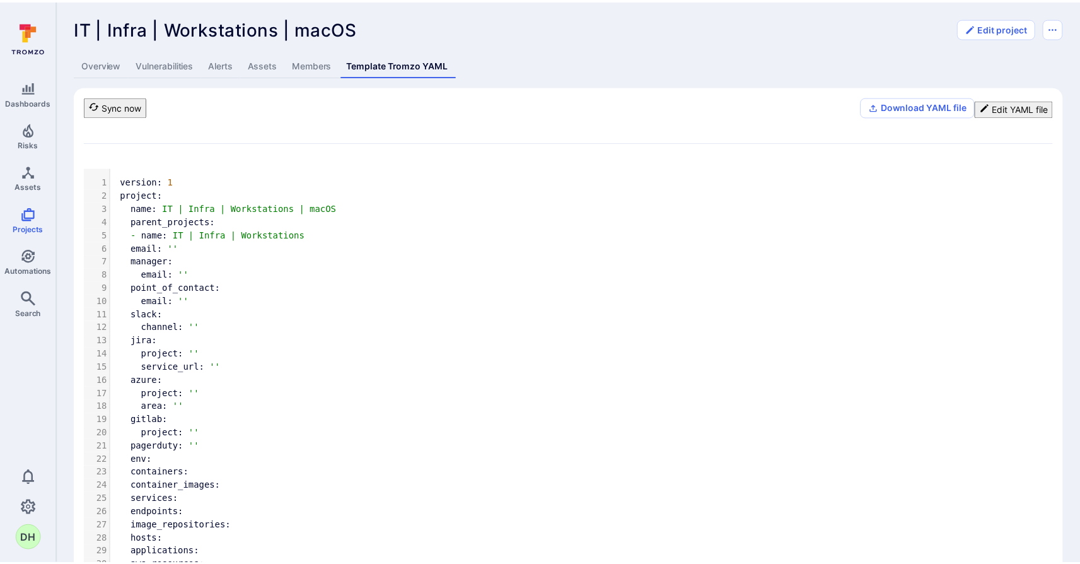
scroll to position [196, 0]
click at [266, 65] on link "Assets" at bounding box center [264, 64] width 45 height 23
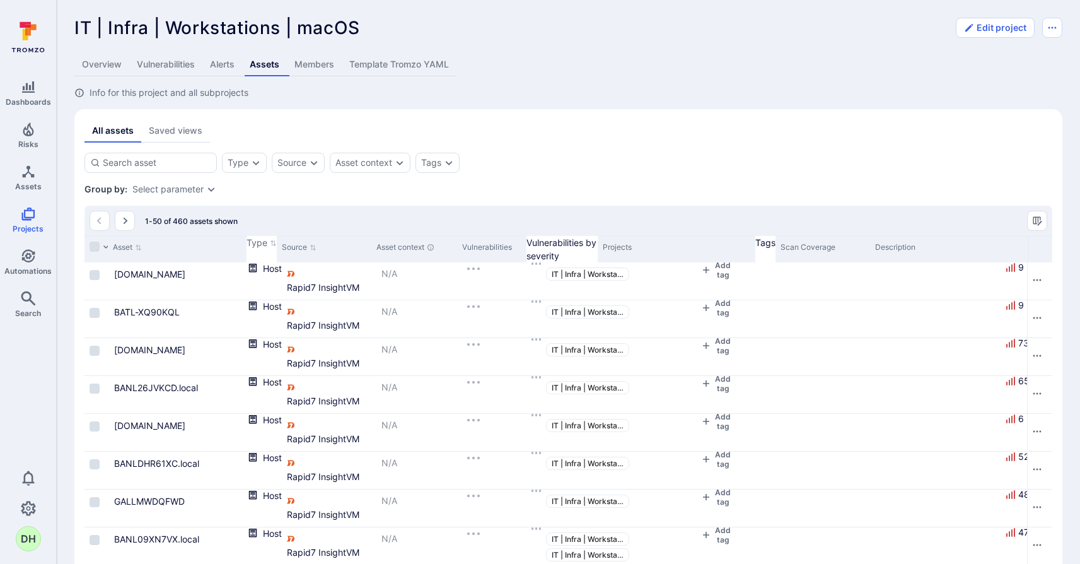
click at [522, 247] on div "Vulnerabilities" at bounding box center [491, 247] width 59 height 11
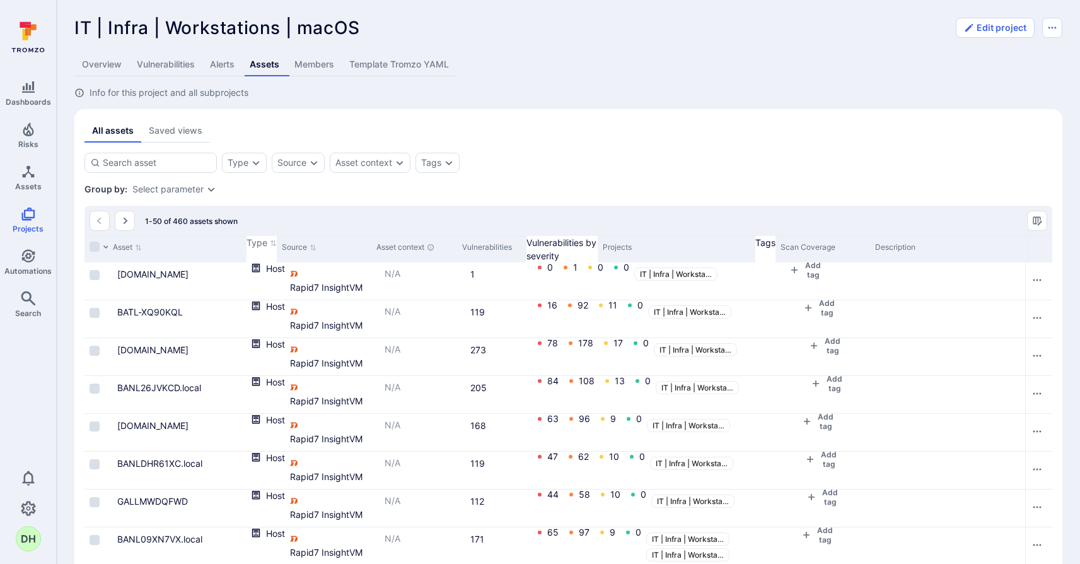
click at [522, 246] on div "Vulnerabilities" at bounding box center [491, 247] width 59 height 11
click at [212, 189] on icon "Expand dropdown" at bounding box center [211, 189] width 10 height 10
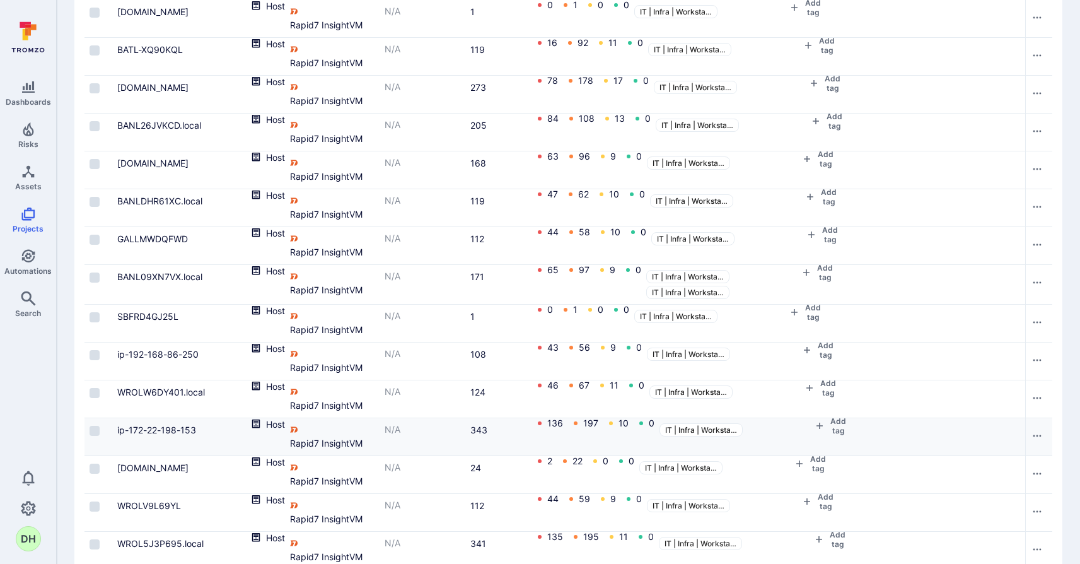
scroll to position [360, 0]
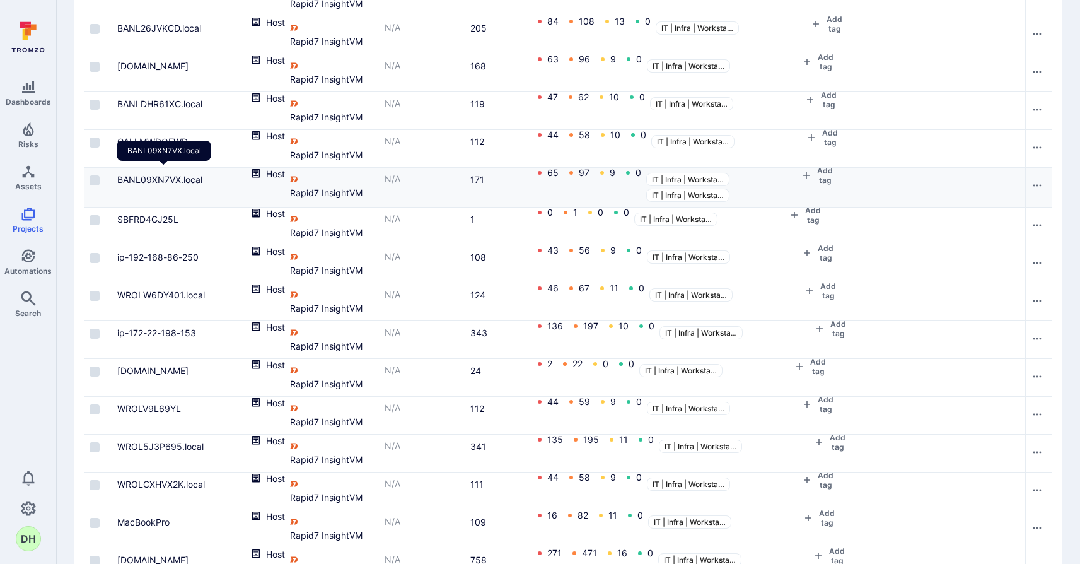
click at [136, 177] on link "BANL09XN7VX.local" at bounding box center [159, 179] width 85 height 11
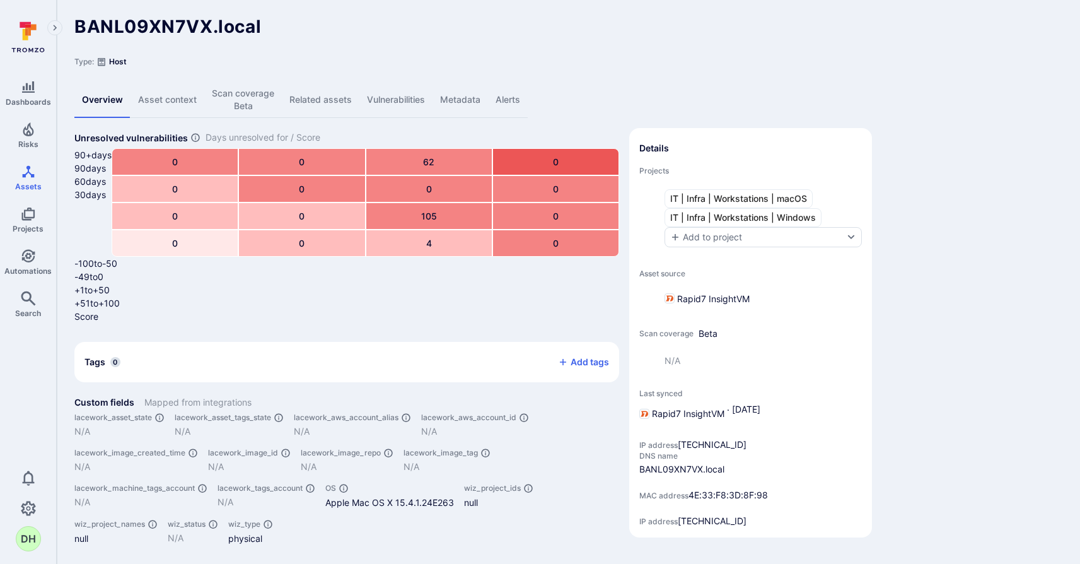
click at [177, 93] on link "Asset context" at bounding box center [168, 100] width 74 height 36
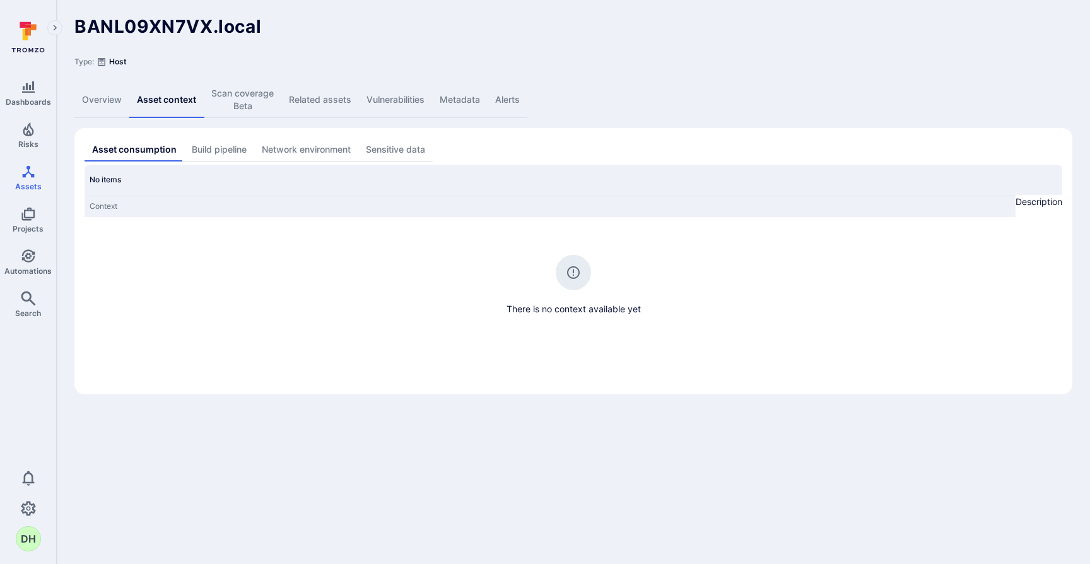
click at [110, 92] on link "Overview" at bounding box center [101, 100] width 55 height 36
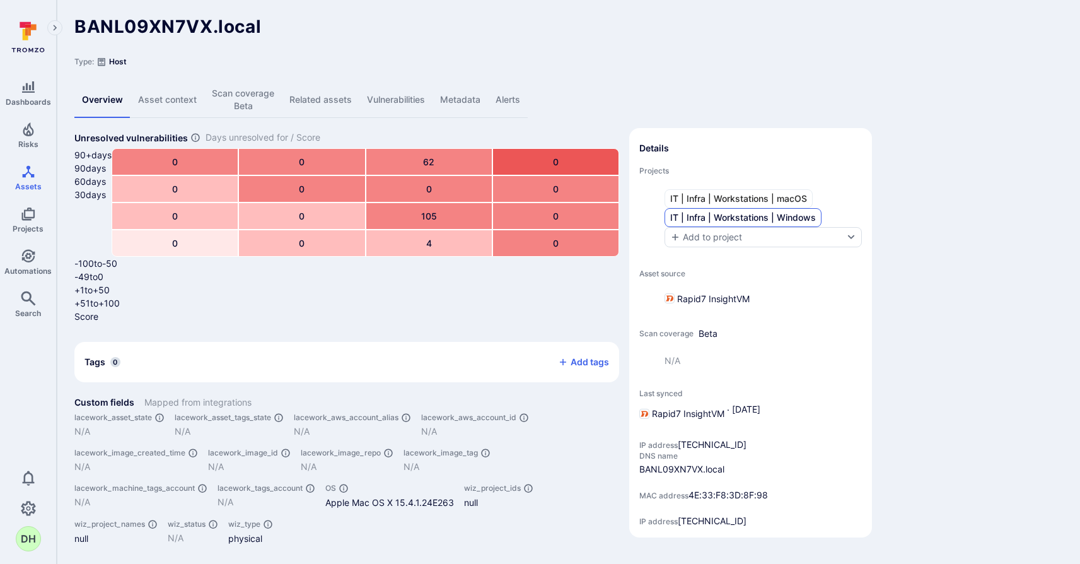
click at [720, 211] on span "IT | Infra | Workstations | Windows" at bounding box center [743, 217] width 146 height 13
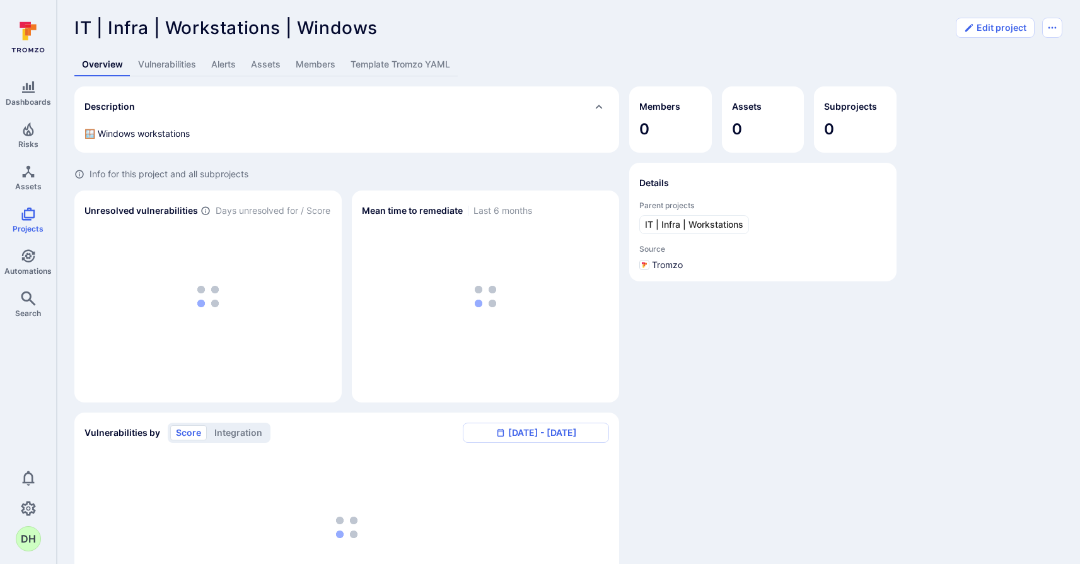
click at [407, 69] on link "Template Tromzo YAML" at bounding box center [400, 64] width 115 height 23
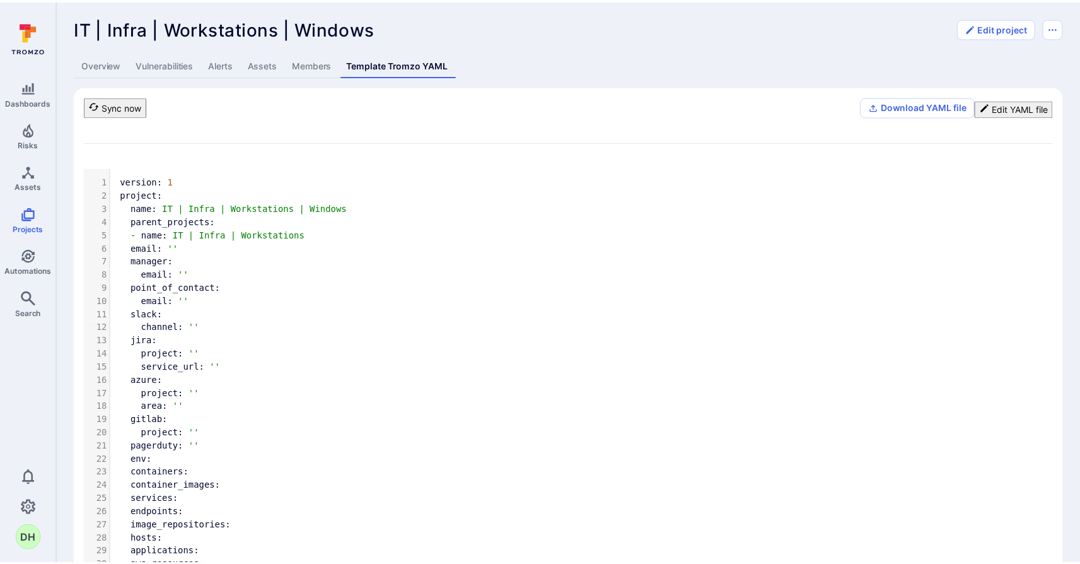
scroll to position [196, 0]
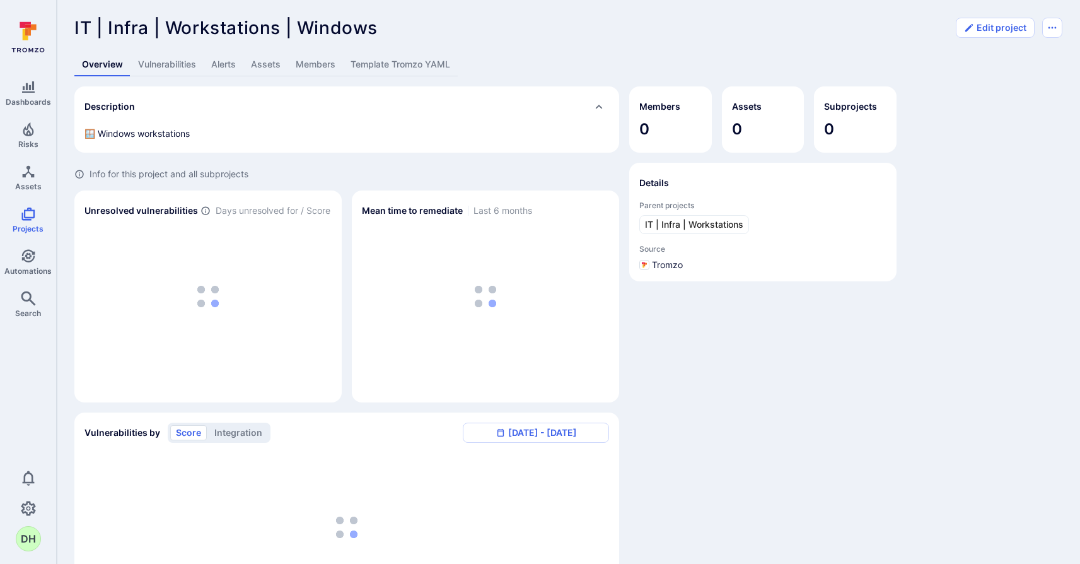
click at [271, 65] on link "Assets" at bounding box center [265, 64] width 45 height 23
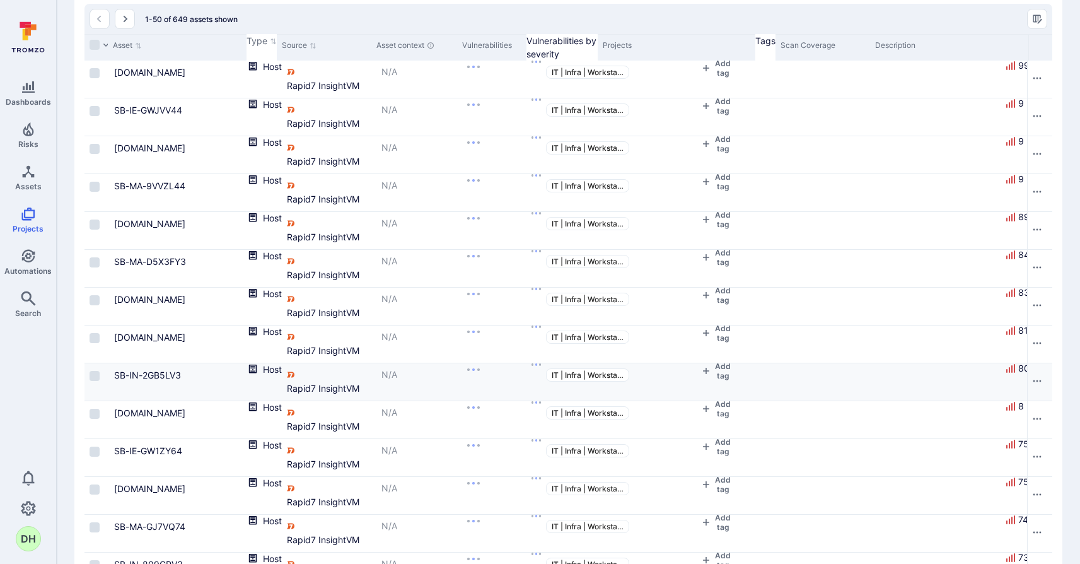
scroll to position [130, 0]
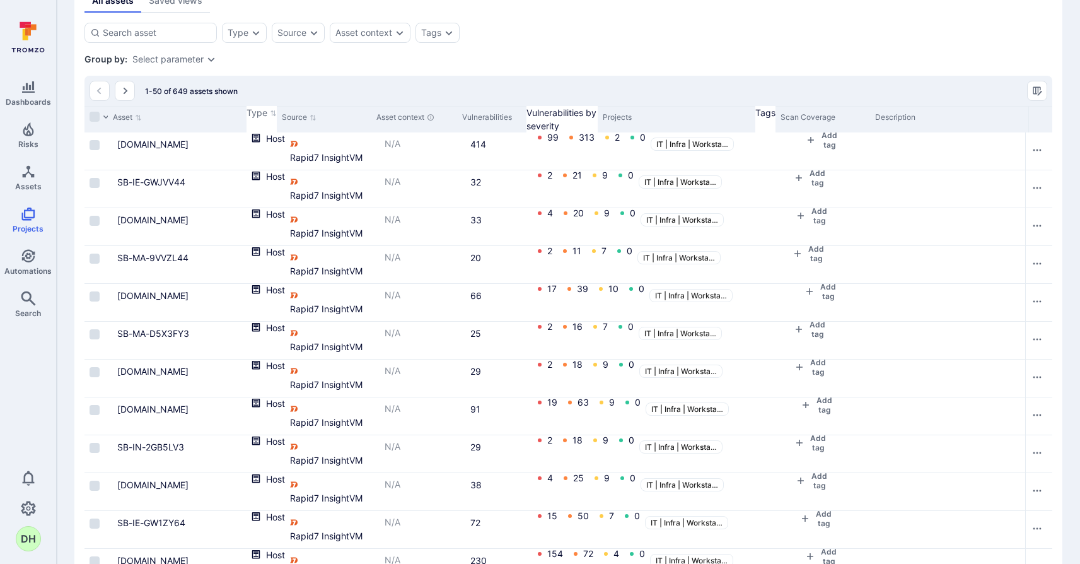
click at [522, 121] on div "Vulnerabilities" at bounding box center [491, 117] width 59 height 11
click at [522, 118] on div "Vulnerabilities" at bounding box center [491, 117] width 59 height 11
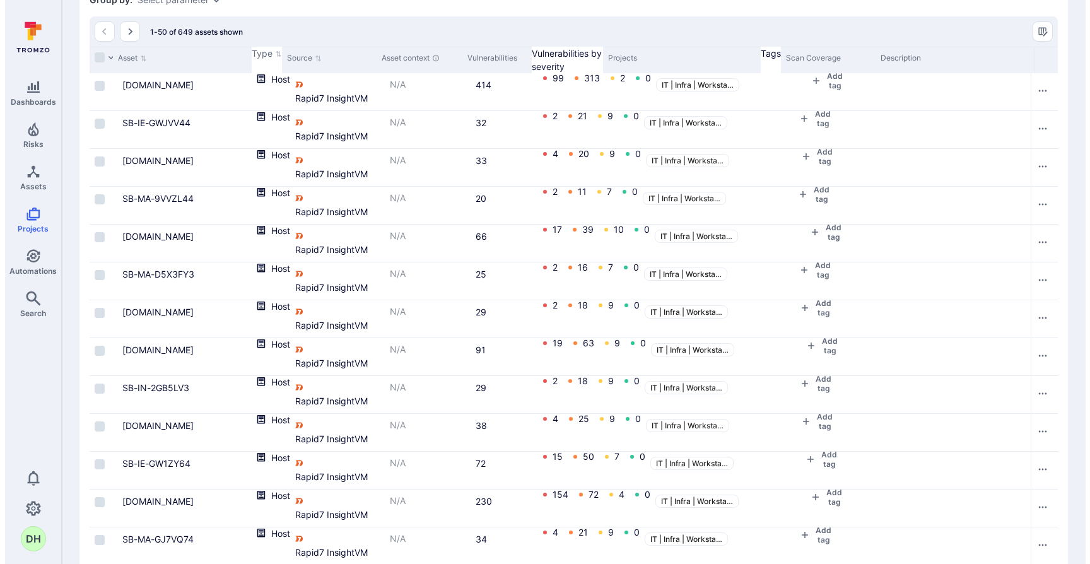
scroll to position [0, 0]
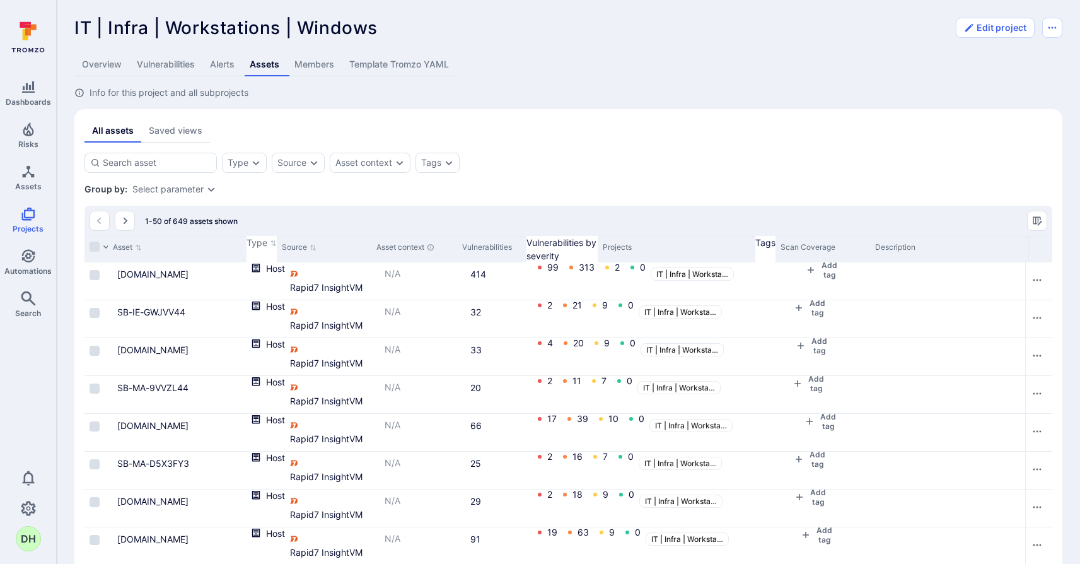
click at [413, 61] on link "Template Tromzo YAML" at bounding box center [399, 64] width 115 height 23
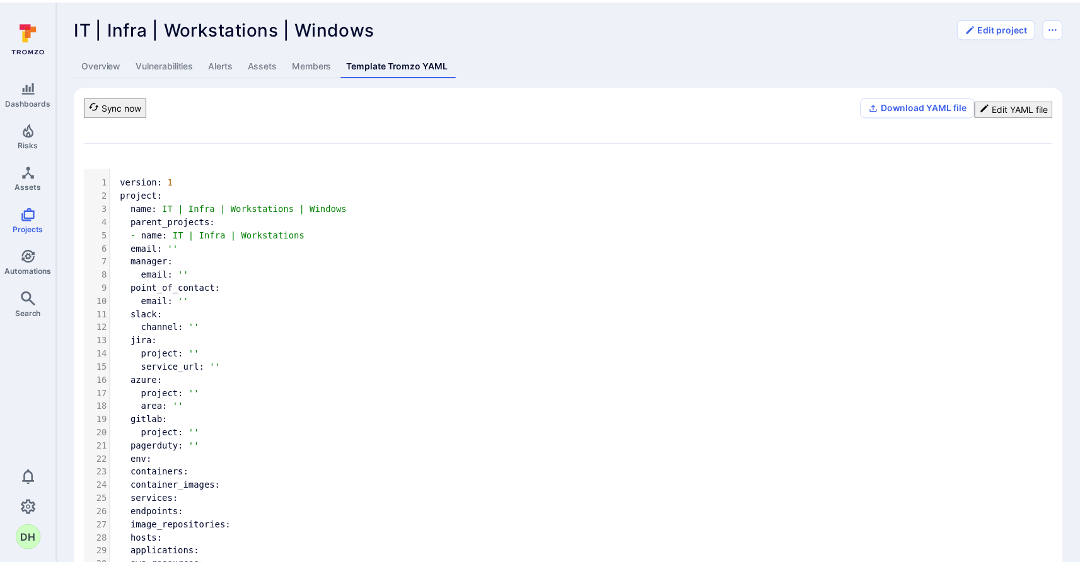
scroll to position [196, 0]
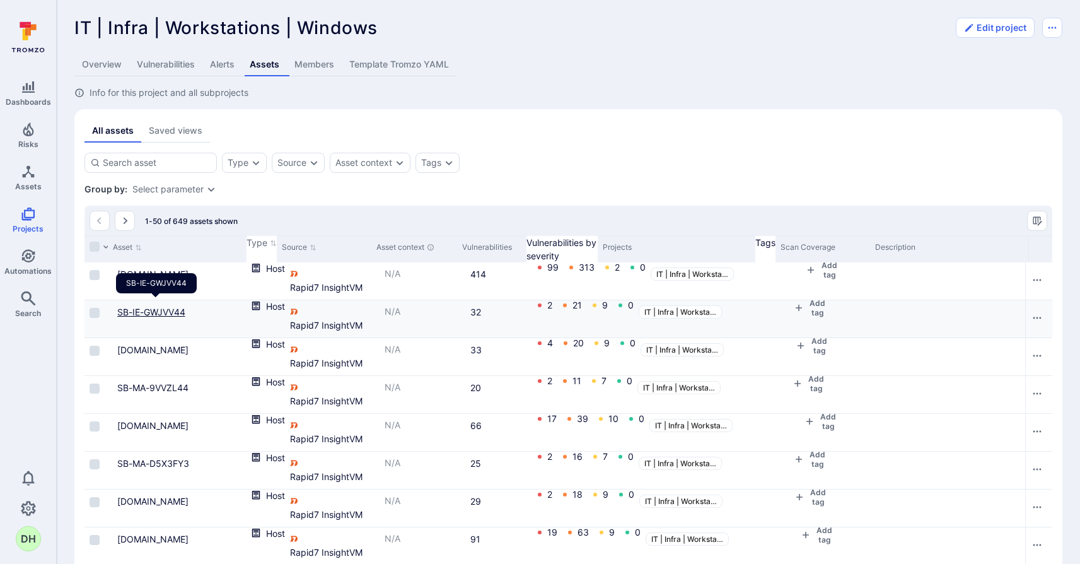
click at [170, 307] on link "SB-IE-GWJVV44" at bounding box center [151, 312] width 68 height 11
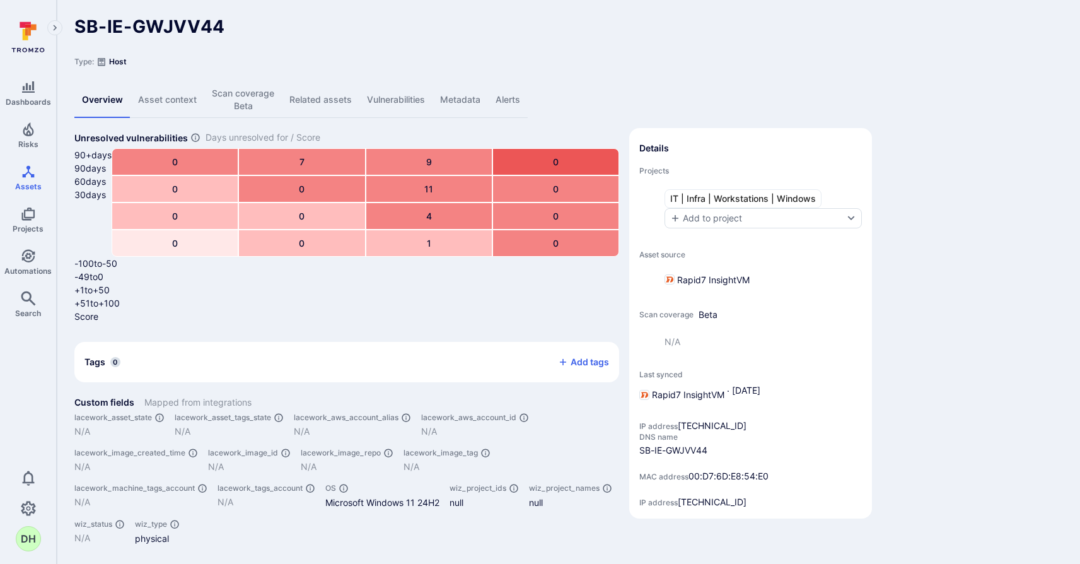
click at [474, 88] on link "Metadata" at bounding box center [461, 100] width 56 height 36
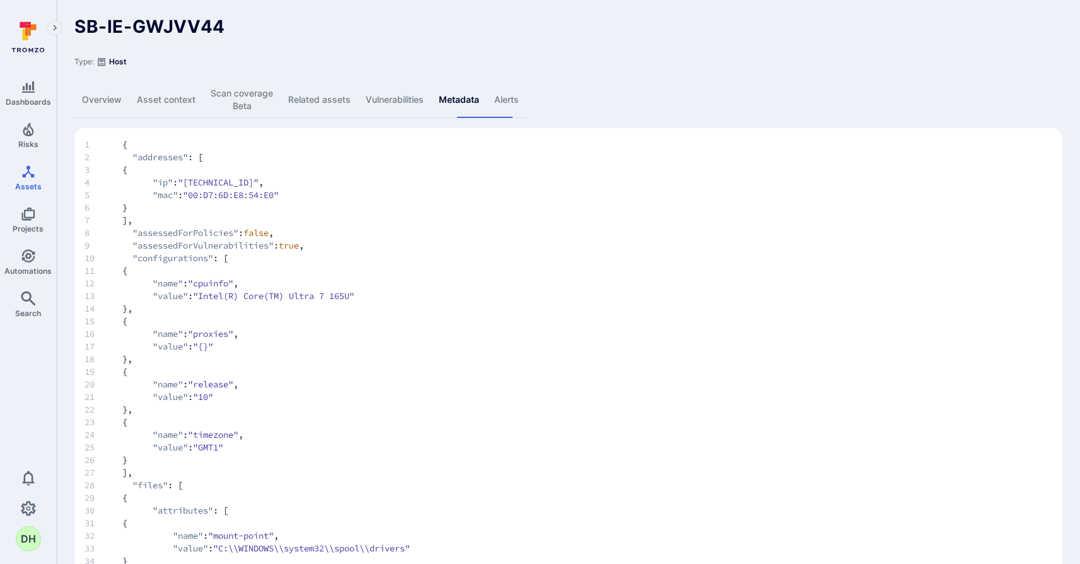
click at [108, 88] on link "Overview" at bounding box center [101, 100] width 55 height 36
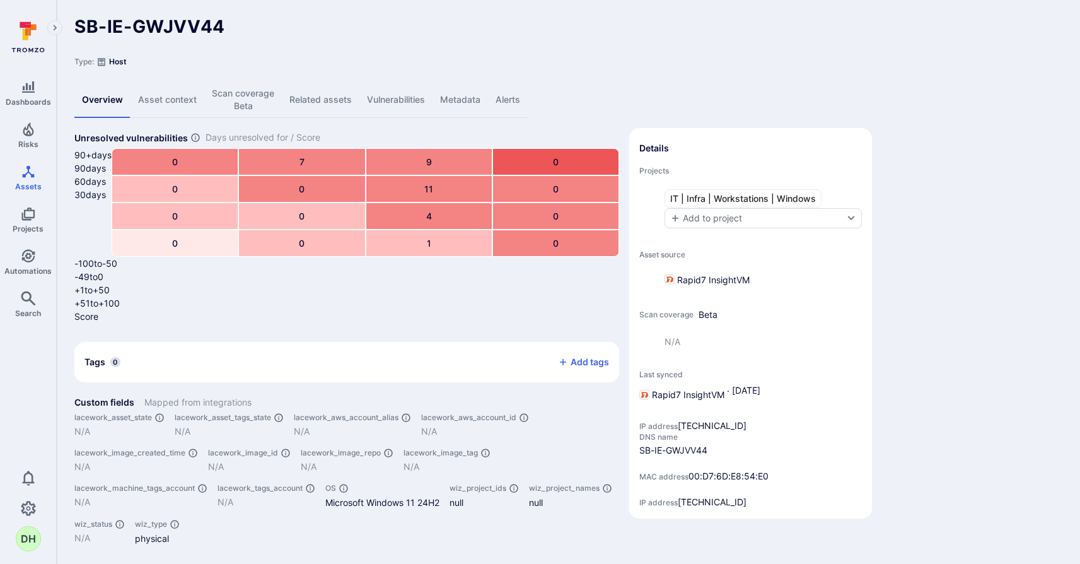
click at [477, 90] on link "Metadata" at bounding box center [461, 100] width 56 height 36
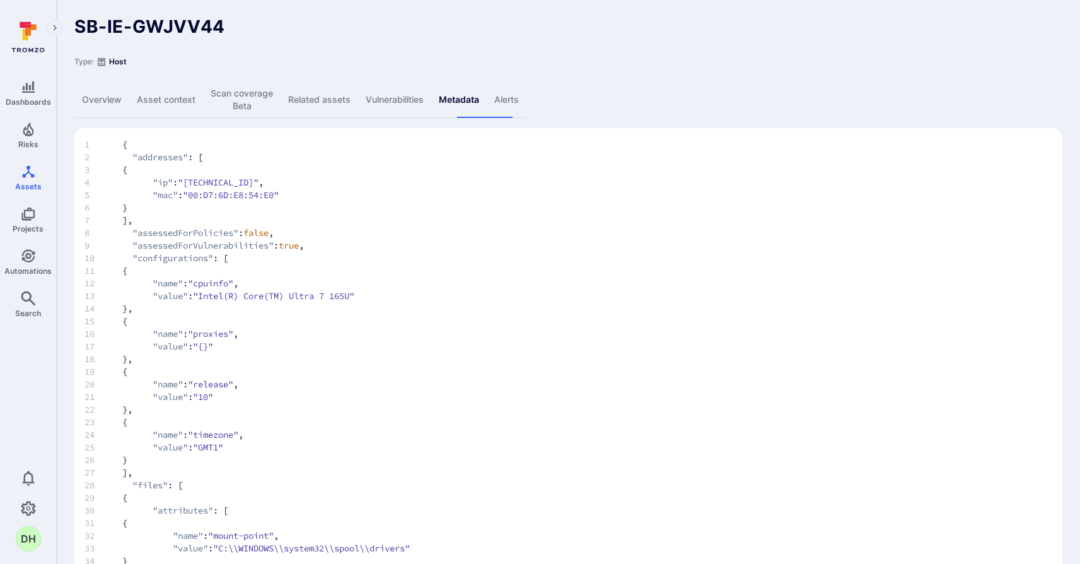
click at [89, 91] on link "Overview" at bounding box center [101, 100] width 55 height 36
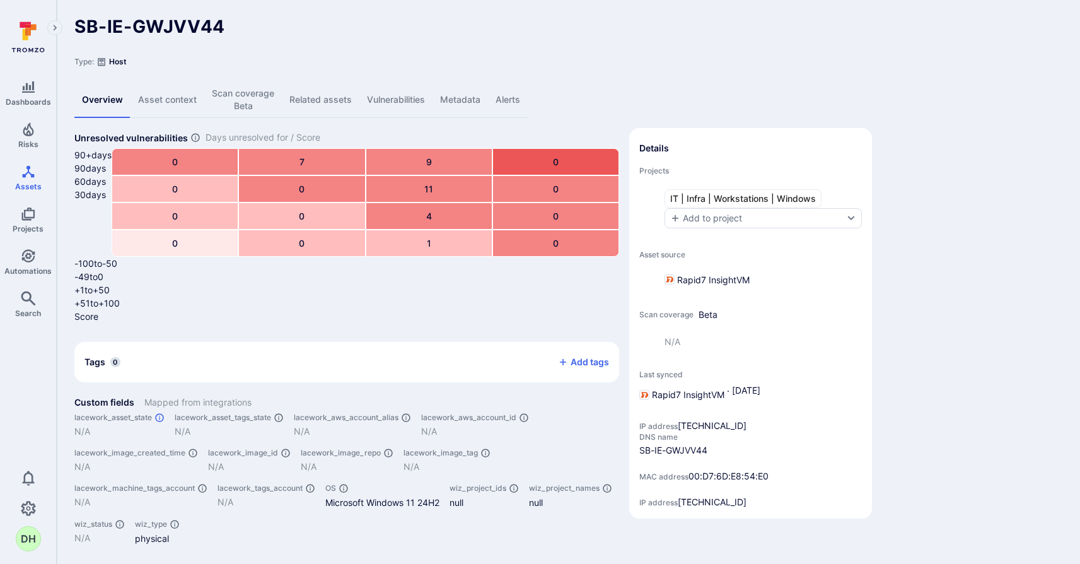
click at [165, 413] on icon "custom fields card" at bounding box center [160, 418] width 10 height 10
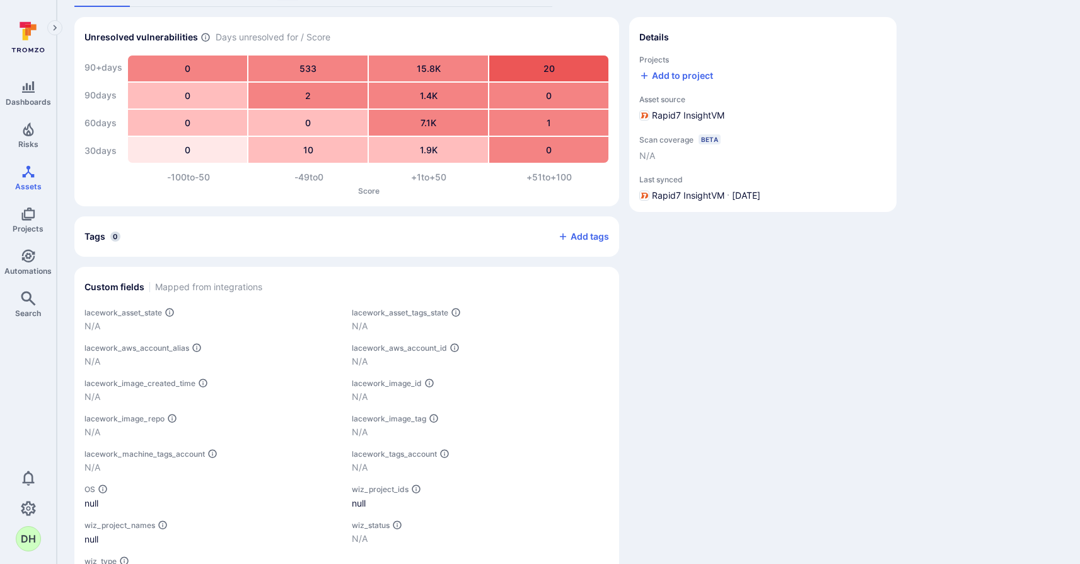
scroll to position [143, 0]
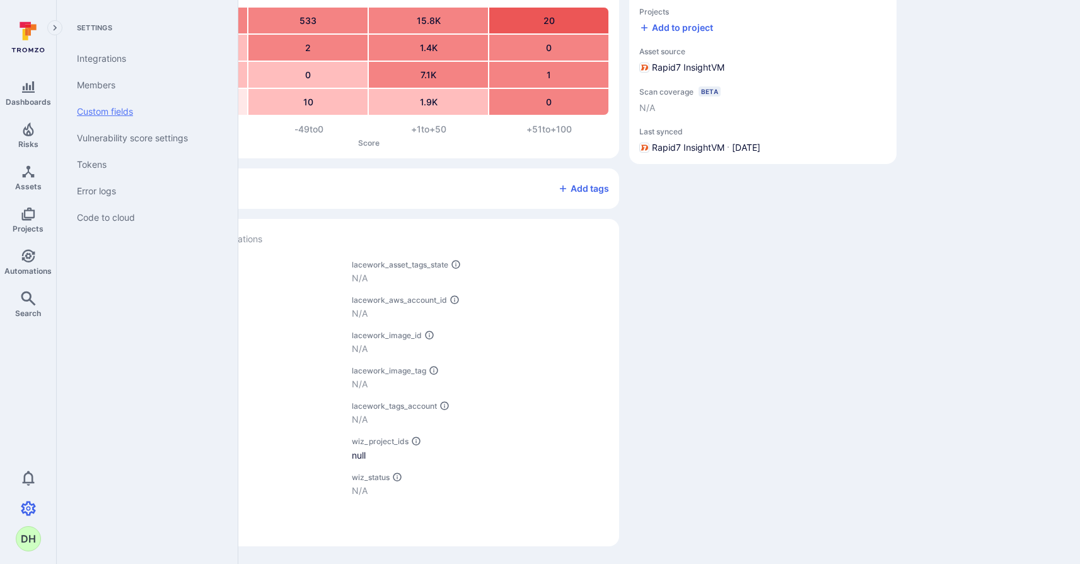
click at [134, 117] on link "Custom fields" at bounding box center [145, 111] width 156 height 26
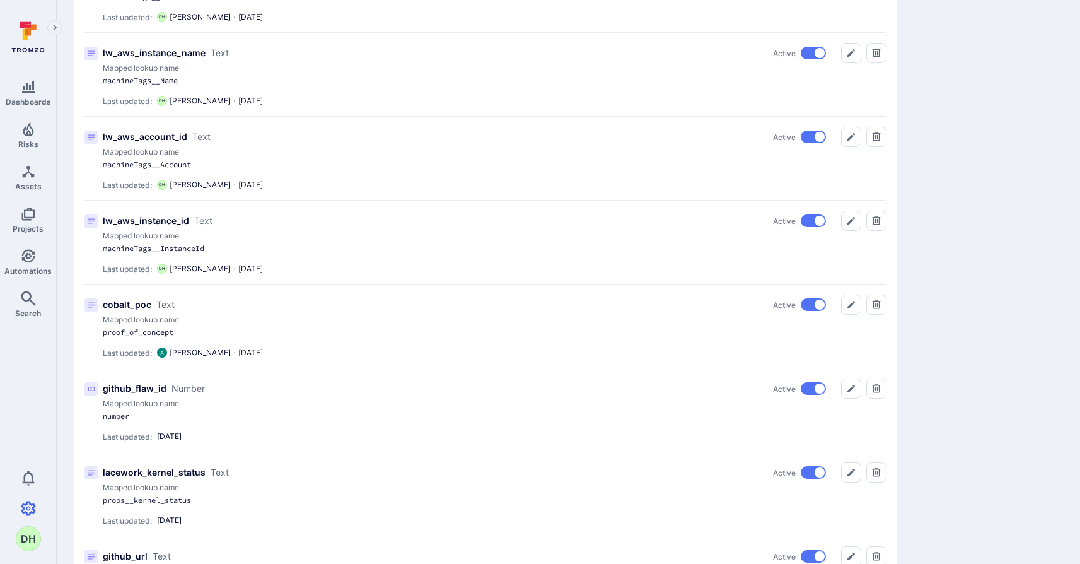
scroll to position [1630, 0]
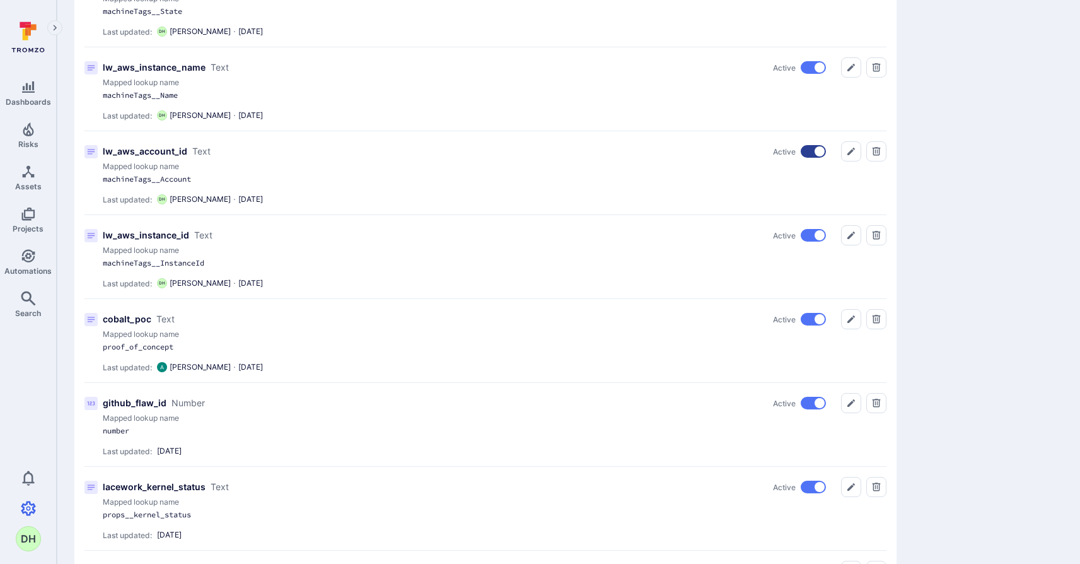
click at [816, 147] on input "Active" at bounding box center [820, 151] width 38 height 13
checkbox input "true"
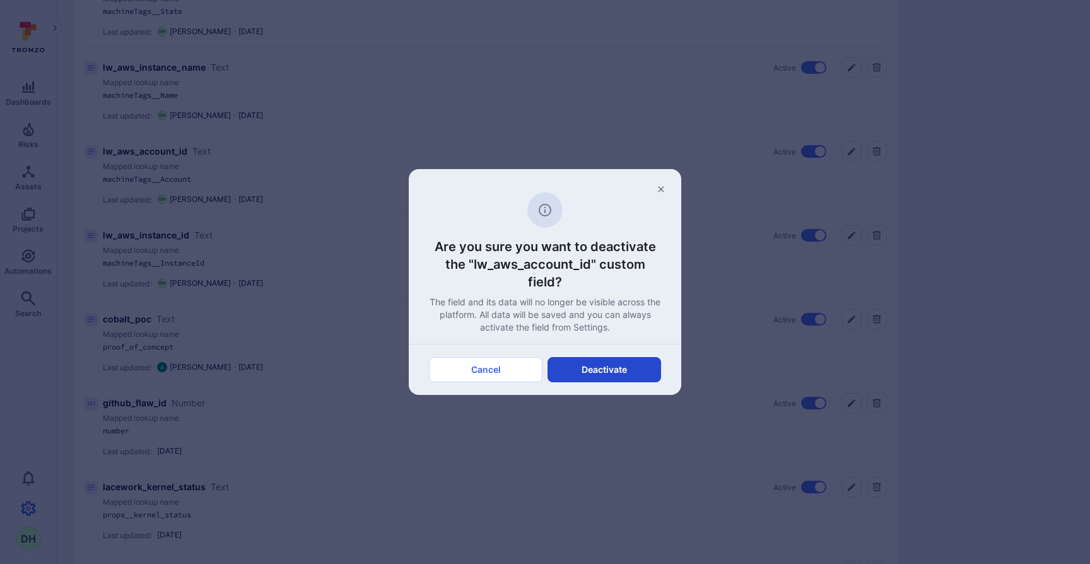
click at [594, 366] on button "Deactivate" at bounding box center [604, 369] width 114 height 25
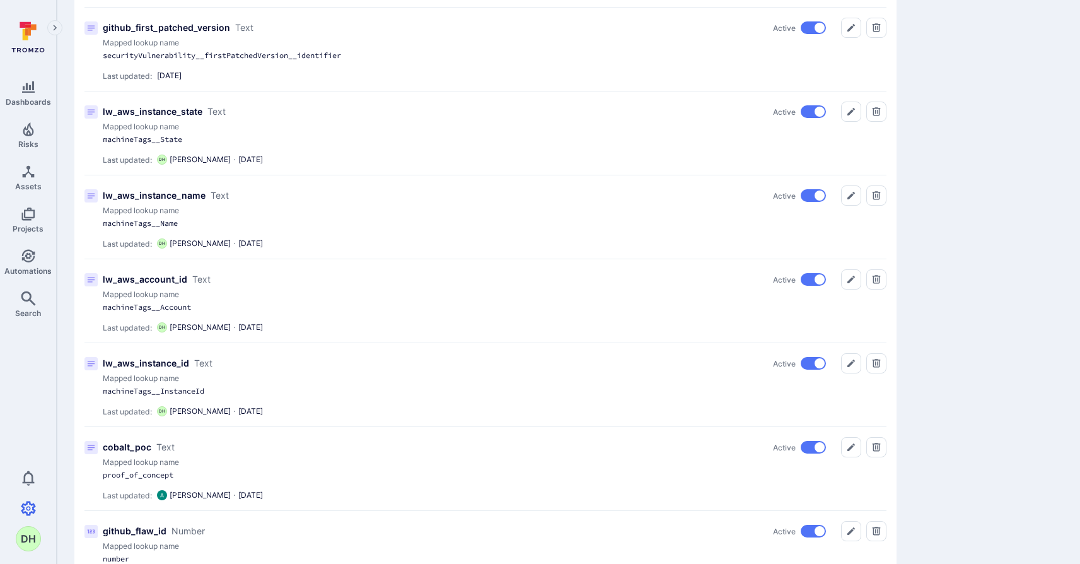
scroll to position [1503, 0]
